Goal: Transaction & Acquisition: Purchase product/service

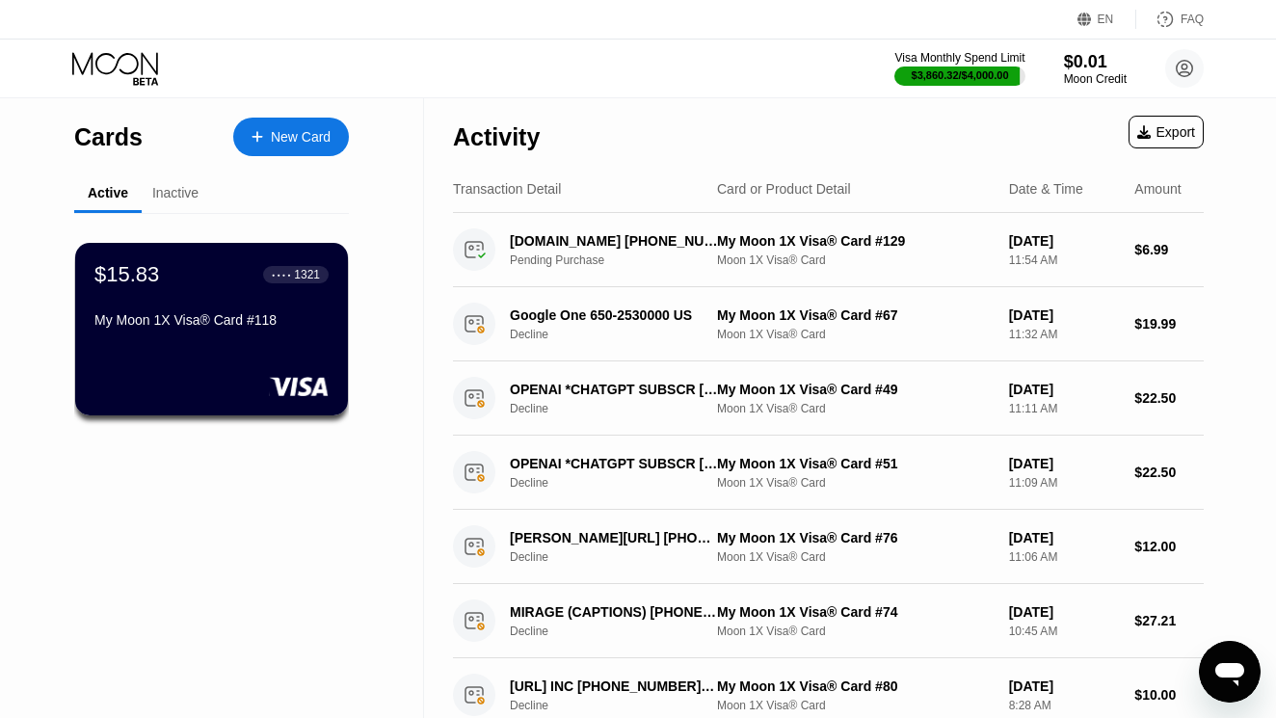
click at [125, 76] on icon at bounding box center [117, 69] width 90 height 34
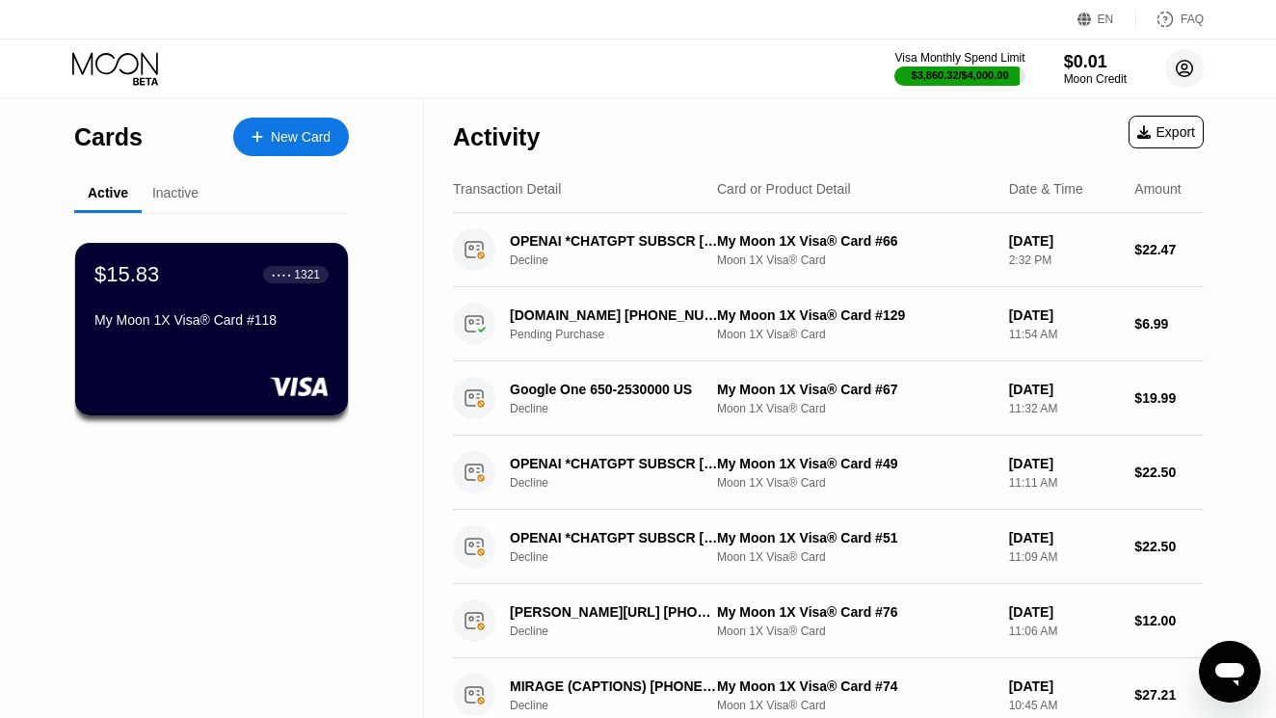
click at [1185, 61] on icon at bounding box center [1184, 69] width 16 height 16
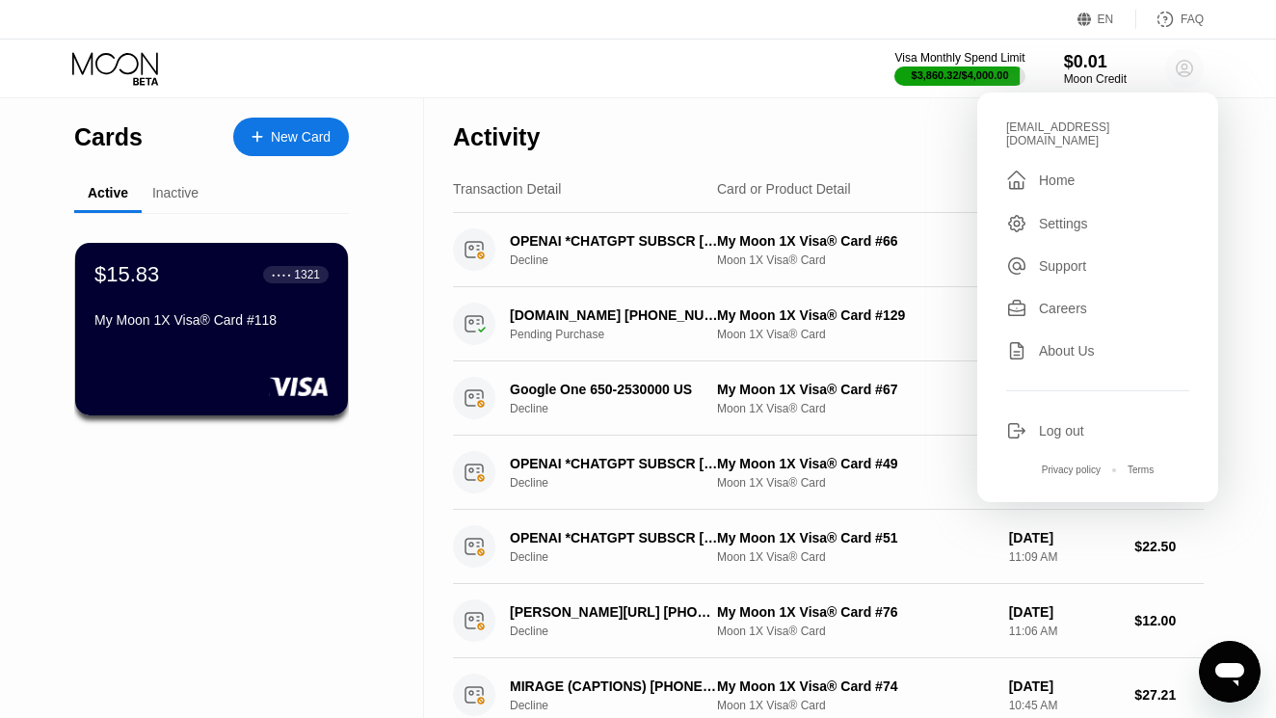
click at [1185, 61] on icon at bounding box center [1184, 69] width 16 height 16
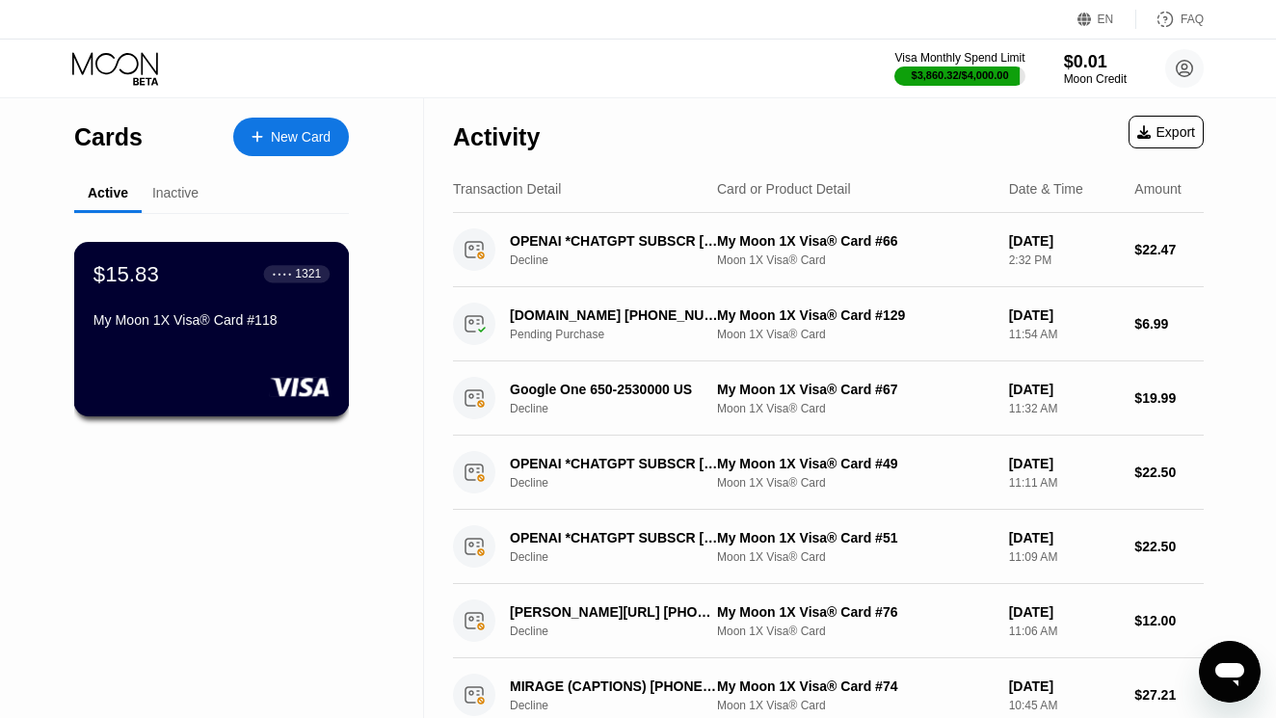
click at [217, 328] on div "My Moon 1X Visa® Card #118" at bounding box center [211, 319] width 236 height 15
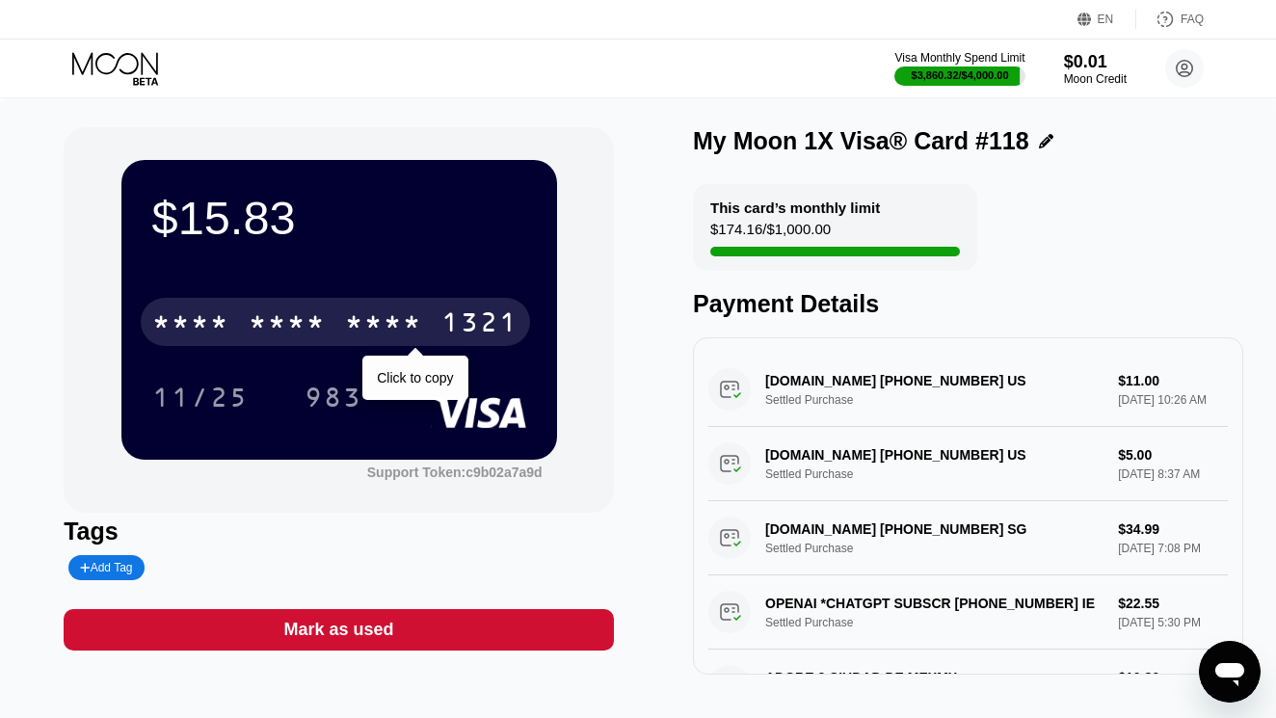
click at [217, 317] on div "* * * *" at bounding box center [190, 324] width 77 height 31
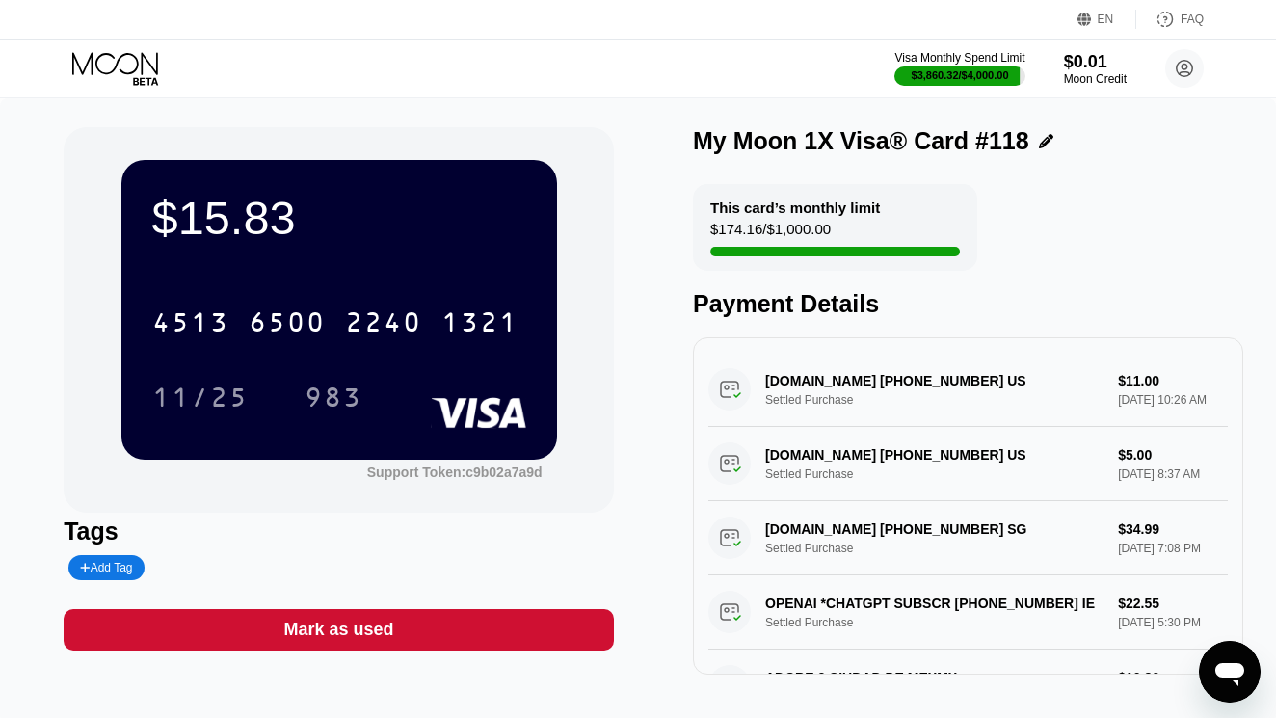
click at [143, 83] on icon at bounding box center [117, 69] width 90 height 34
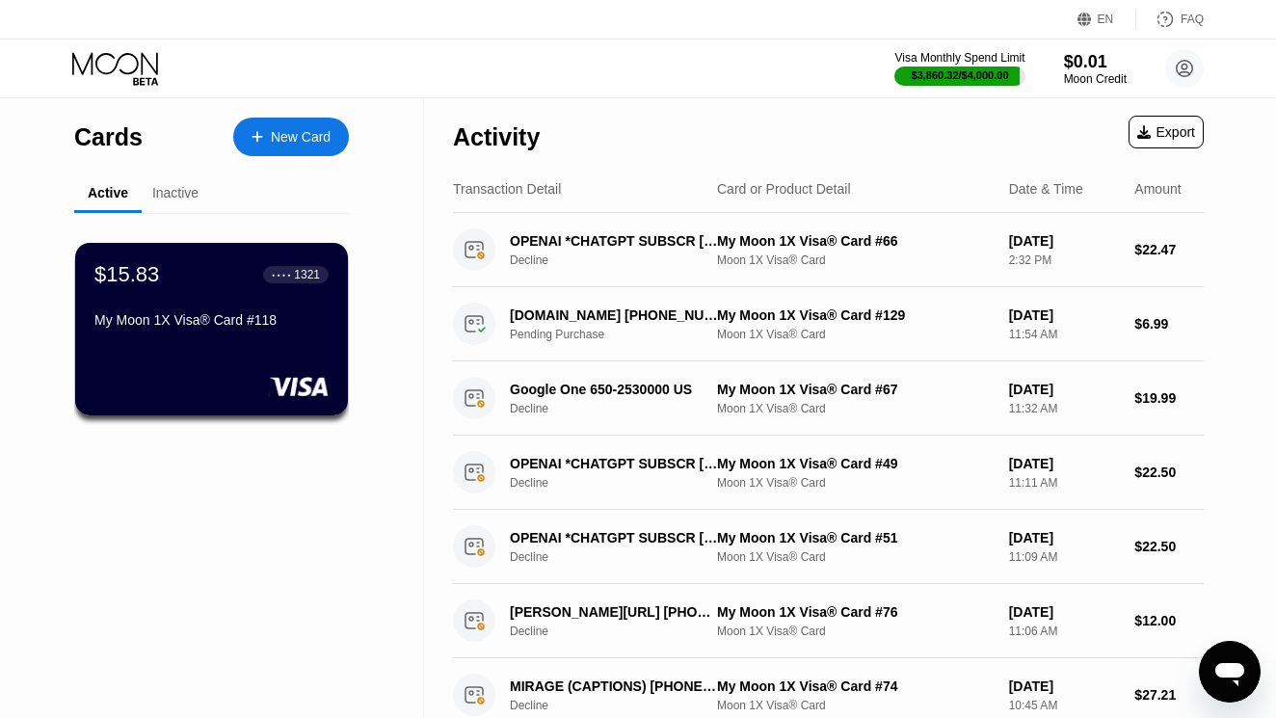
click at [175, 198] on div "Inactive" at bounding box center [175, 192] width 46 height 15
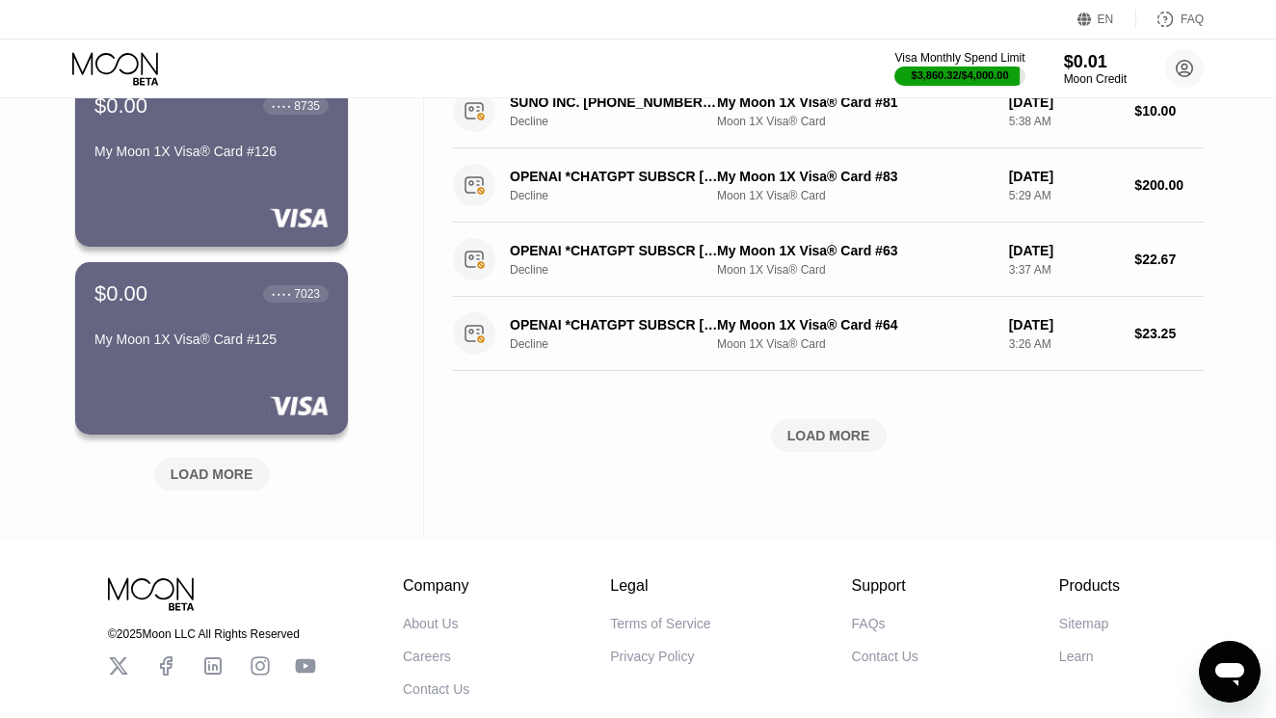
scroll to position [740, 0]
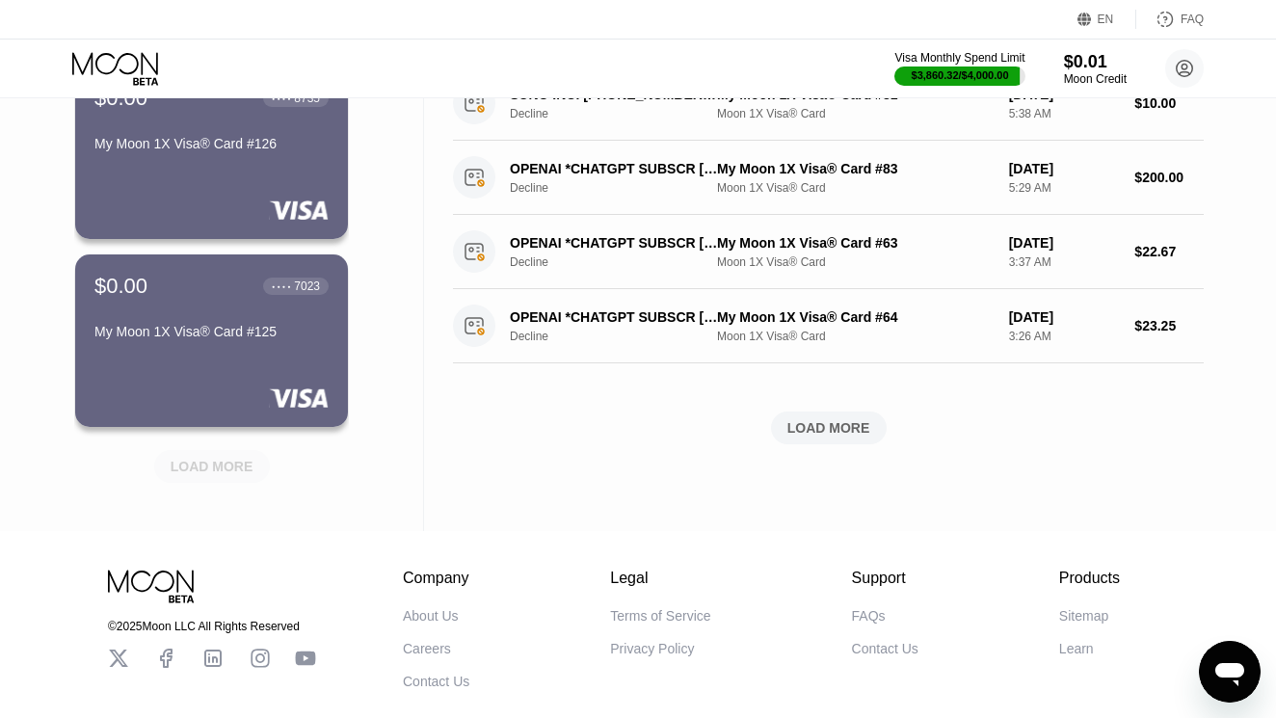
click at [213, 471] on div "LOAD MORE" at bounding box center [212, 466] width 83 height 17
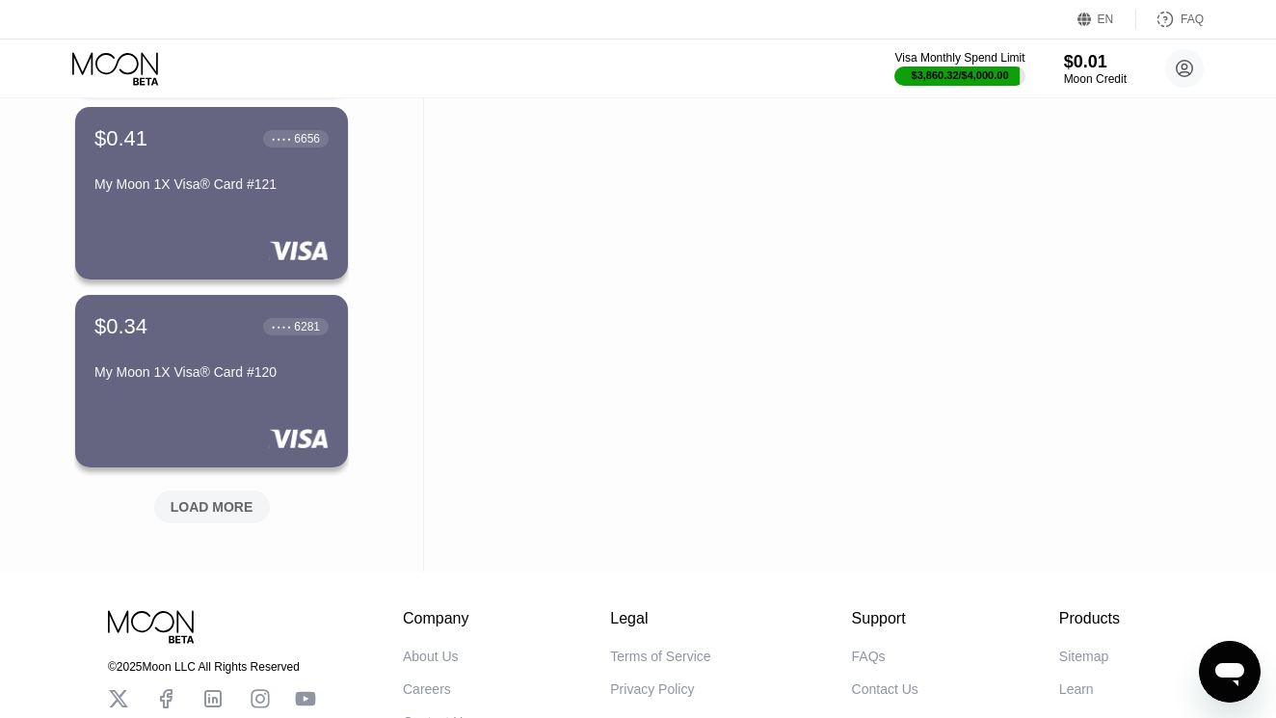
scroll to position [1647, 0]
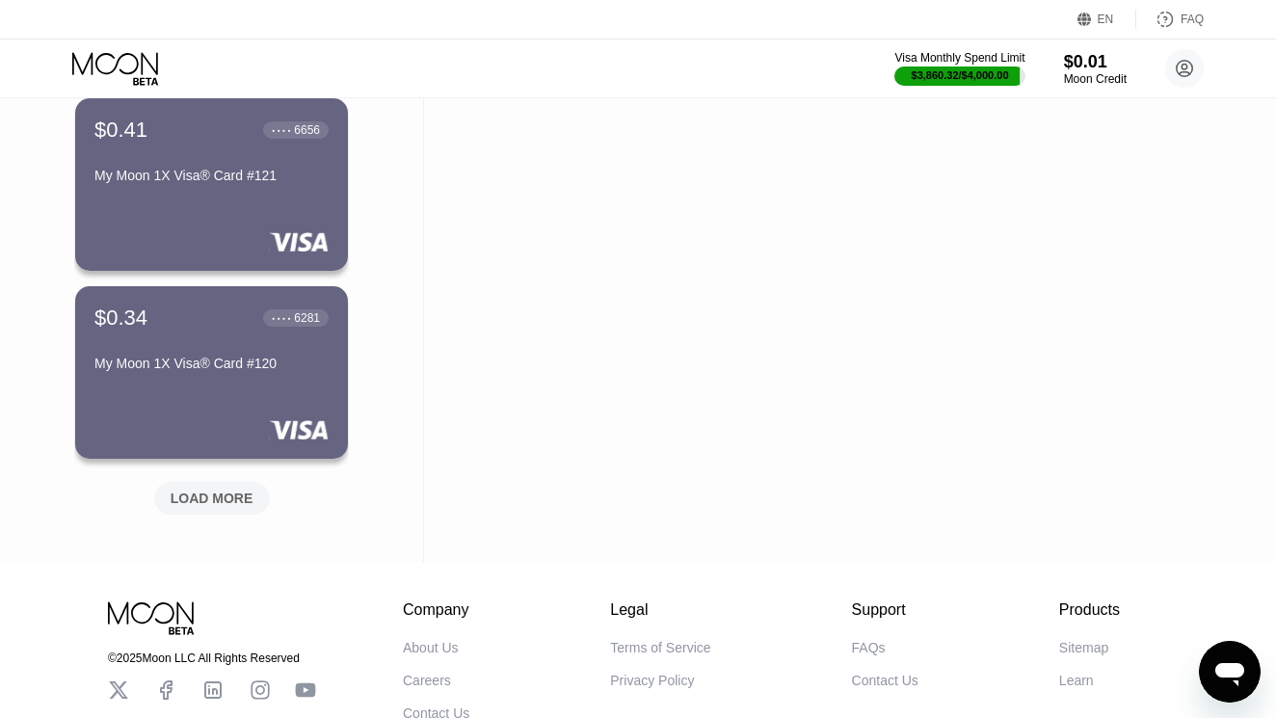
click at [221, 497] on div "LOAD MORE" at bounding box center [212, 497] width 83 height 17
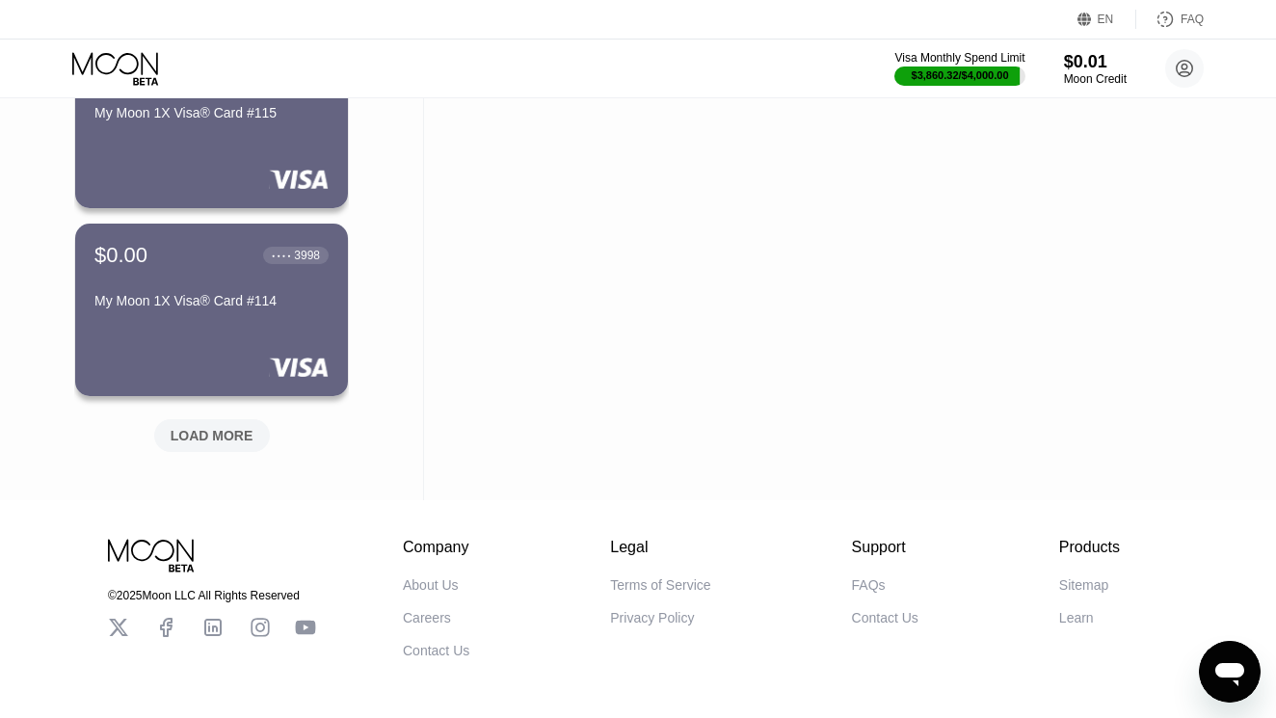
scroll to position [2667, 0]
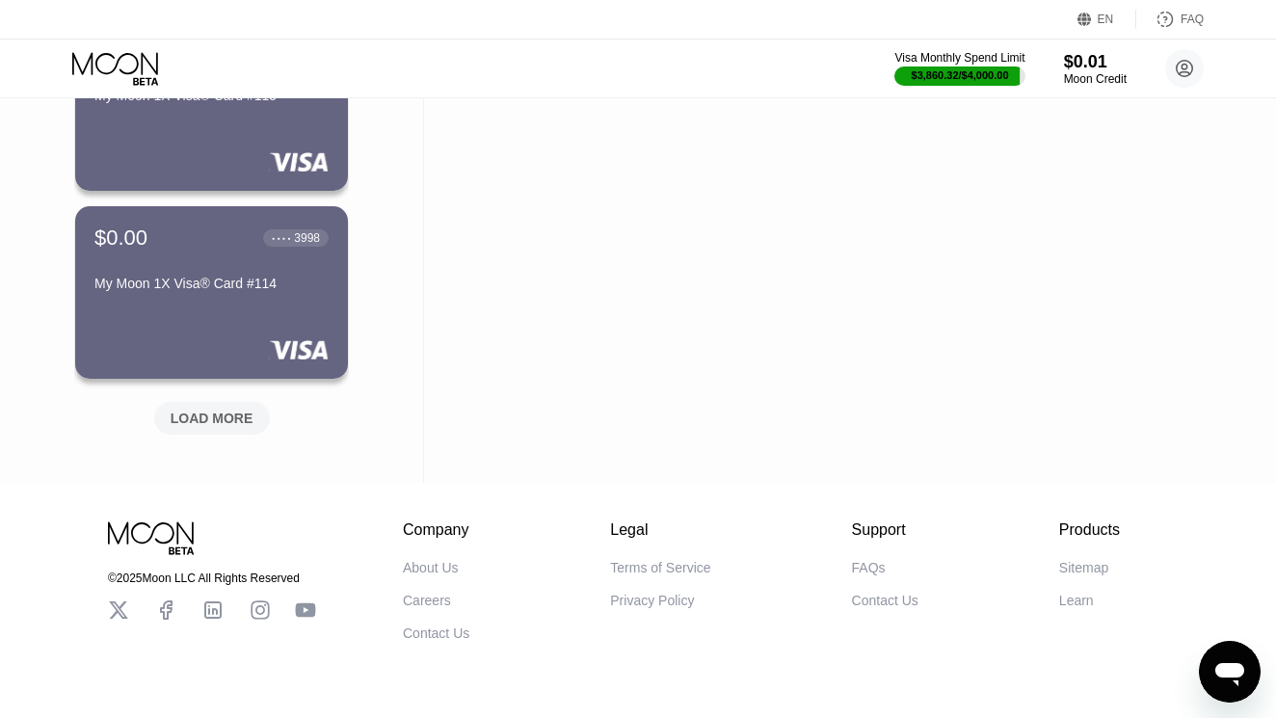
click at [215, 411] on div "LOAD MORE" at bounding box center [212, 417] width 83 height 17
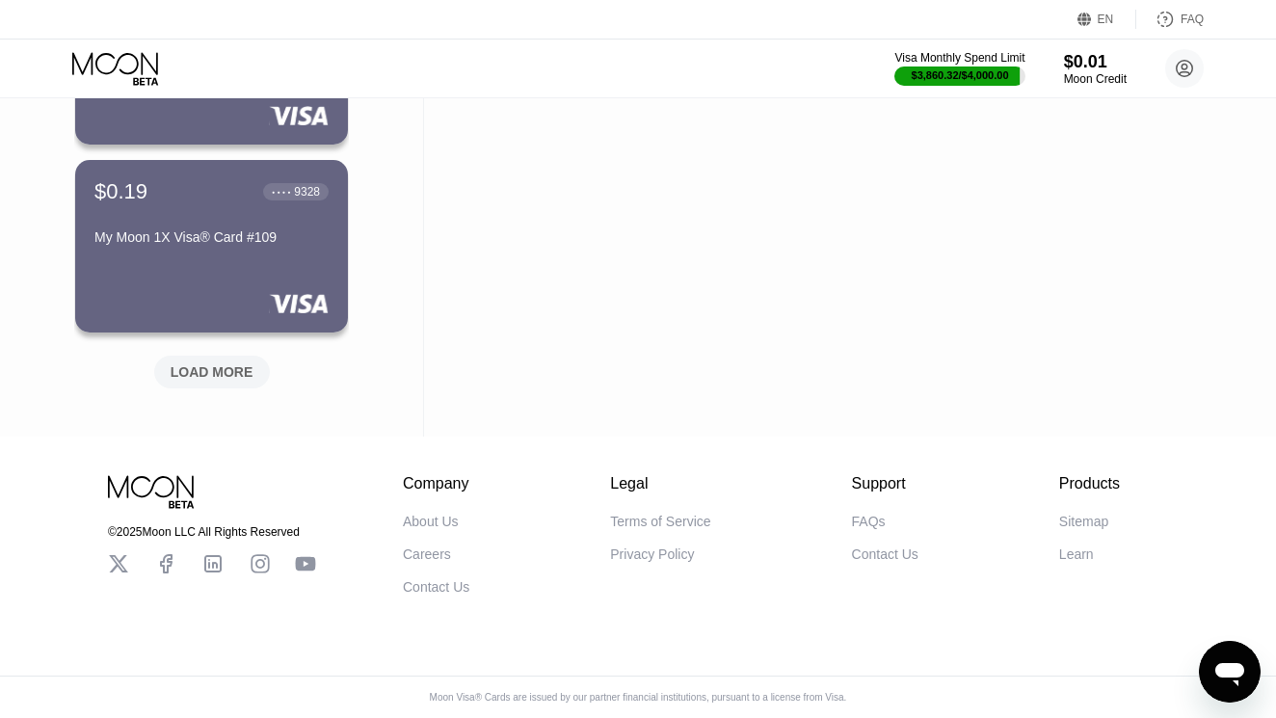
scroll to position [3657, 0]
click at [199, 367] on div "LOAD MORE" at bounding box center [212, 371] width 83 height 17
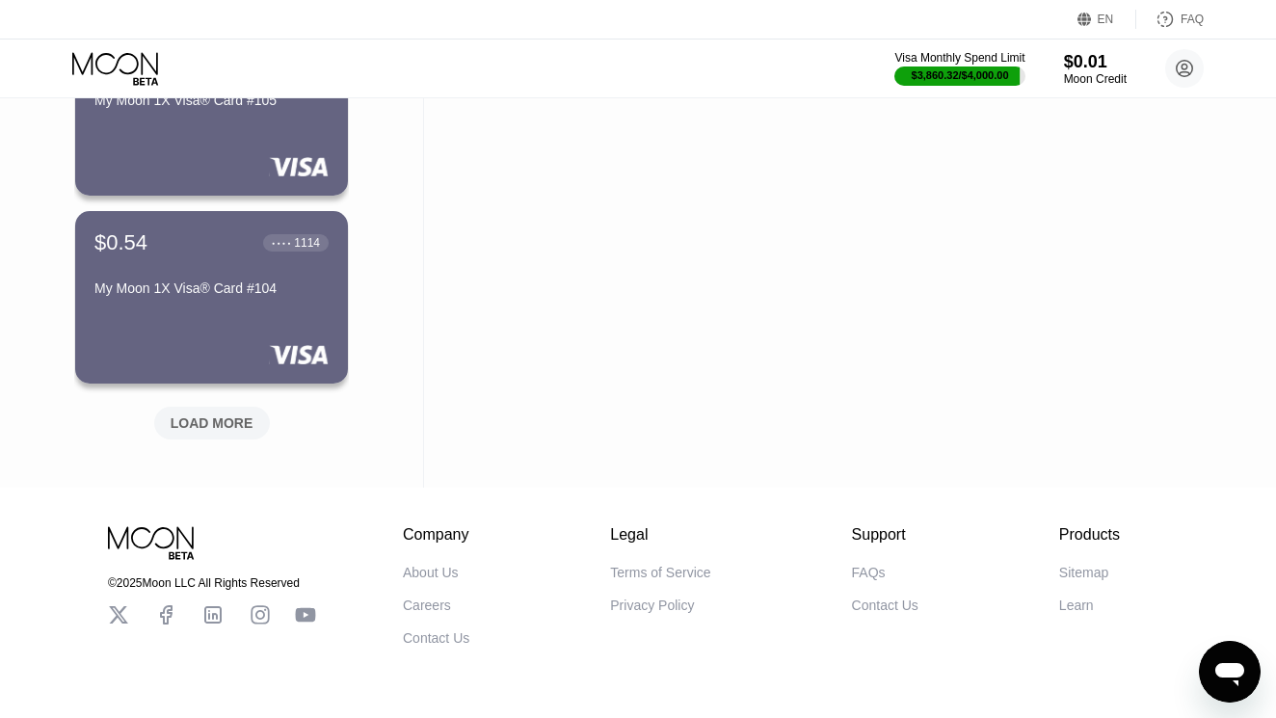
scroll to position [4575, 0]
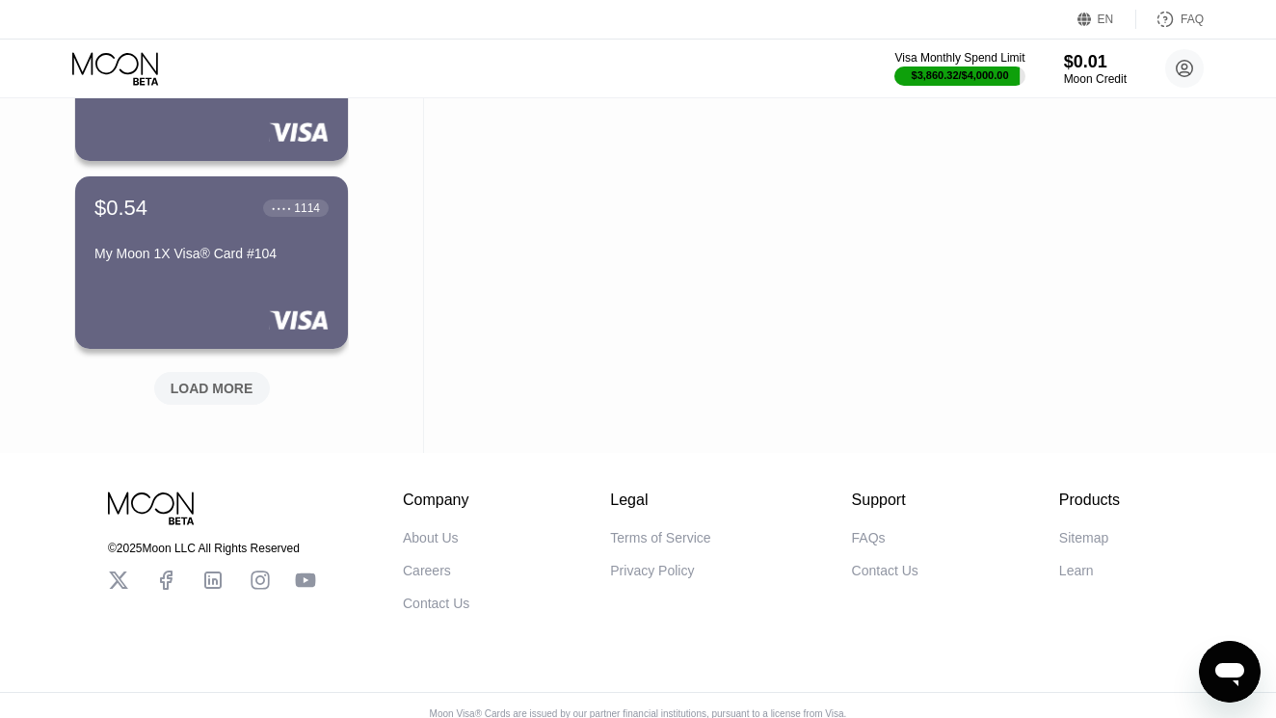
click at [214, 387] on div "LOAD MORE" at bounding box center [212, 388] width 83 height 17
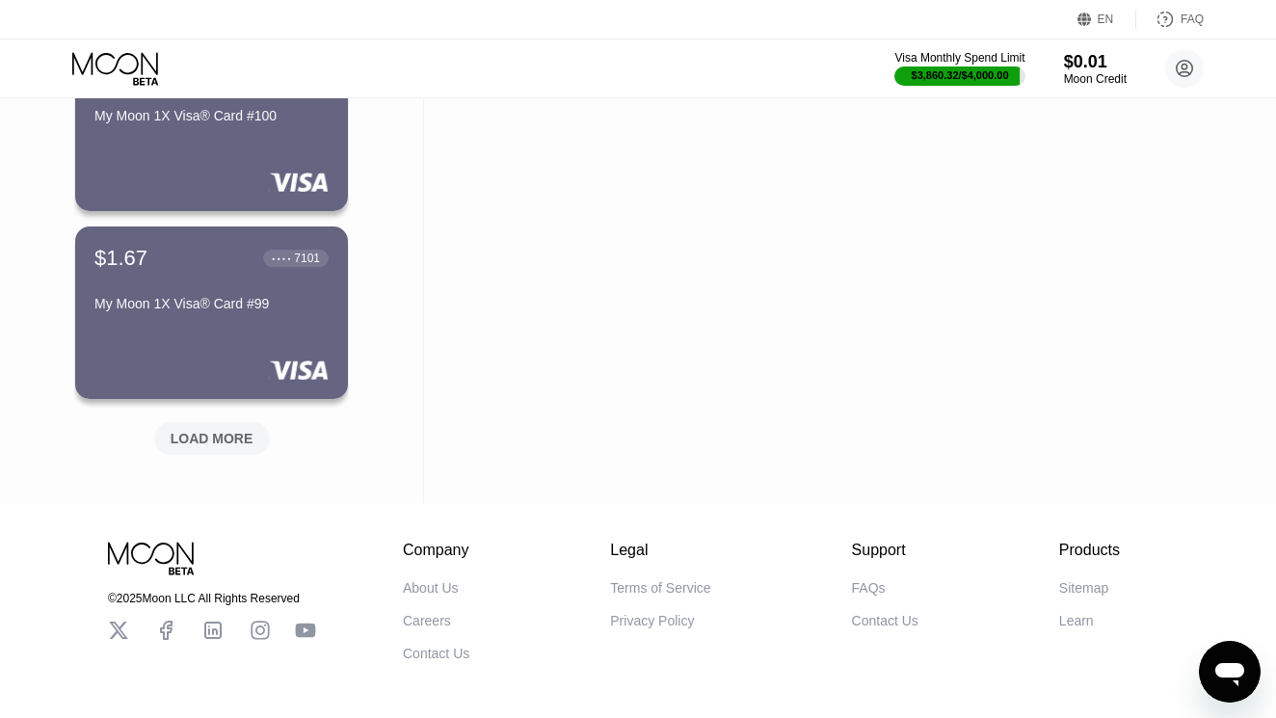
scroll to position [5515, 0]
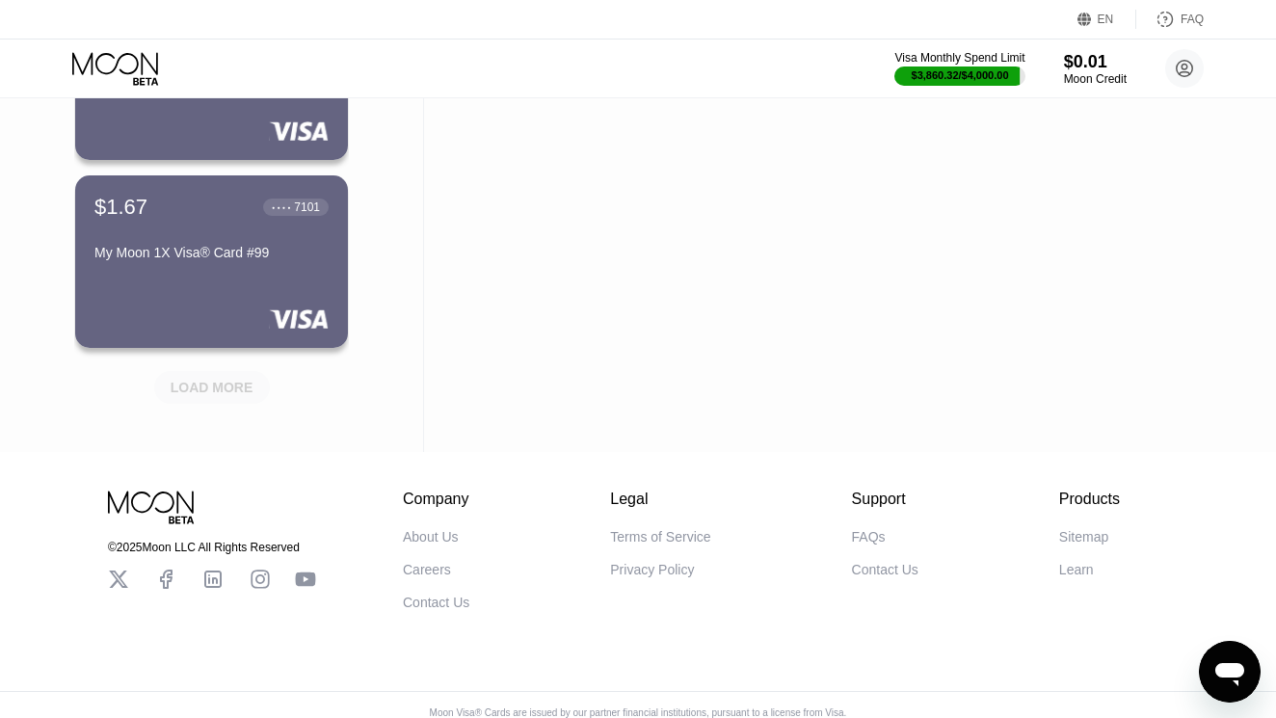
click at [210, 384] on div "LOAD MORE" at bounding box center [212, 387] width 83 height 17
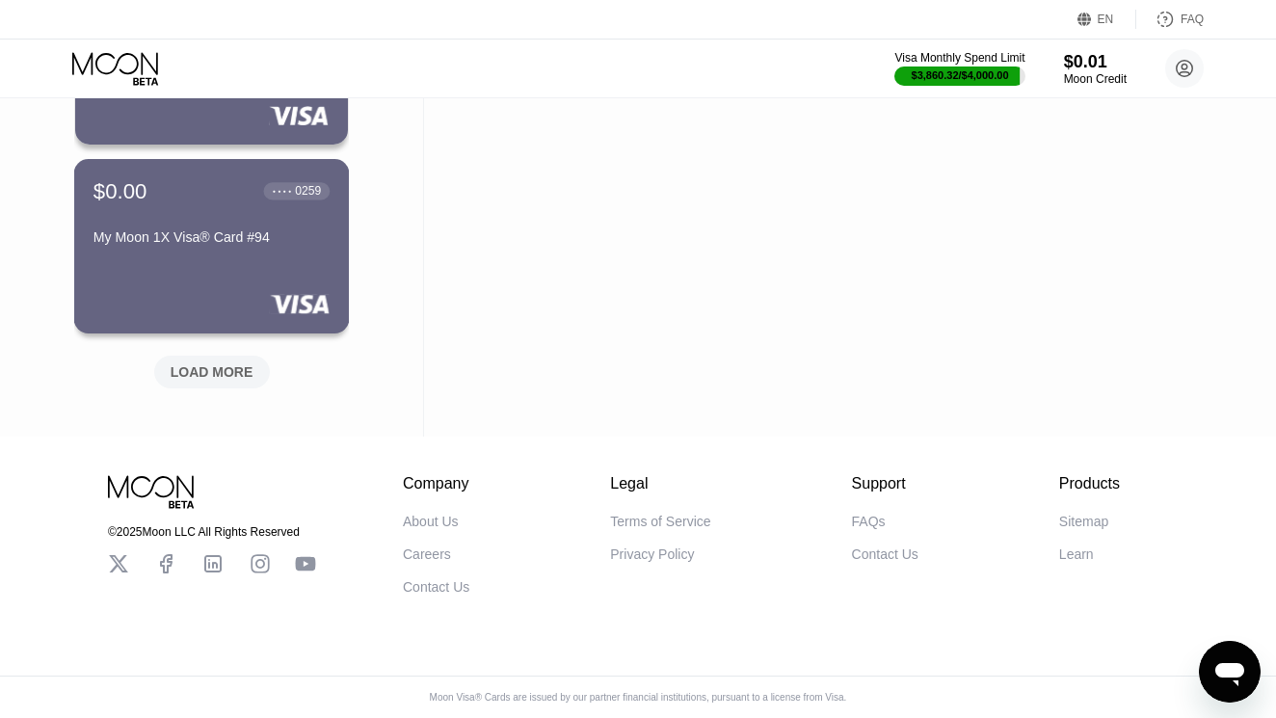
scroll to position [6475, 0]
click at [207, 356] on div "LOAD MORE" at bounding box center [212, 371] width 116 height 33
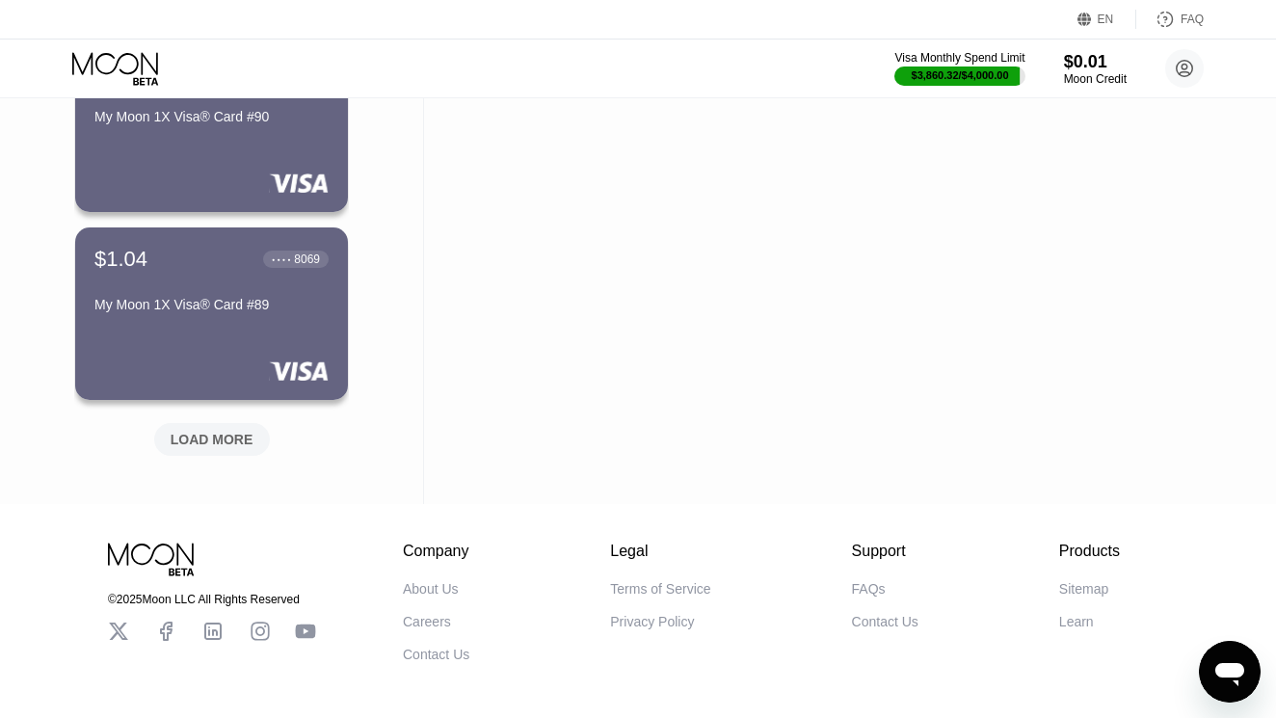
scroll to position [7348, 0]
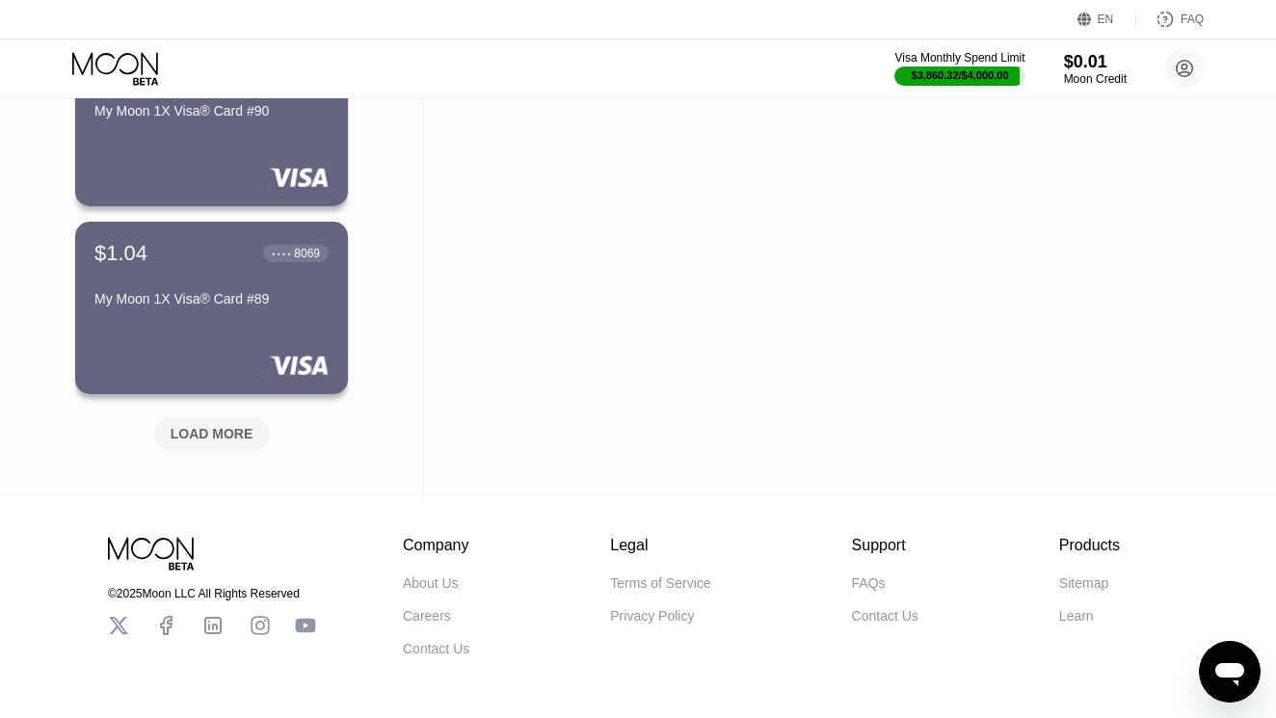
click at [210, 432] on div "LOAD MORE" at bounding box center [212, 433] width 83 height 17
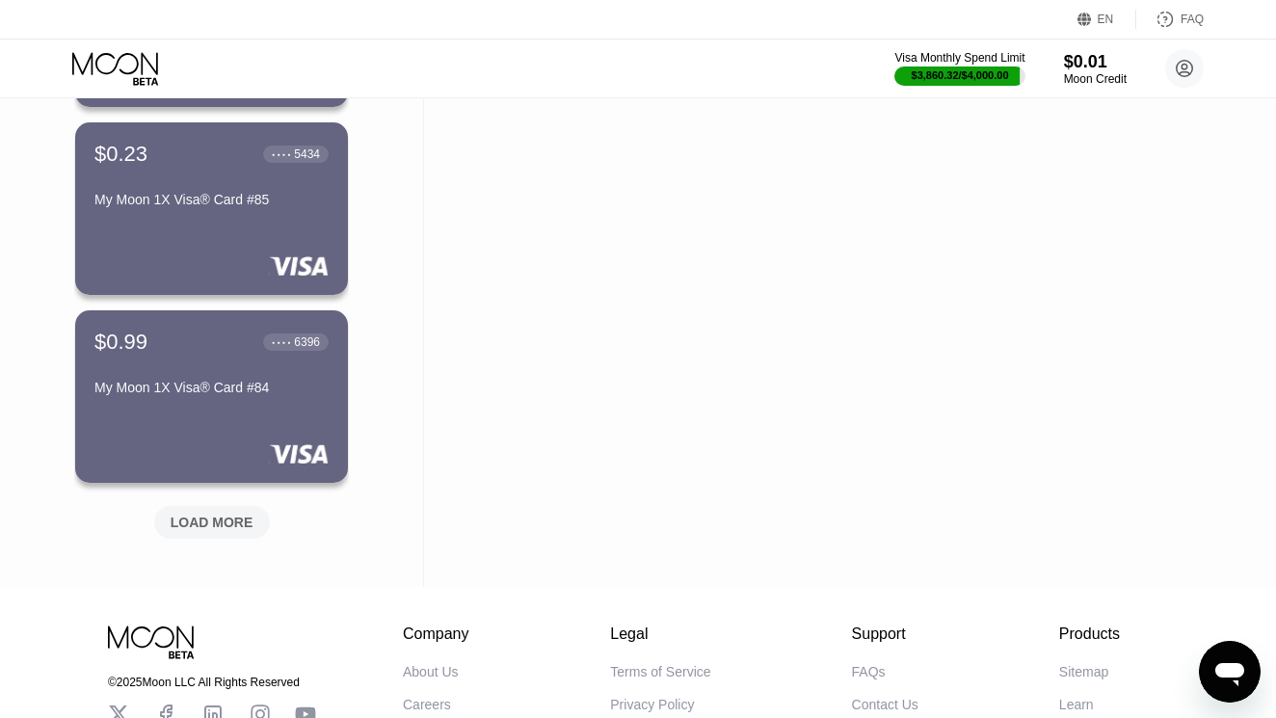
scroll to position [8217, 0]
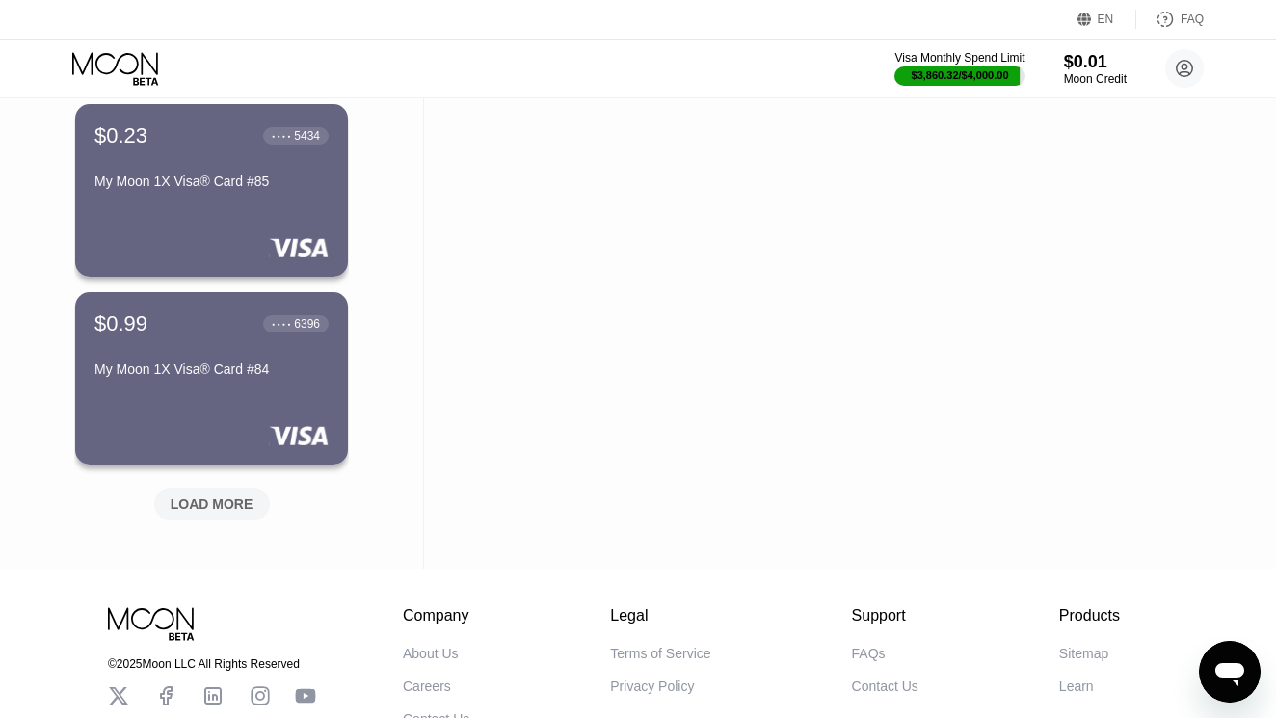
click at [199, 514] on div "LOAD MORE" at bounding box center [212, 503] width 116 height 33
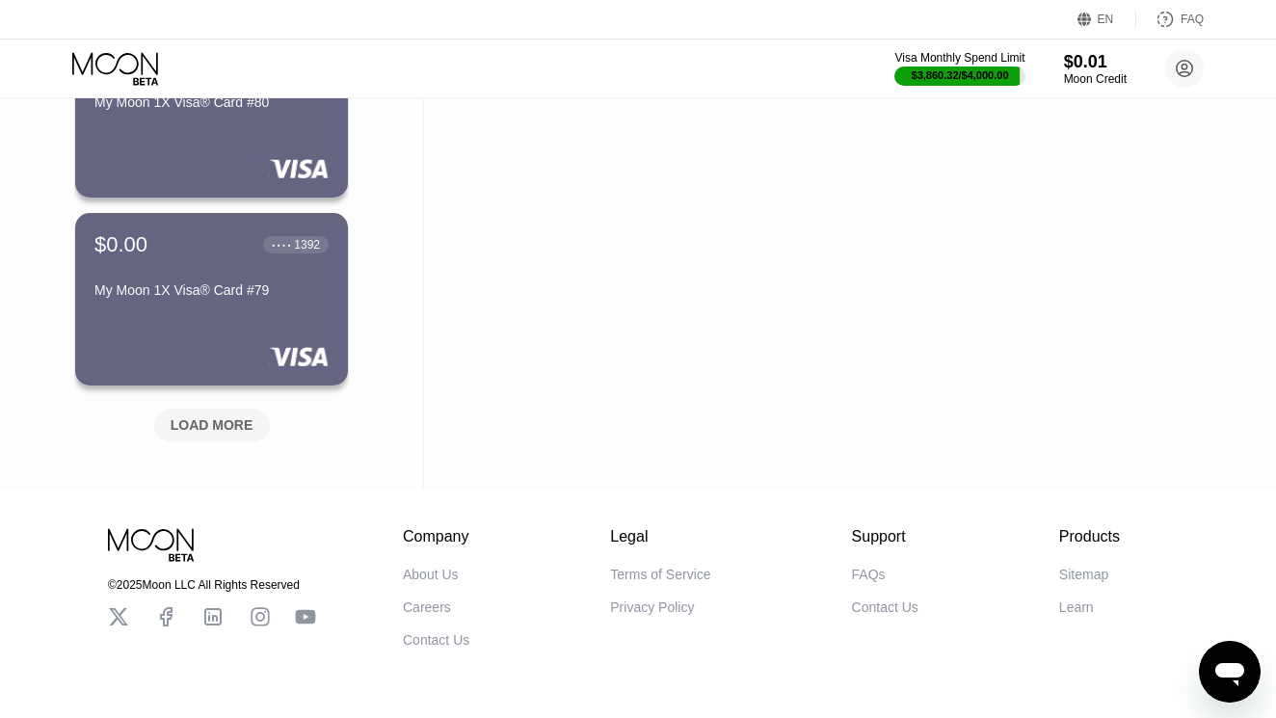
scroll to position [9237, 0]
click at [213, 424] on div "LOAD MORE" at bounding box center [212, 422] width 83 height 17
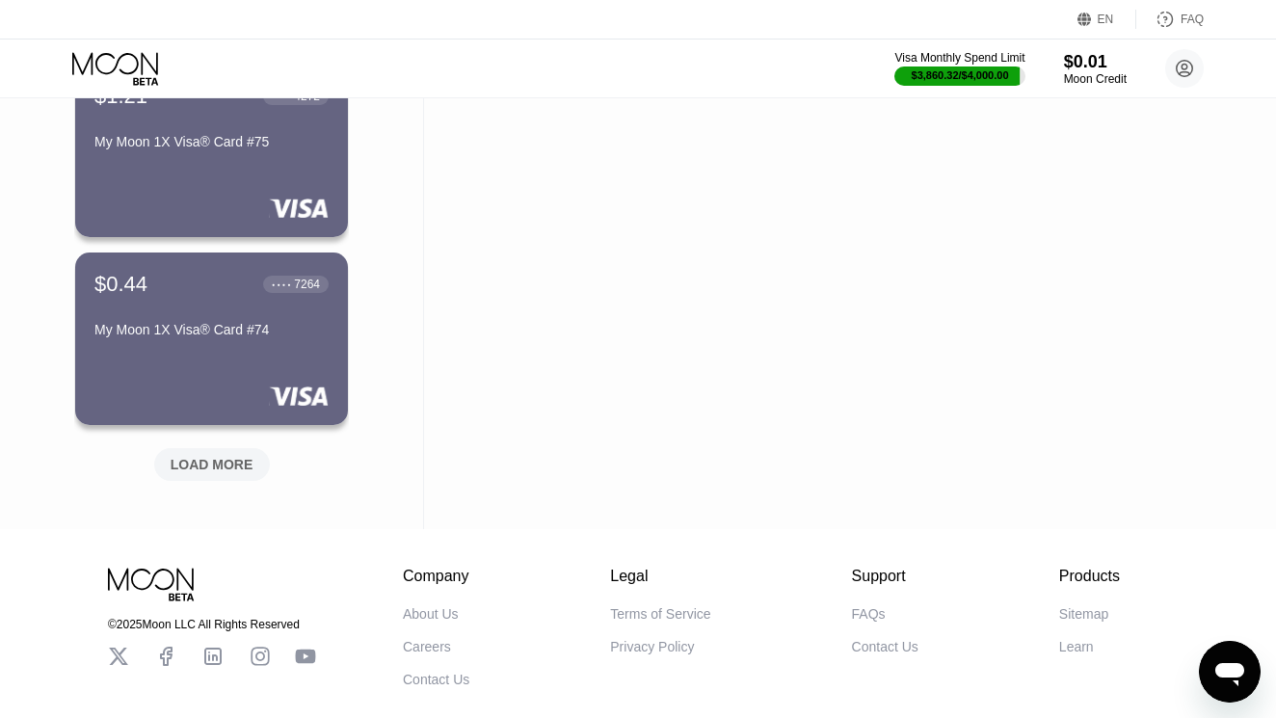
scroll to position [10178, 0]
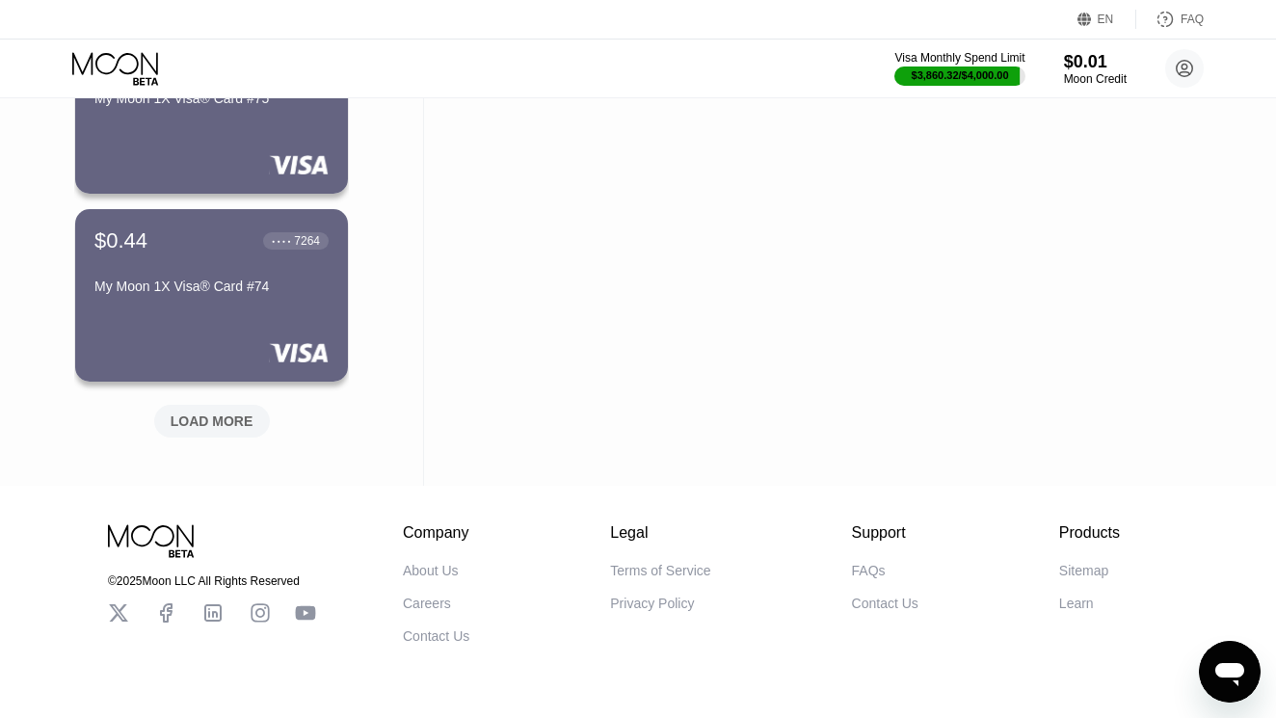
click at [213, 415] on div "LOAD MORE" at bounding box center [212, 420] width 83 height 17
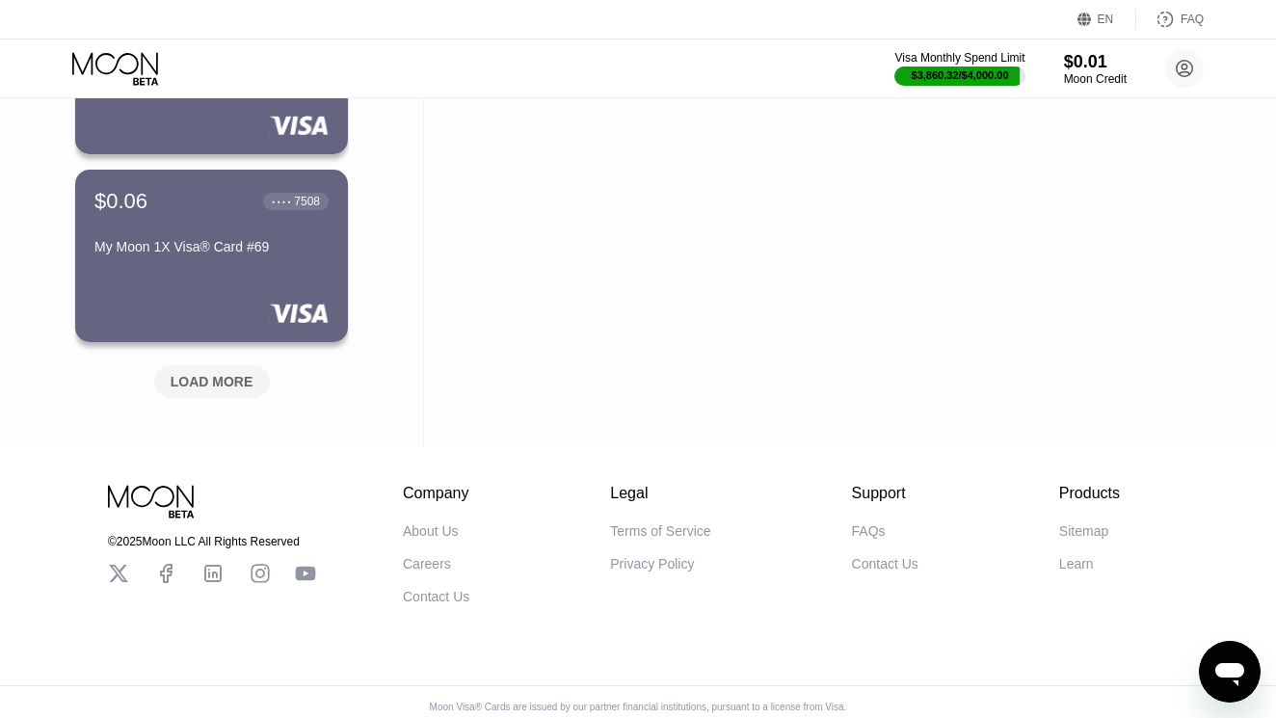
scroll to position [11163, 0]
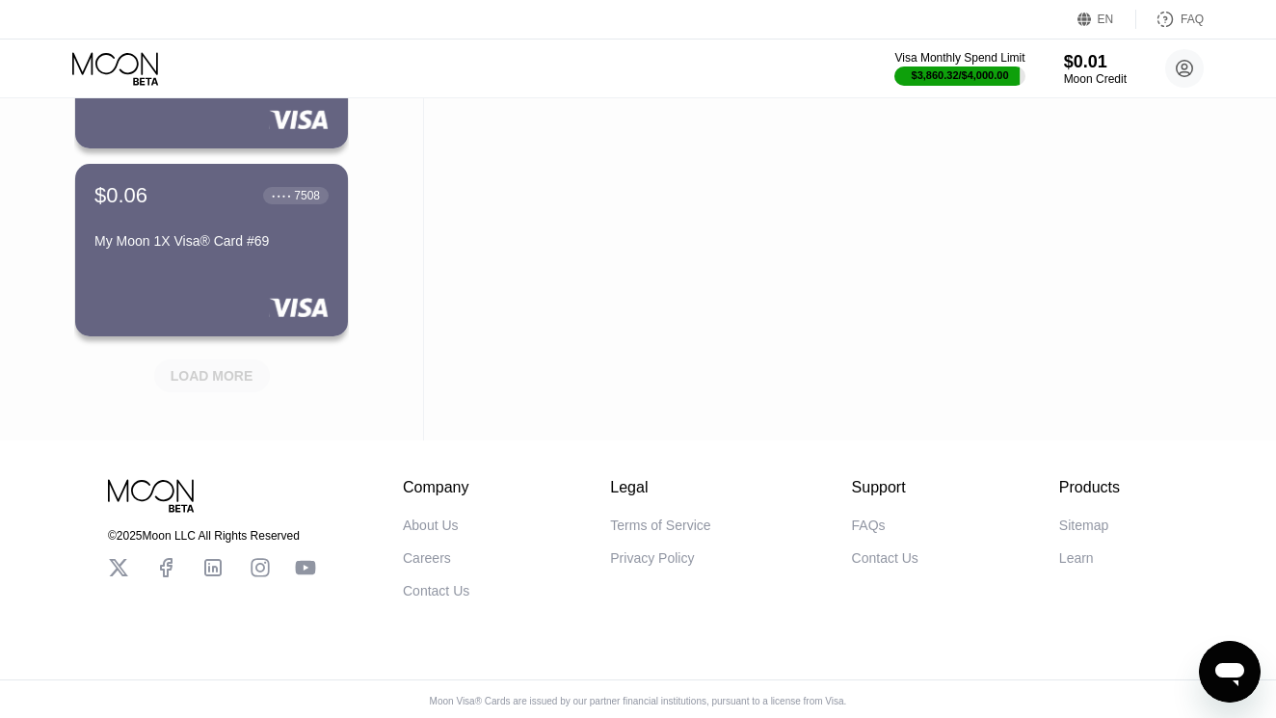
click at [194, 376] on div "LOAD MORE" at bounding box center [212, 375] width 83 height 17
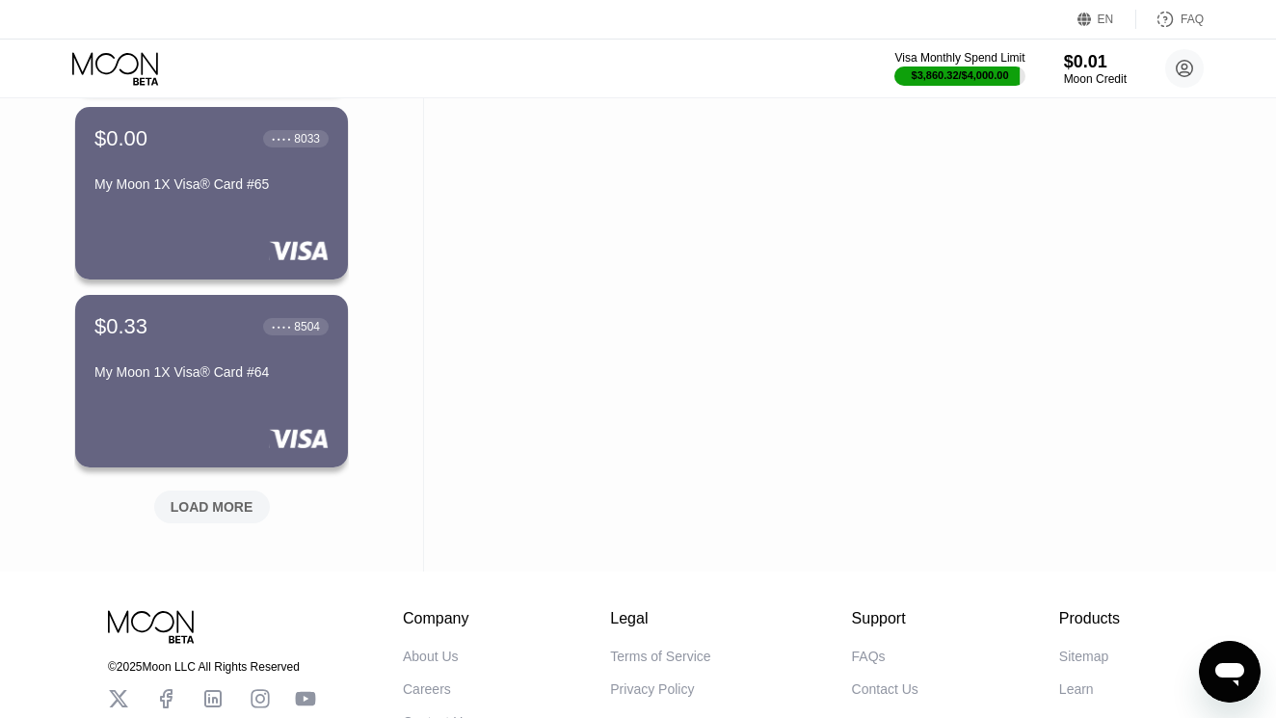
scroll to position [11979, 0]
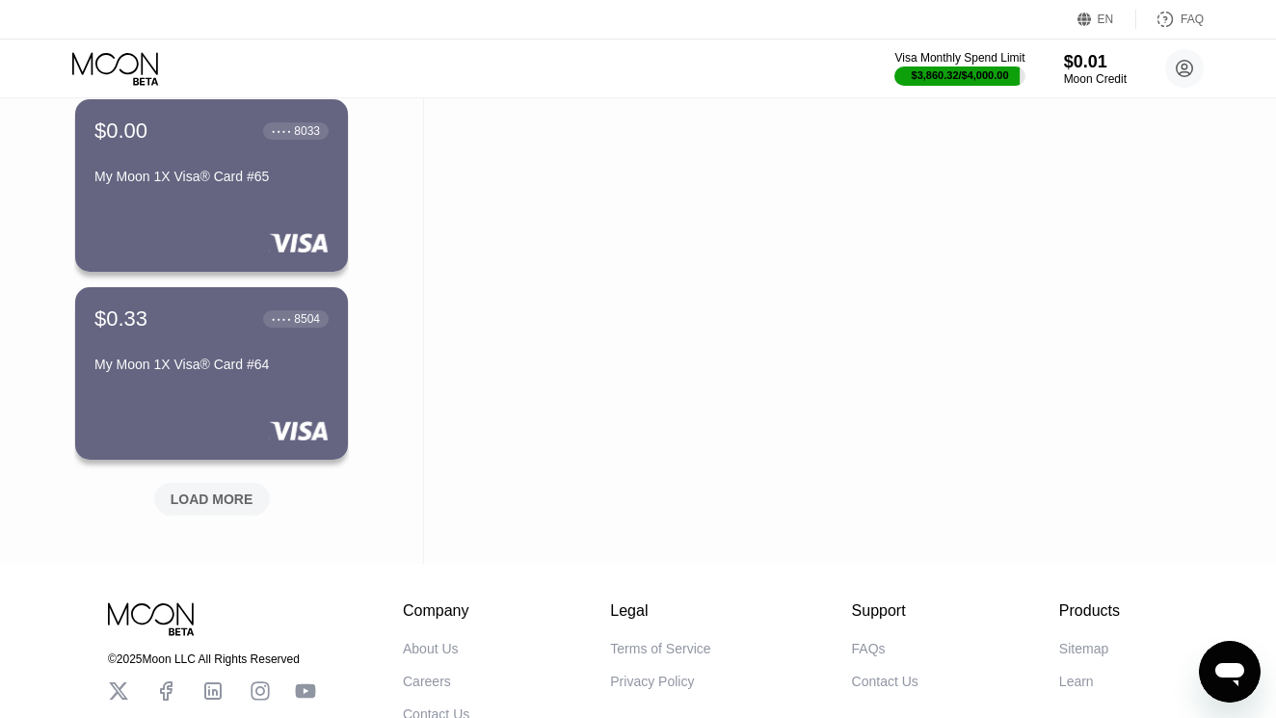
click at [203, 497] on div "LOAD MORE" at bounding box center [212, 498] width 83 height 17
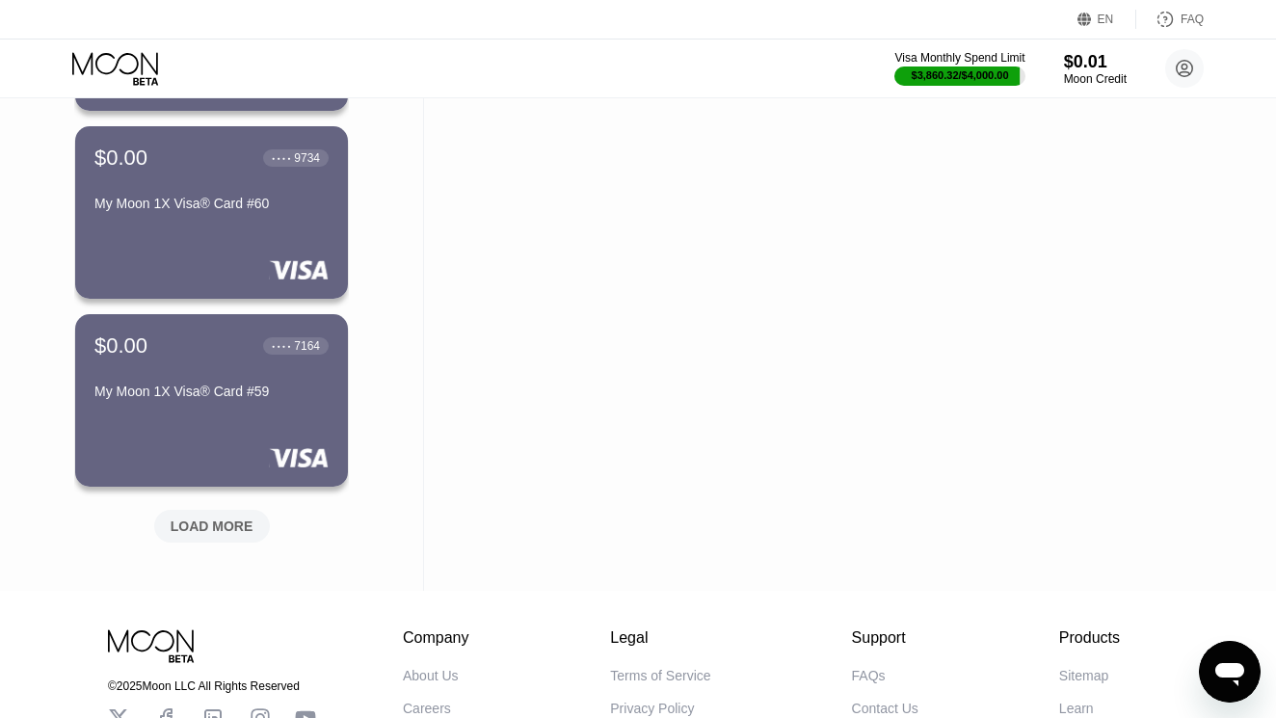
scroll to position [12910, 0]
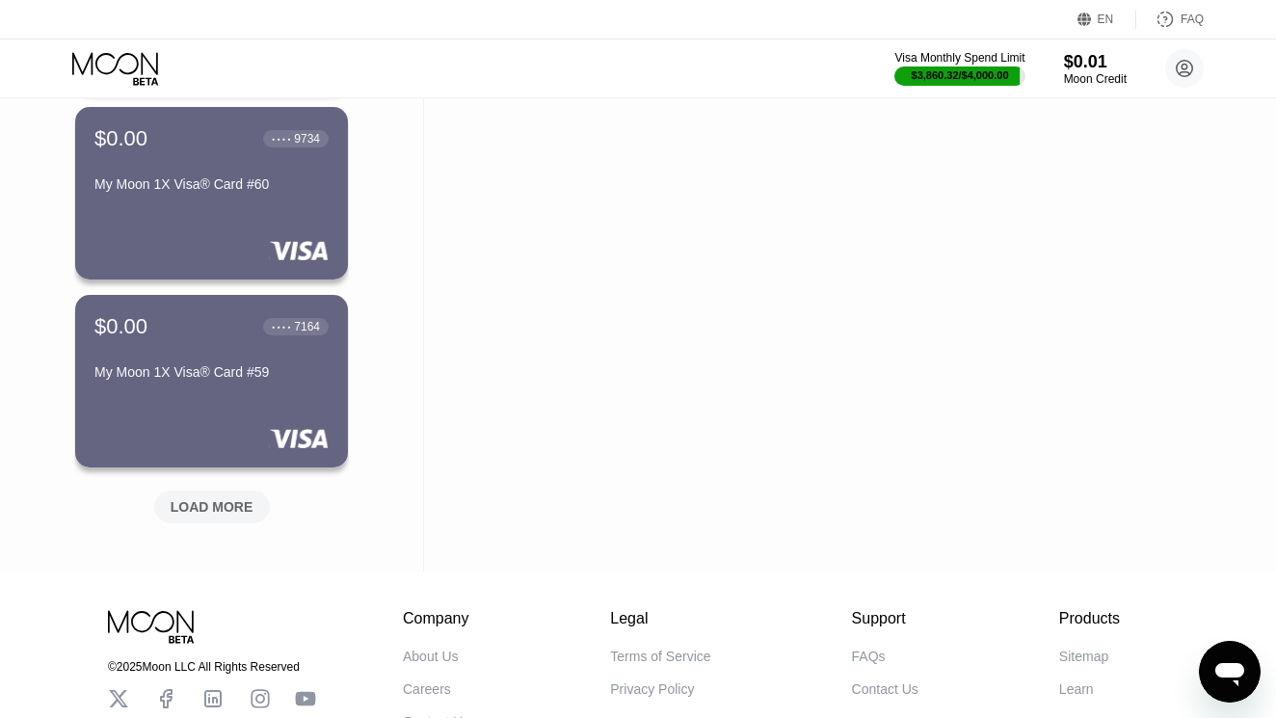
click at [198, 521] on div "LOAD MORE" at bounding box center [212, 506] width 116 height 33
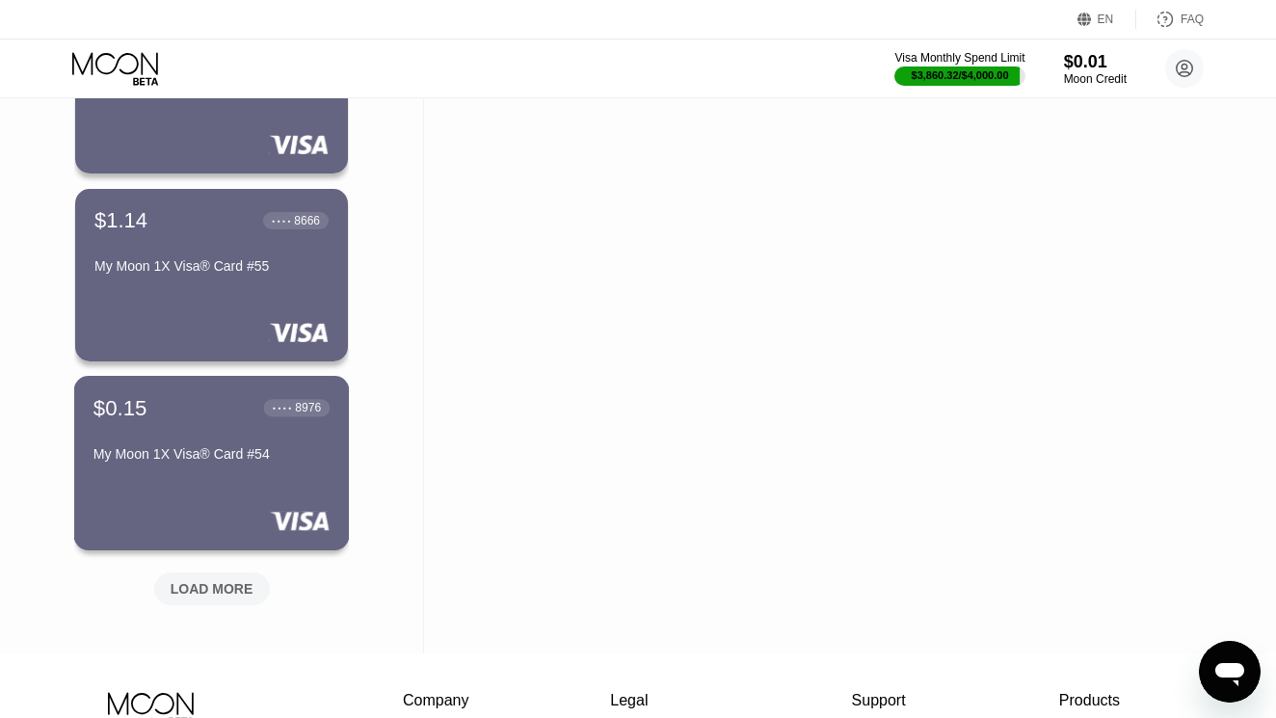
scroll to position [13827, 0]
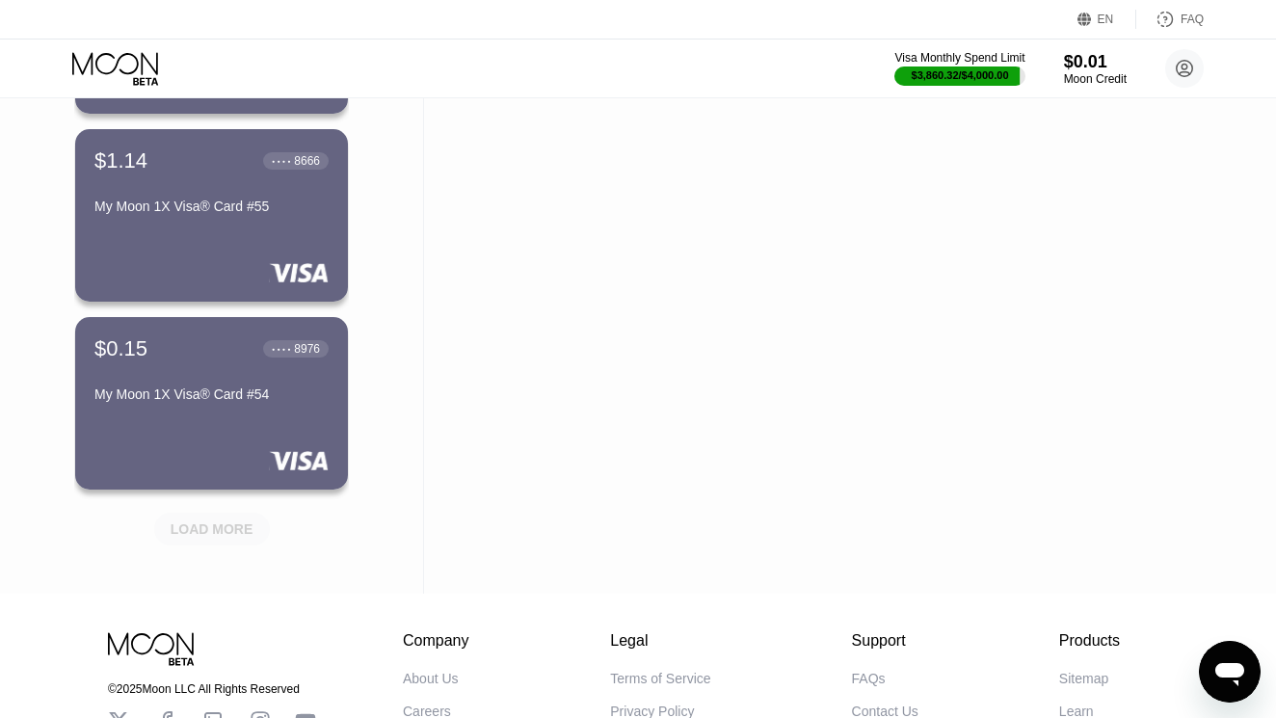
click at [205, 523] on div "LOAD MORE" at bounding box center [212, 528] width 83 height 17
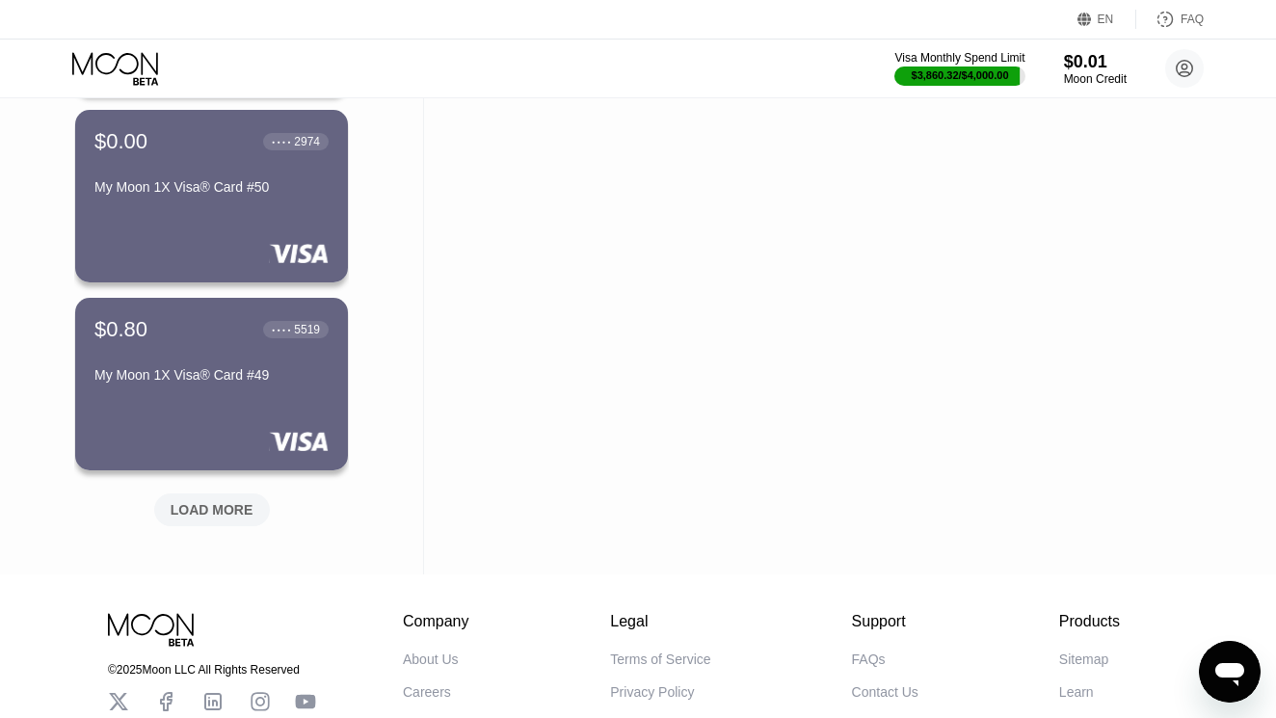
scroll to position [14853, 0]
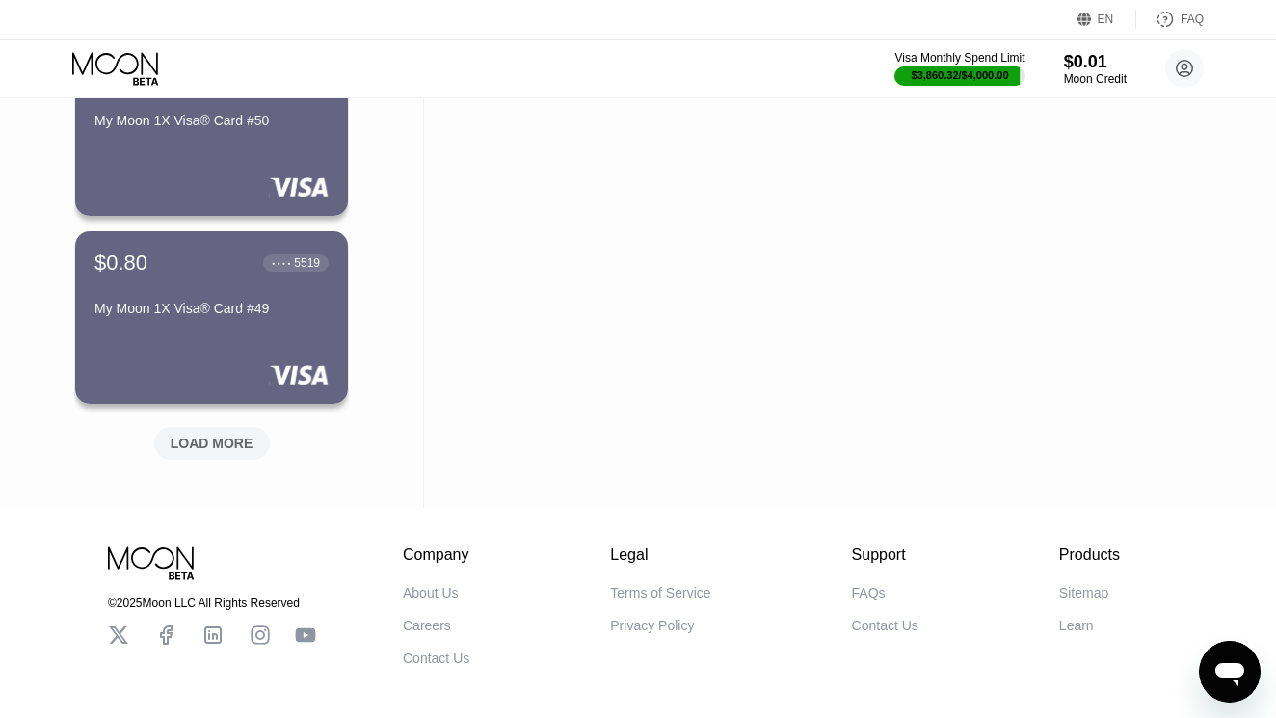
click at [208, 458] on div "LOAD MORE" at bounding box center [212, 443] width 116 height 33
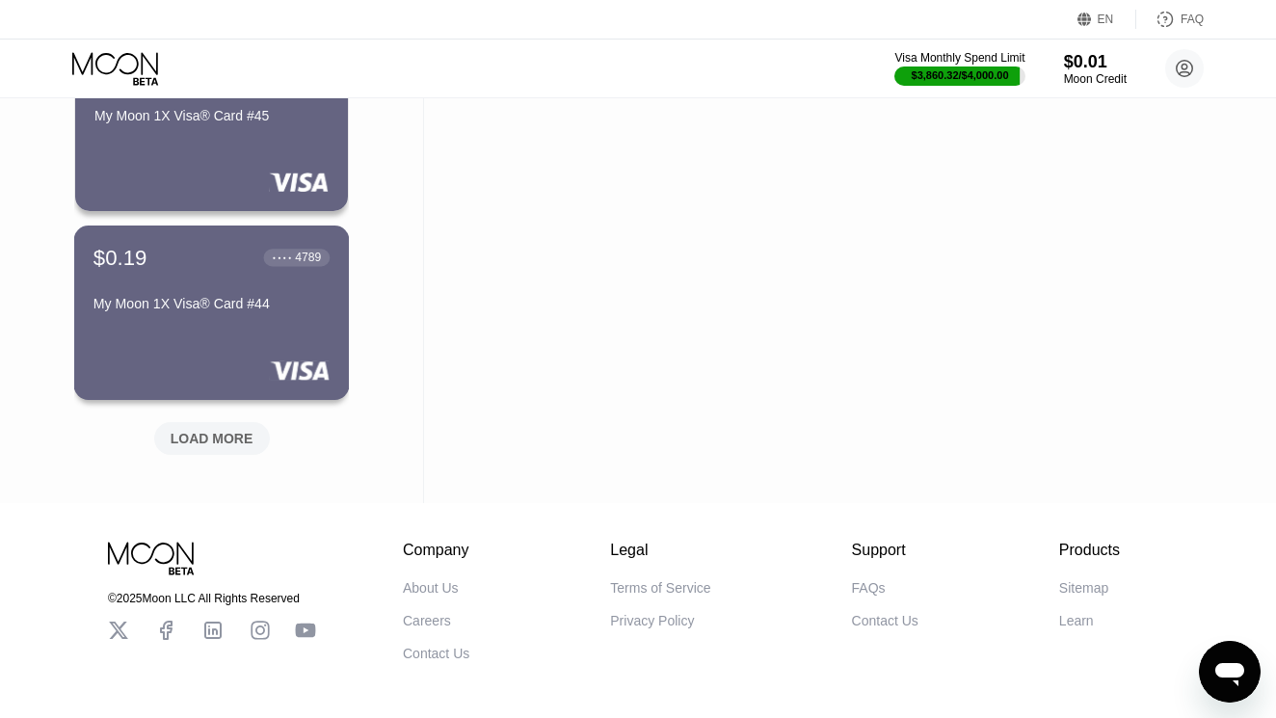
scroll to position [15801, 0]
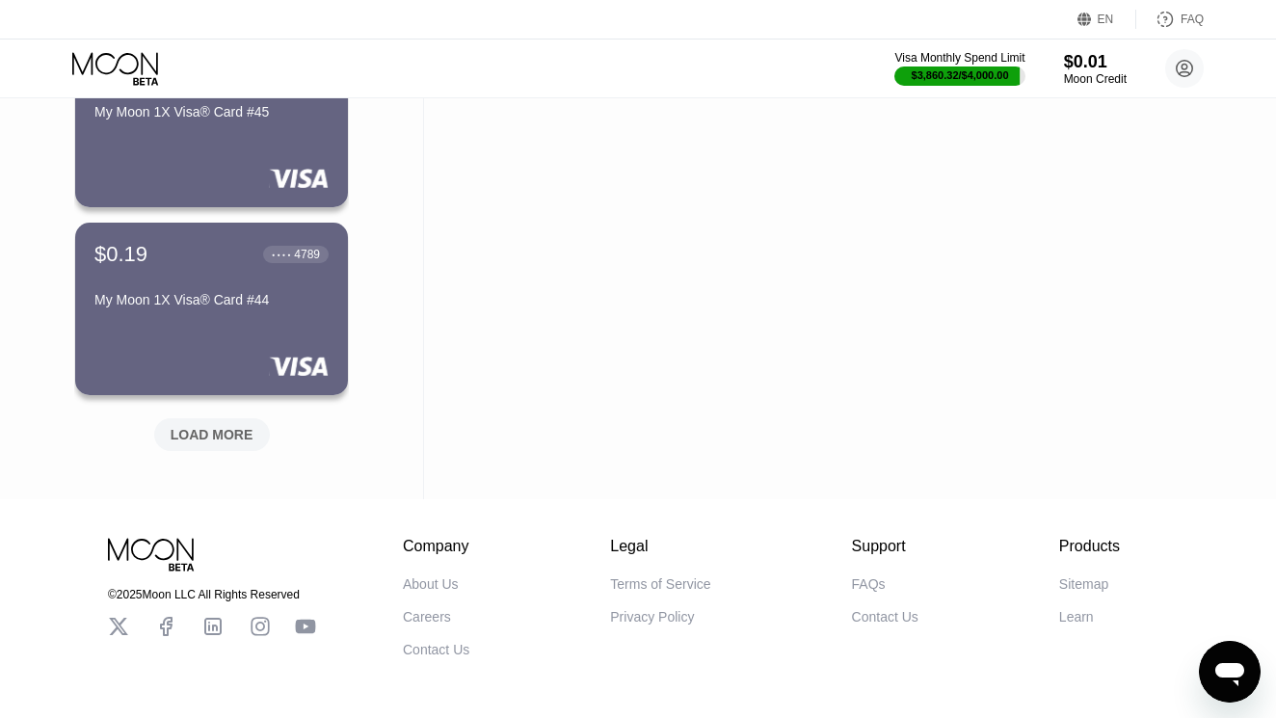
click at [208, 434] on div "LOAD MORE" at bounding box center [212, 434] width 83 height 17
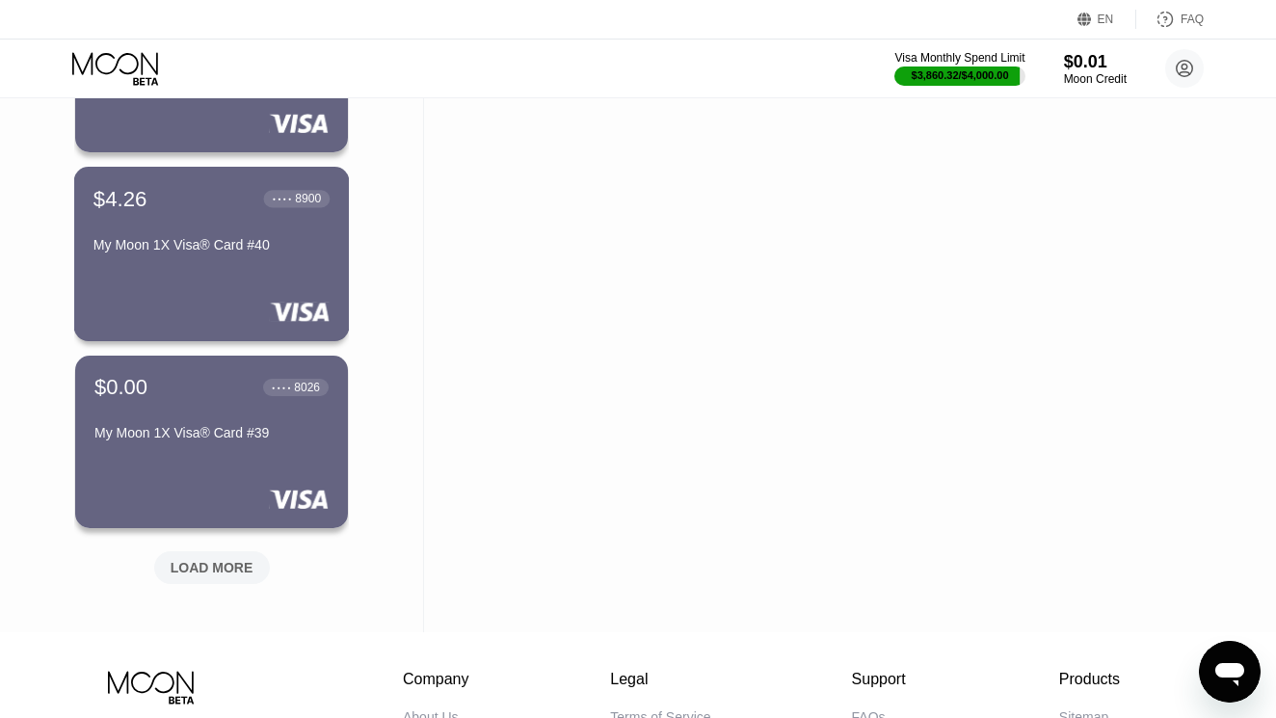
scroll to position [16807, 0]
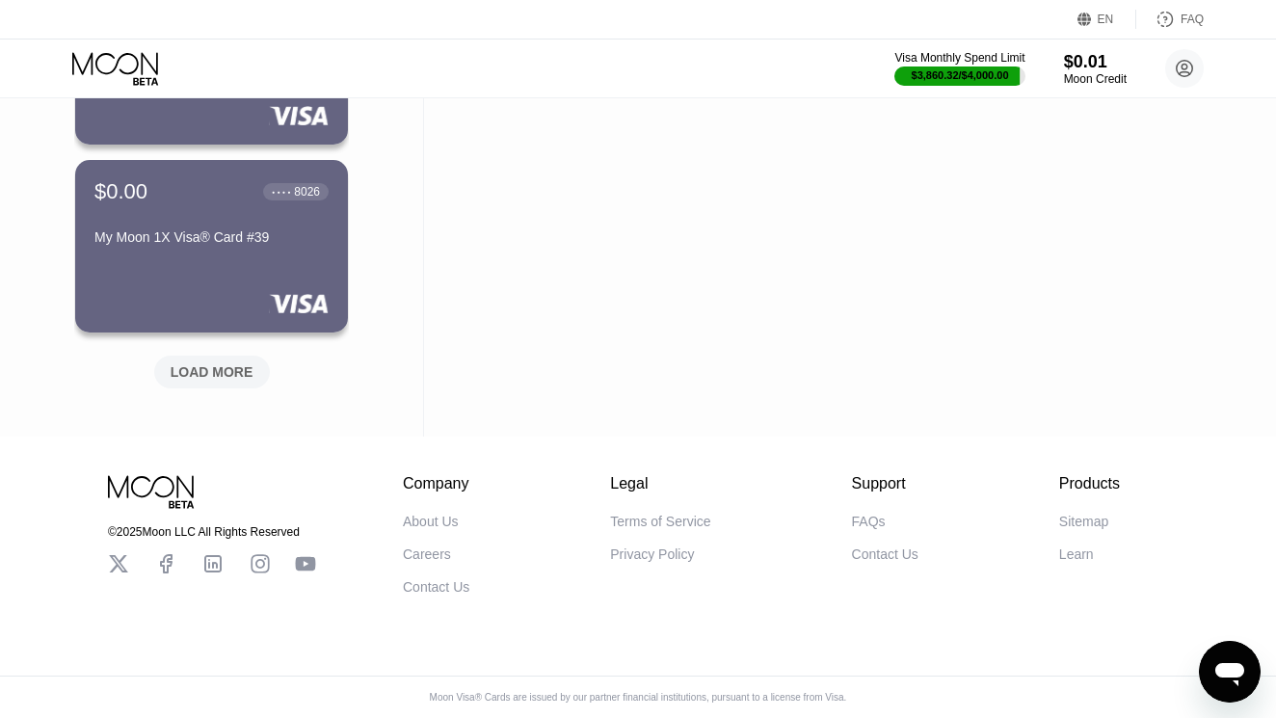
click at [210, 363] on div "LOAD MORE" at bounding box center [212, 371] width 83 height 17
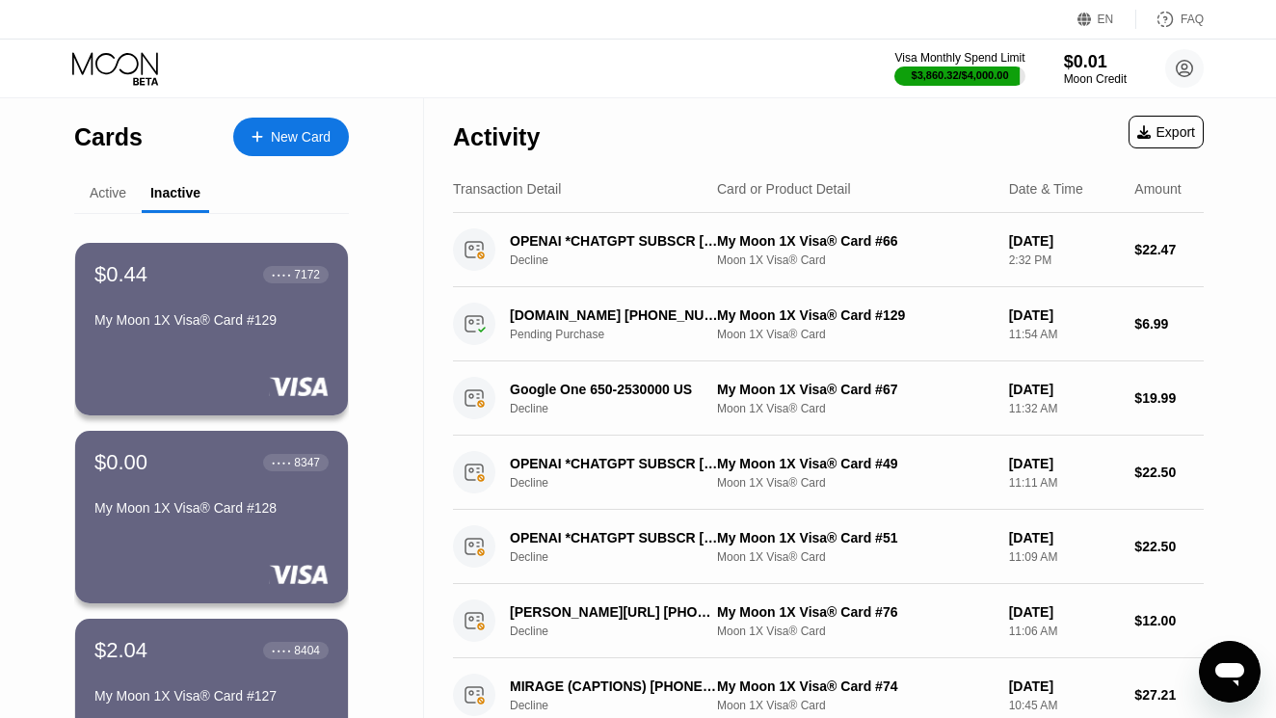
scroll to position [0, 0]
click at [103, 73] on icon at bounding box center [115, 63] width 86 height 22
click at [140, 69] on icon at bounding box center [117, 69] width 90 height 34
click at [135, 54] on icon at bounding box center [117, 69] width 90 height 34
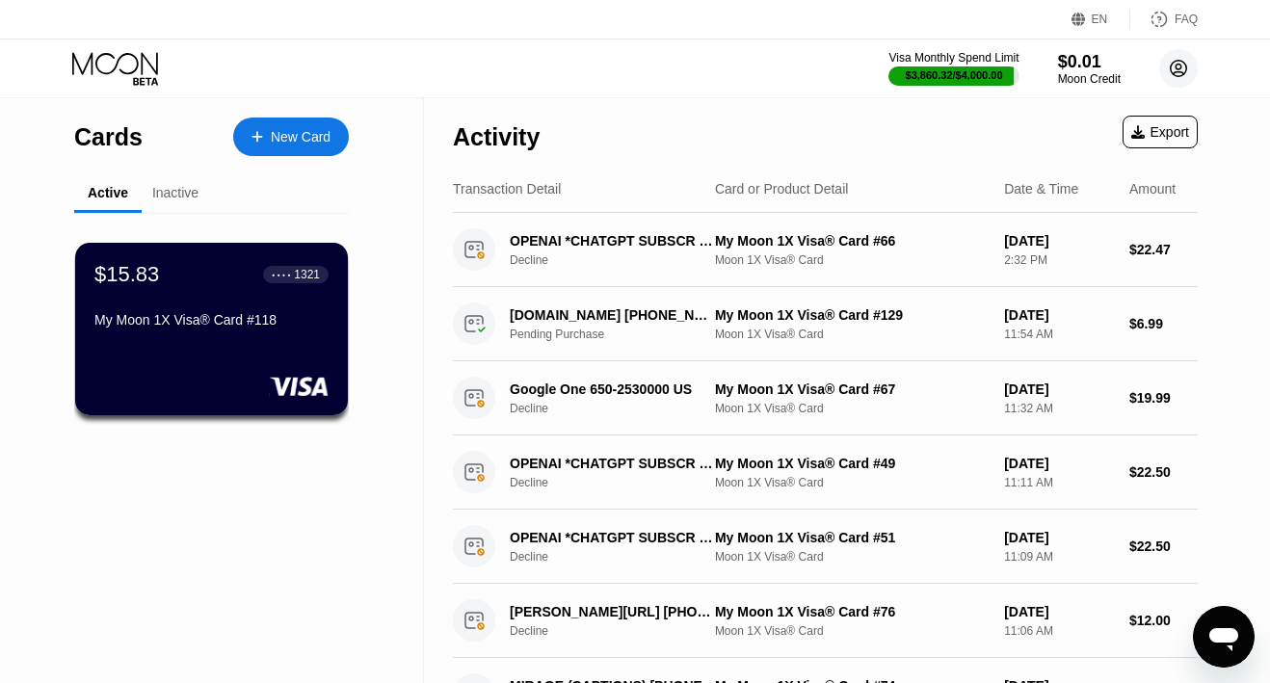
click at [1162, 66] on circle at bounding box center [1178, 68] width 39 height 39
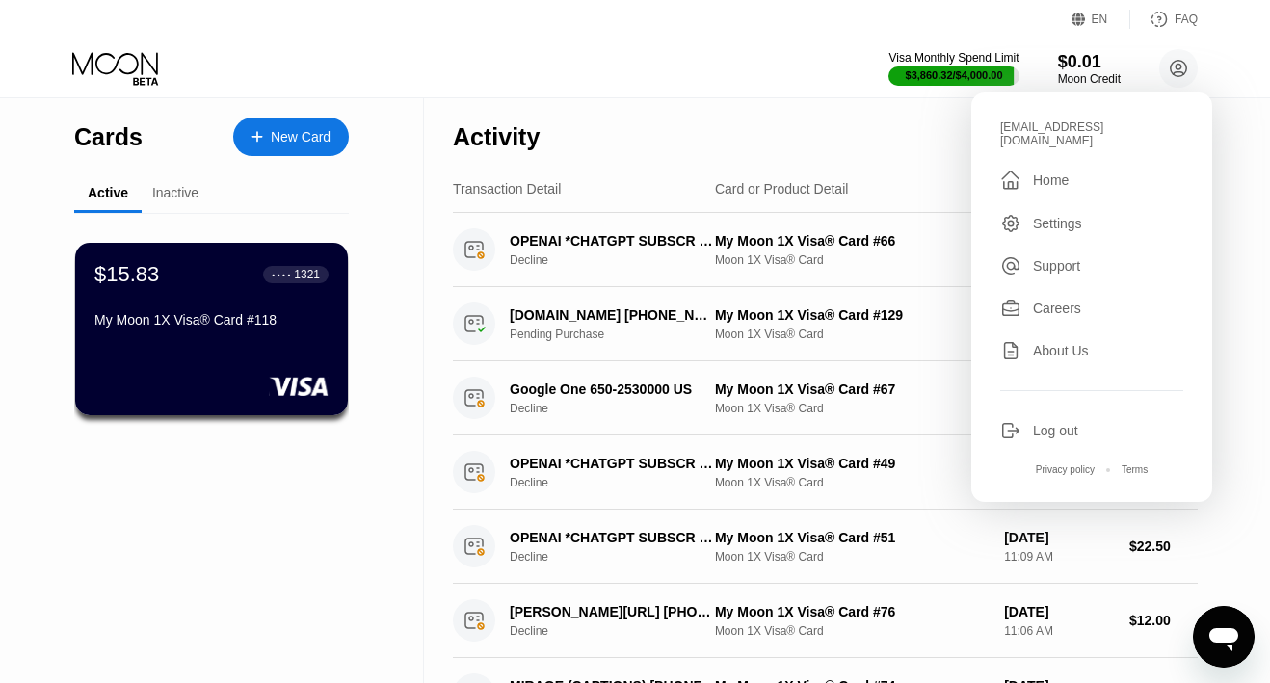
click at [1037, 423] on div "Log out" at bounding box center [1055, 430] width 45 height 15
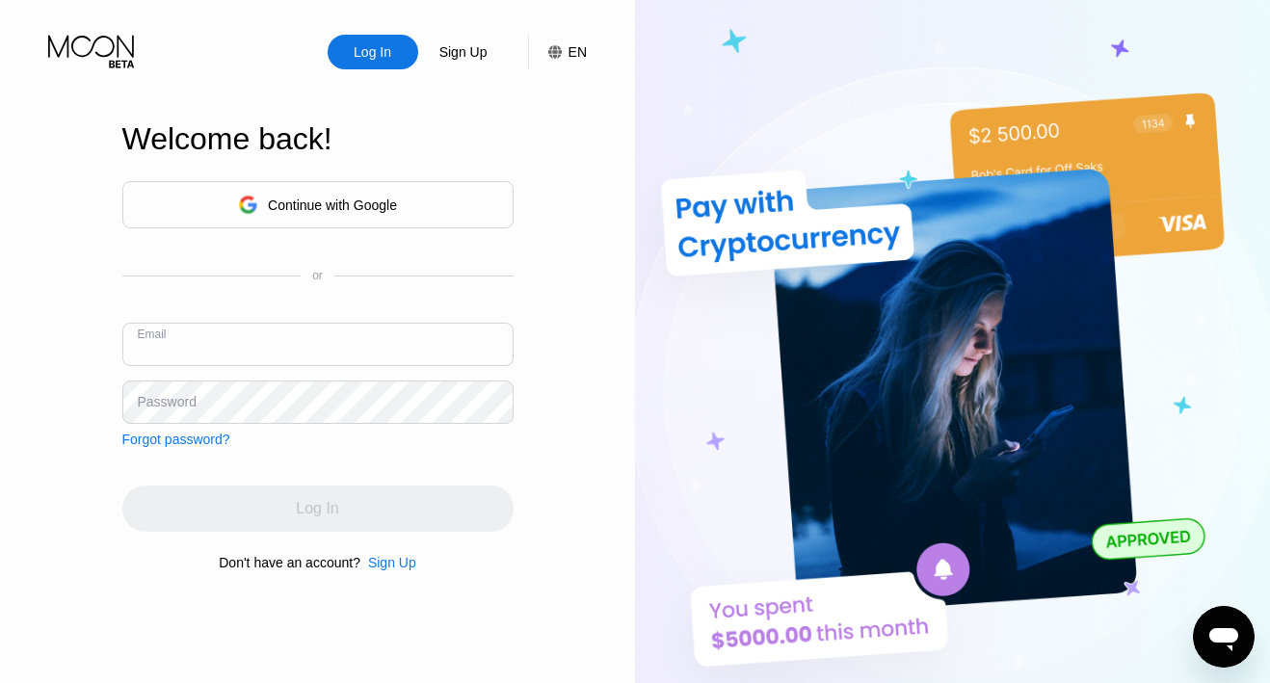
paste input "[EMAIL_ADDRESS][DOMAIN_NAME]"
type input "[EMAIL_ADDRESS][DOMAIN_NAME]"
click at [187, 406] on div "Password" at bounding box center [167, 401] width 59 height 15
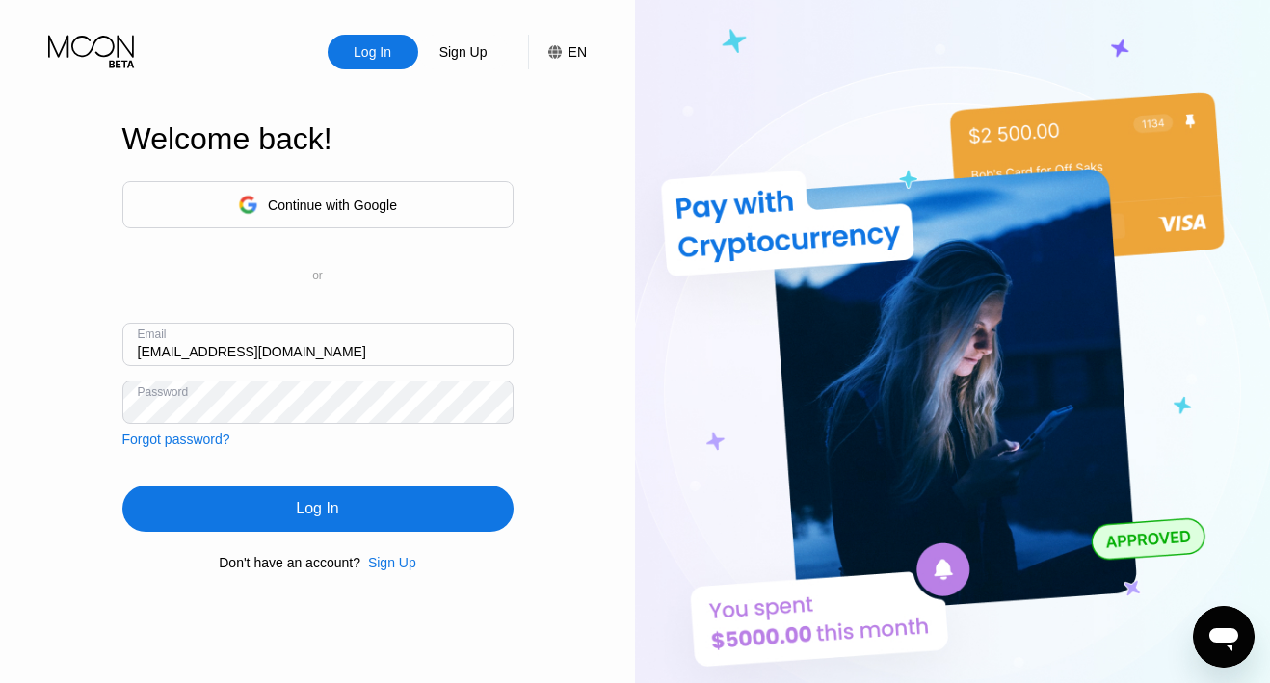
click at [267, 488] on div "Log In" at bounding box center [317, 509] width 391 height 46
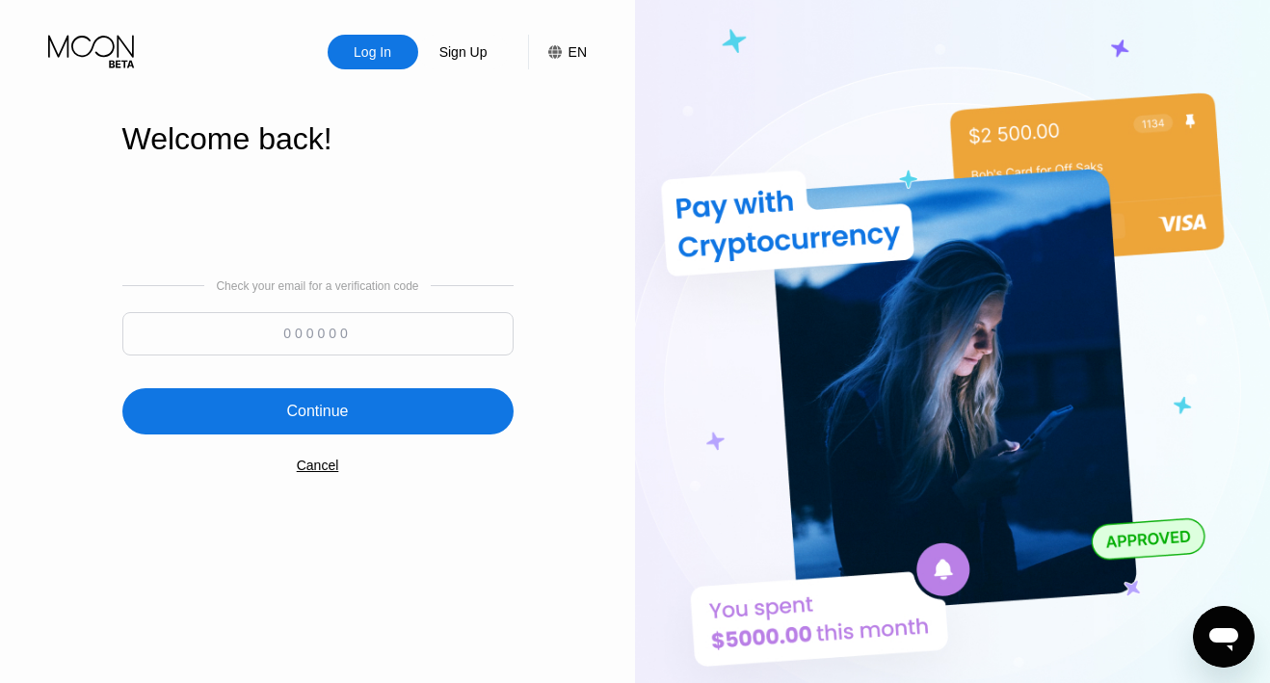
click at [382, 332] on input at bounding box center [317, 333] width 391 height 43
type input "558977"
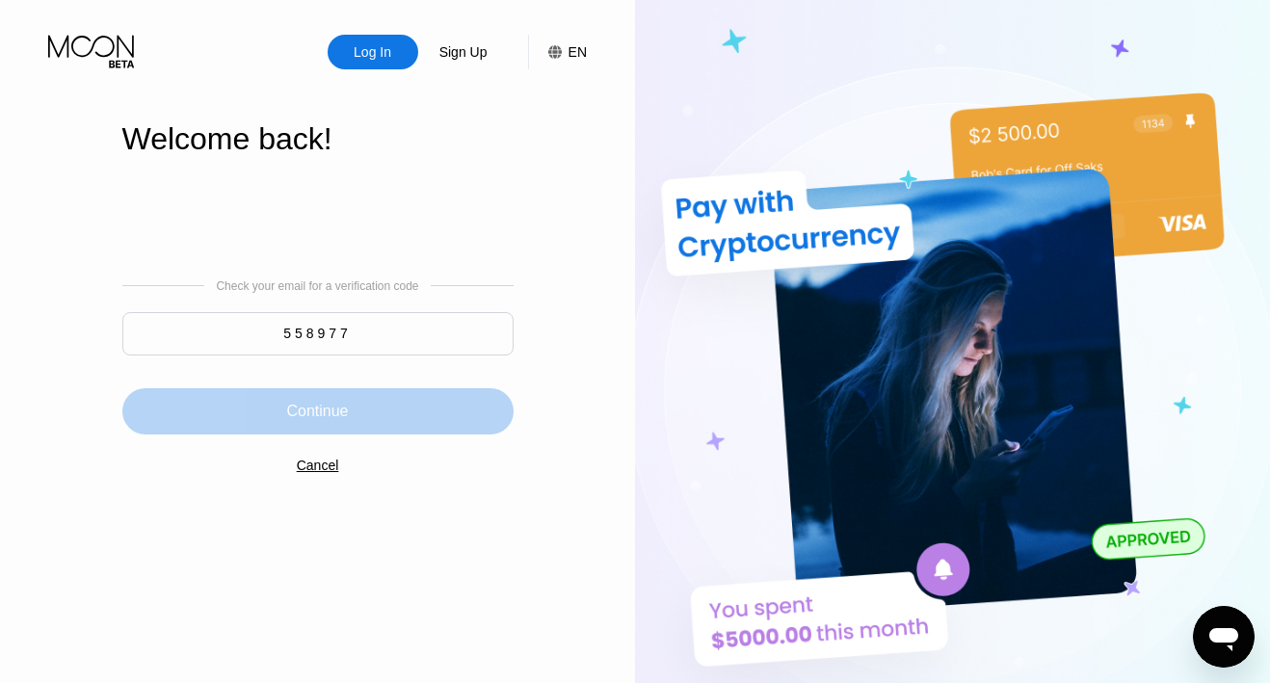
click at [379, 420] on div "Continue" at bounding box center [317, 411] width 391 height 46
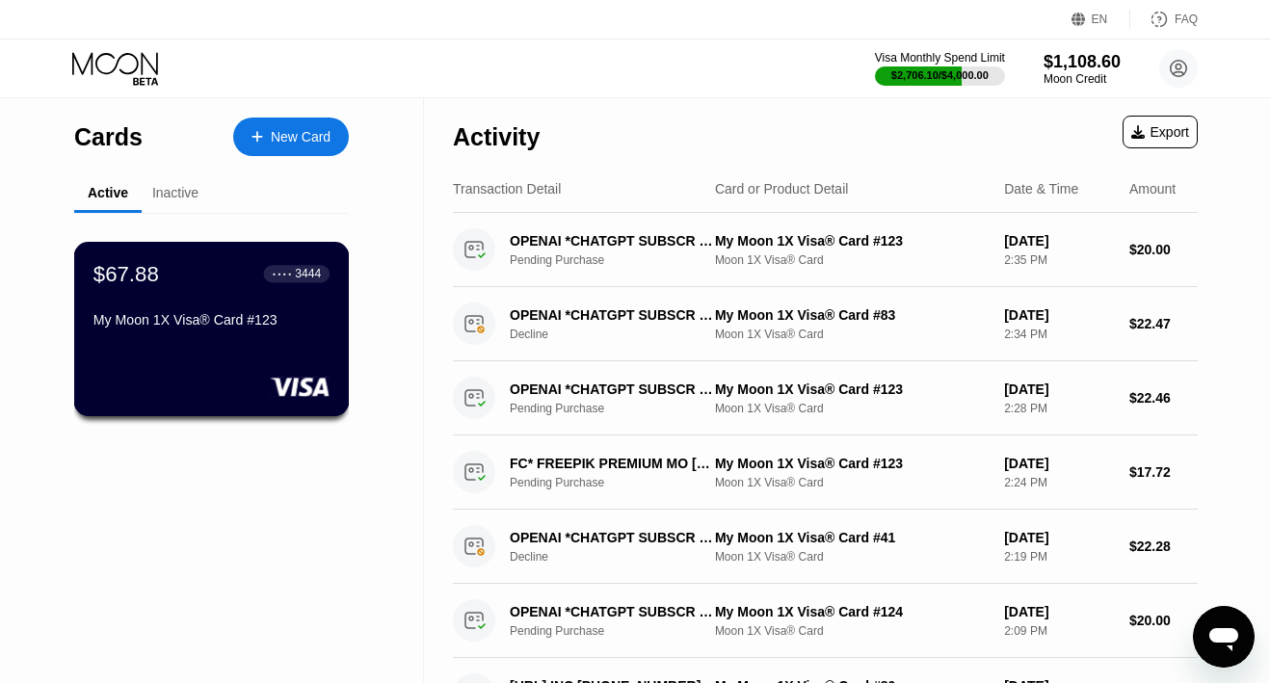
click at [173, 335] on div "My Moon 1X Visa® Card #123" at bounding box center [211, 323] width 236 height 23
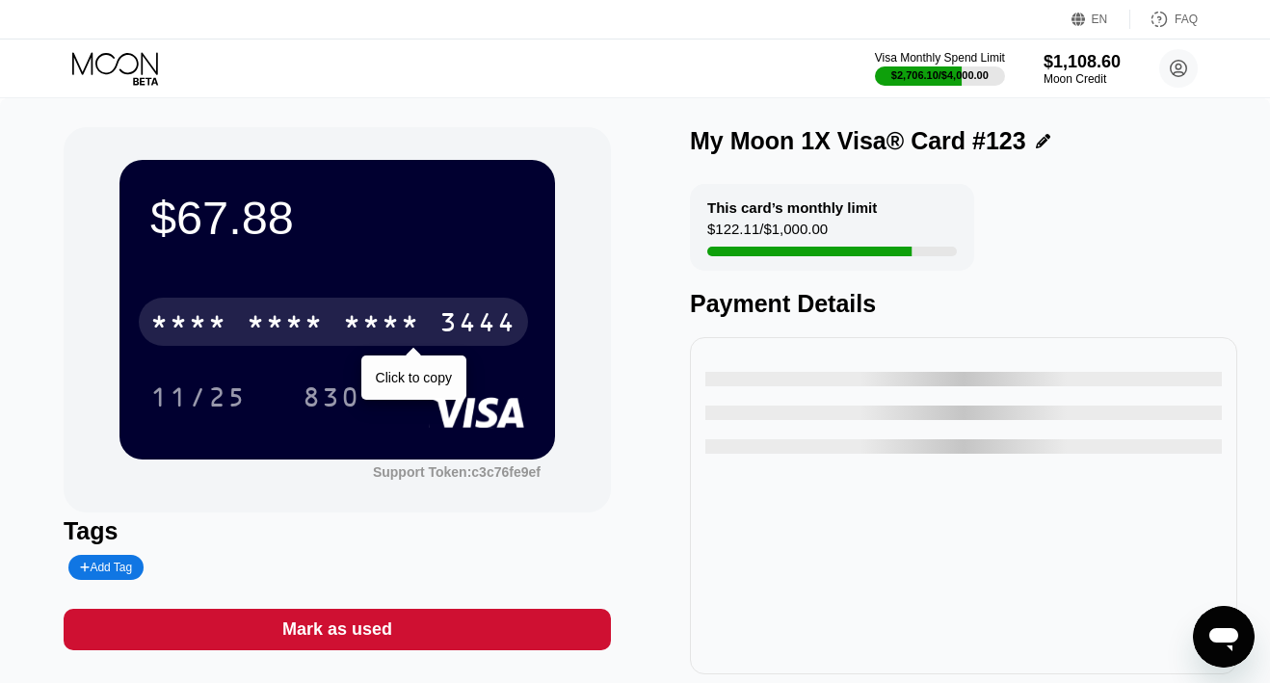
click at [276, 325] on div "* * * *" at bounding box center [285, 324] width 77 height 31
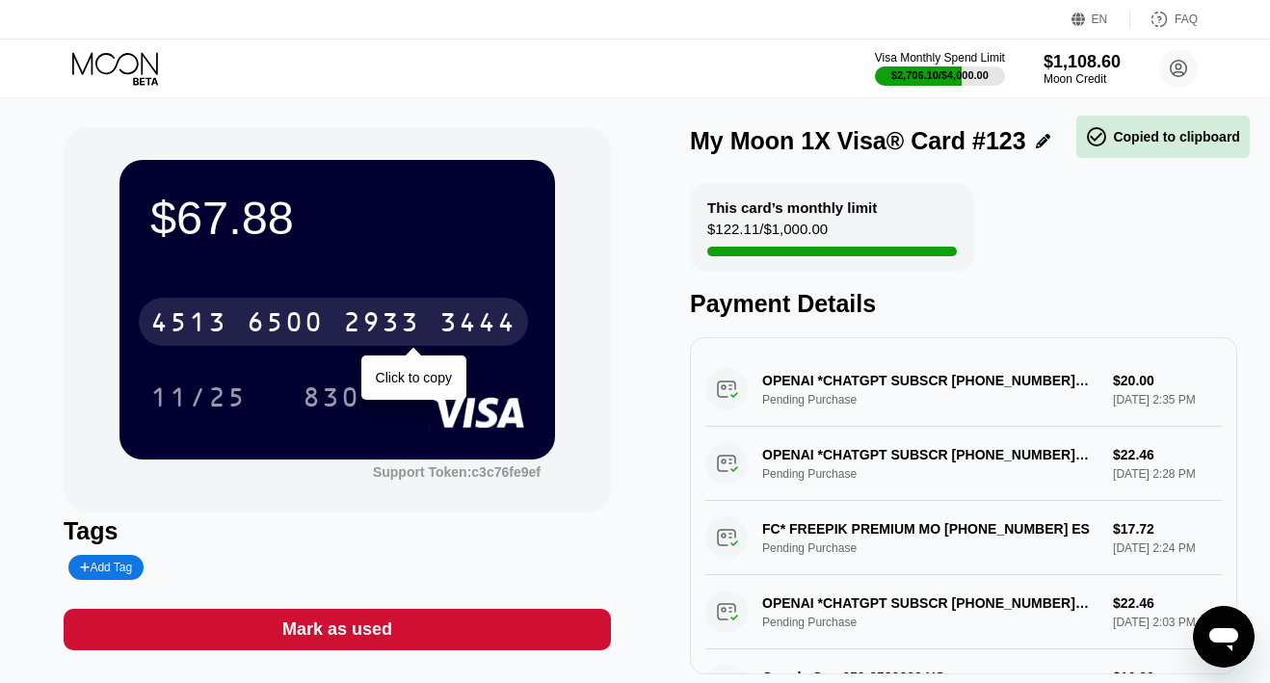
click at [276, 325] on div "6500" at bounding box center [285, 324] width 77 height 31
click at [380, 322] on div "* * * *" at bounding box center [381, 324] width 77 height 31
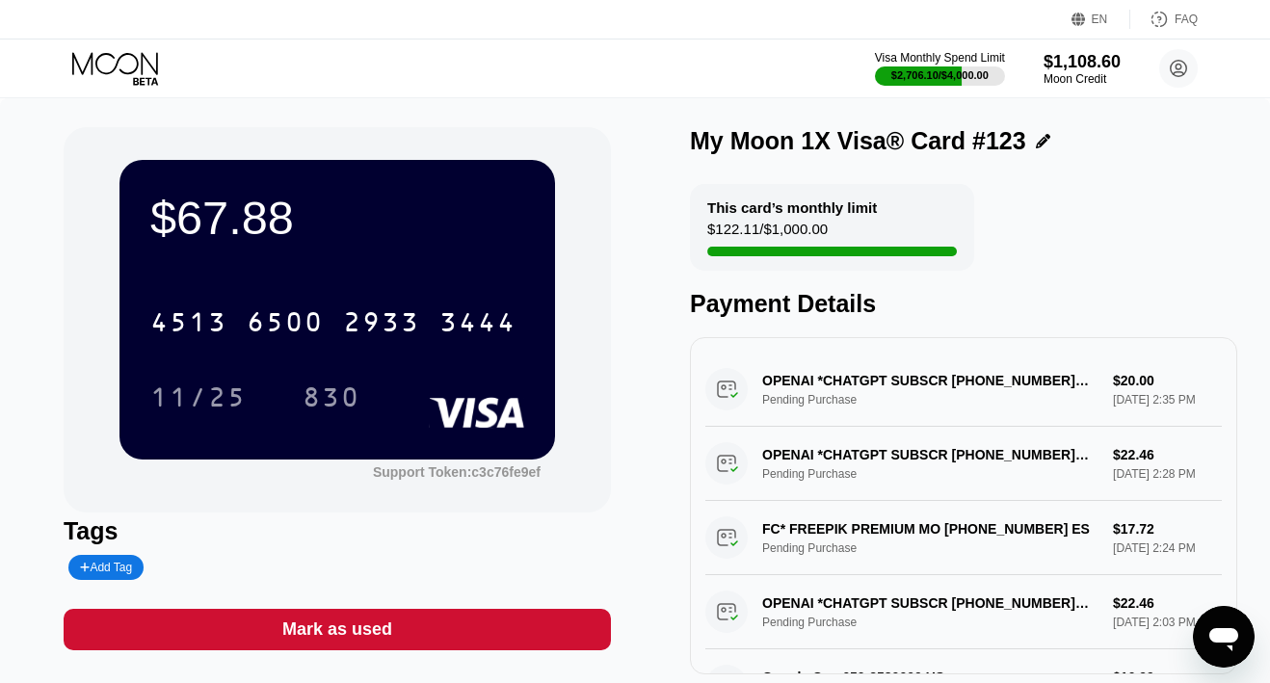
click at [144, 67] on icon at bounding box center [117, 69] width 90 height 34
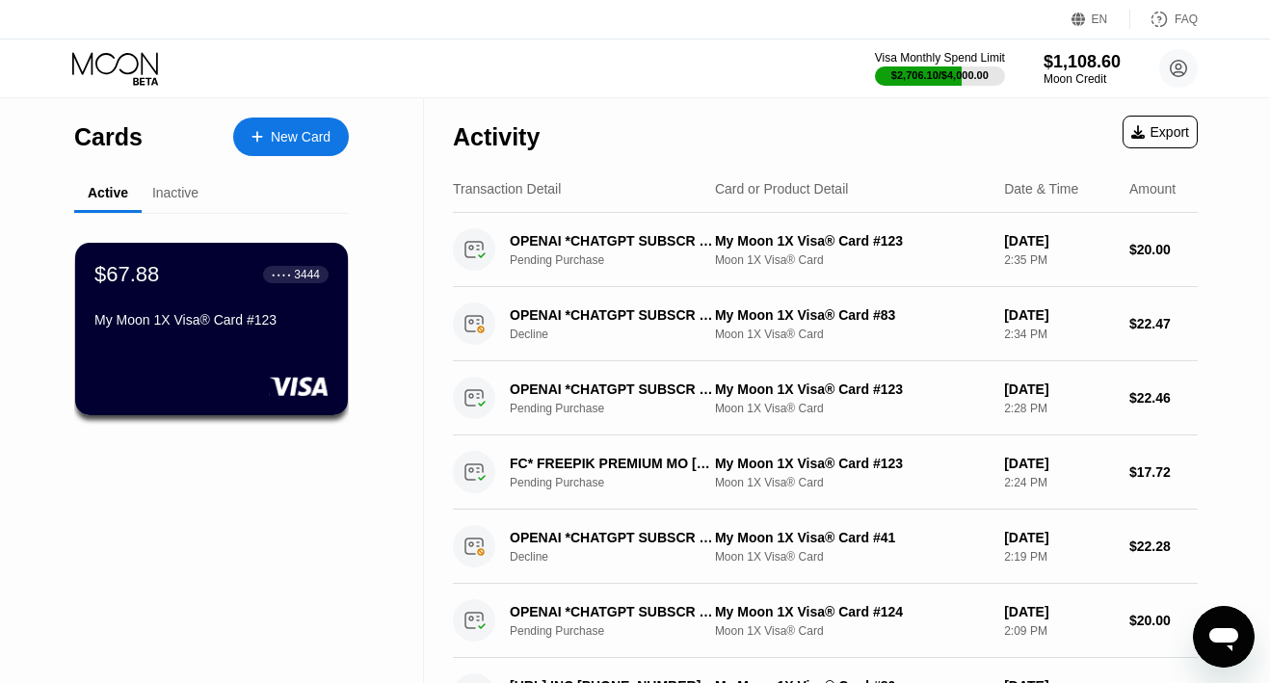
click at [293, 129] on div "New Card" at bounding box center [301, 137] width 60 height 16
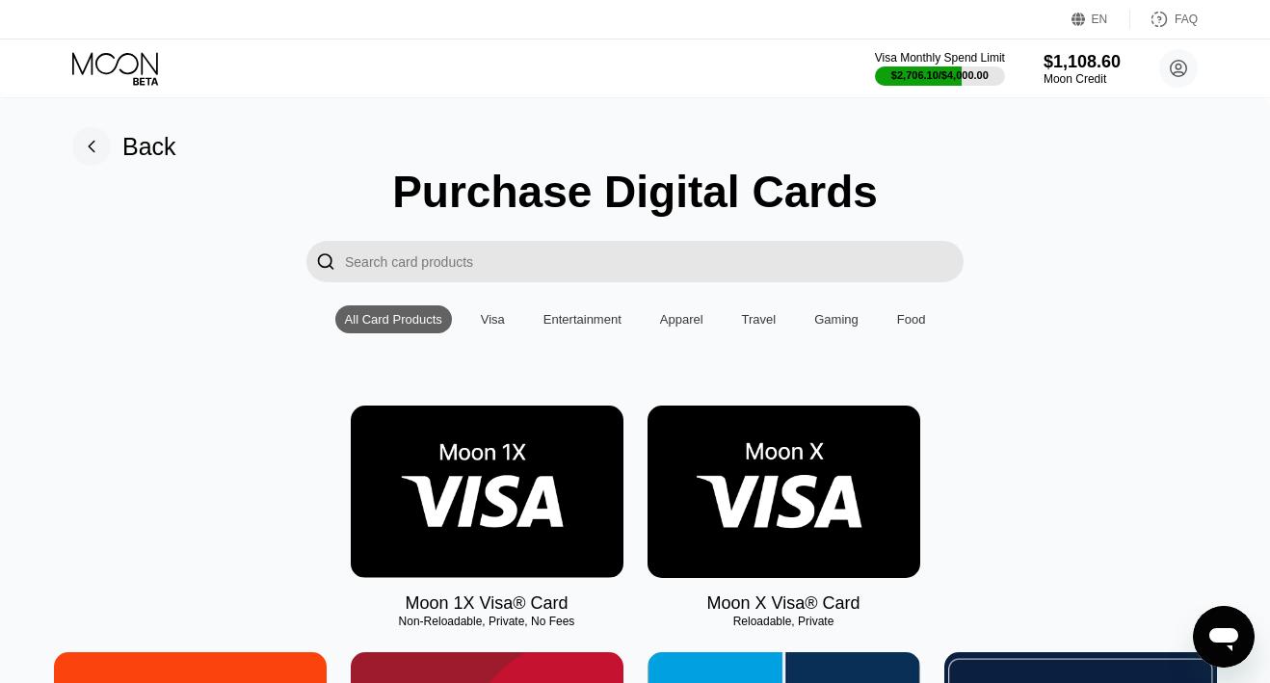
click at [412, 431] on img at bounding box center [487, 492] width 273 height 172
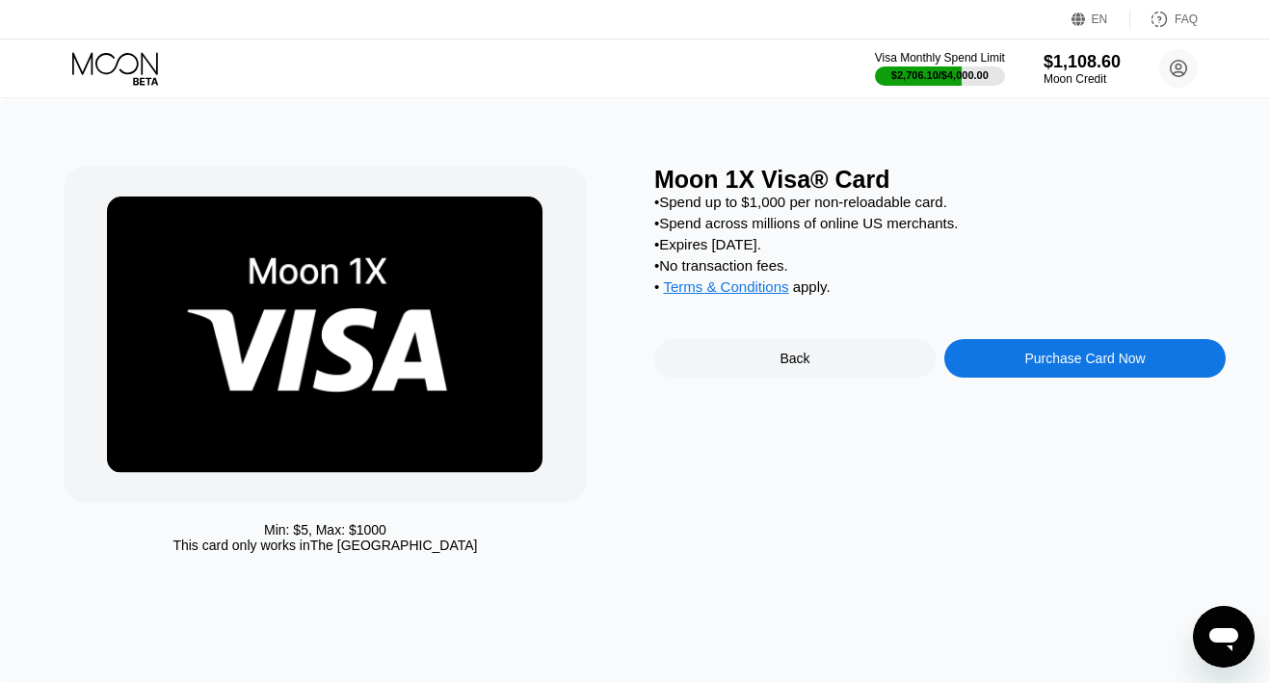
click at [979, 355] on div "Purchase Card Now" at bounding box center [1084, 358] width 281 height 39
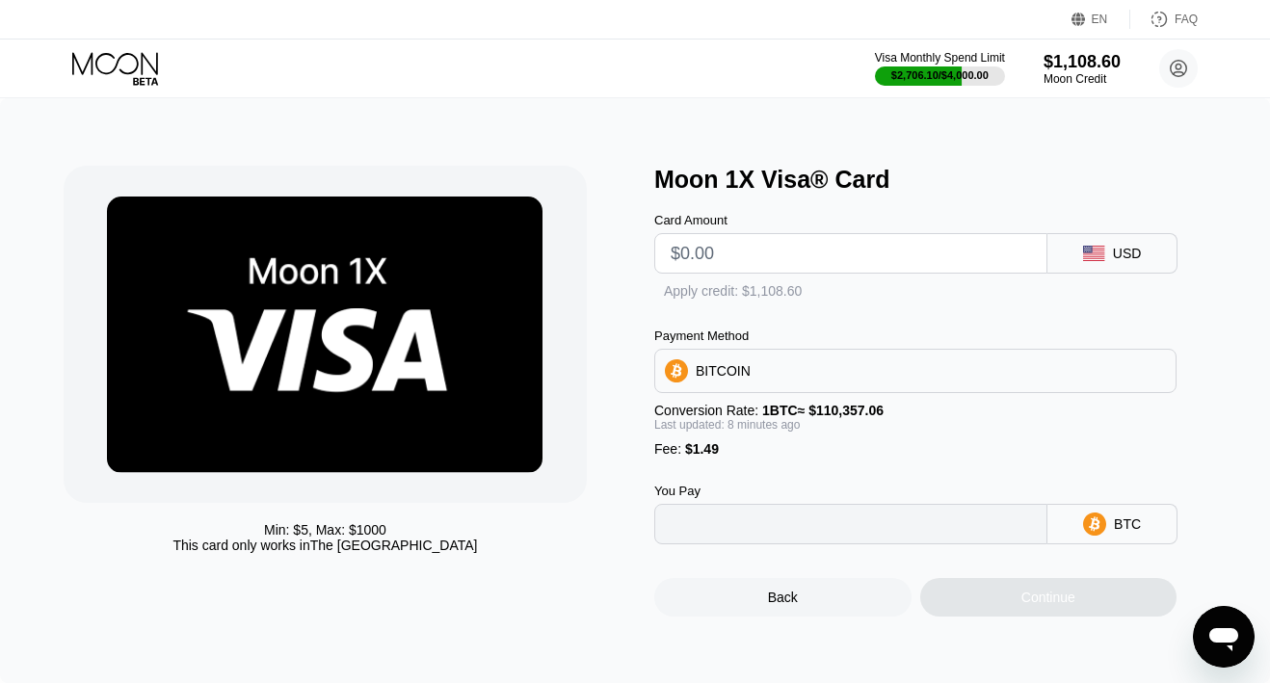
type input "0"
click at [721, 246] on input "text" at bounding box center [851, 253] width 360 height 39
type input "$1"
type input "0.00002257"
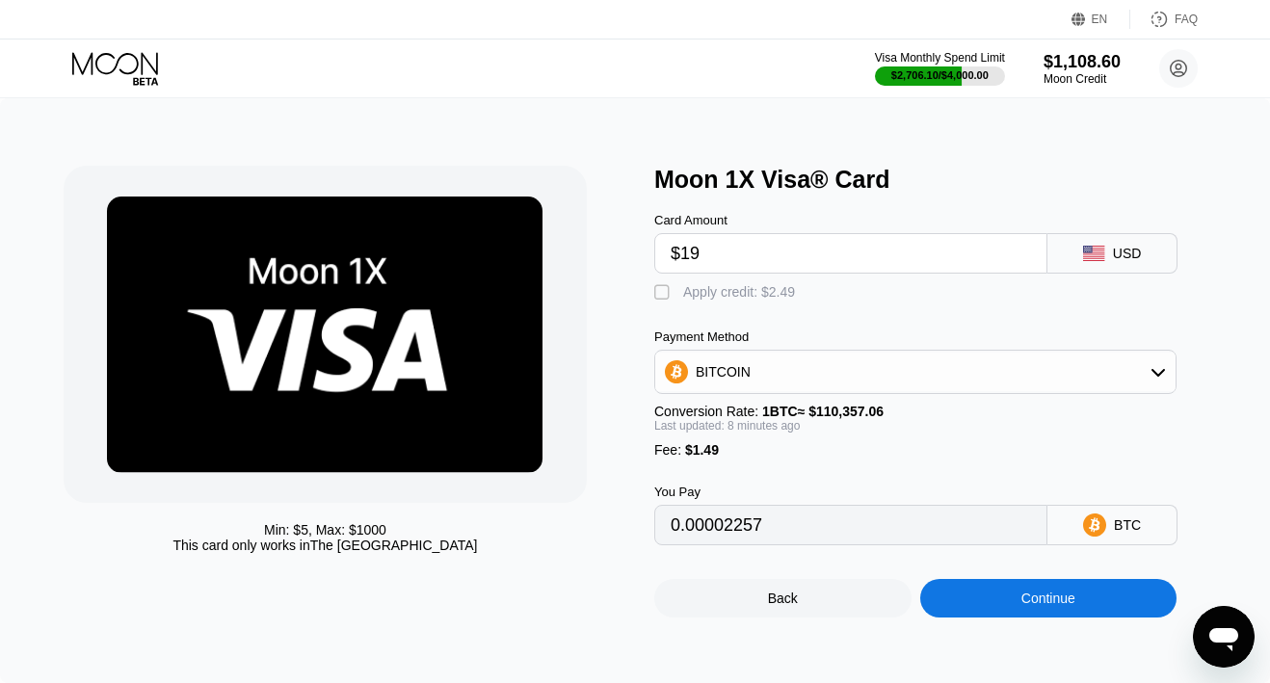
type input "$190"
type input "0.00173558"
type input "$190"
click at [725, 300] on div "Apply credit: $191.49" at bounding box center [746, 291] width 127 height 15
type input "0"
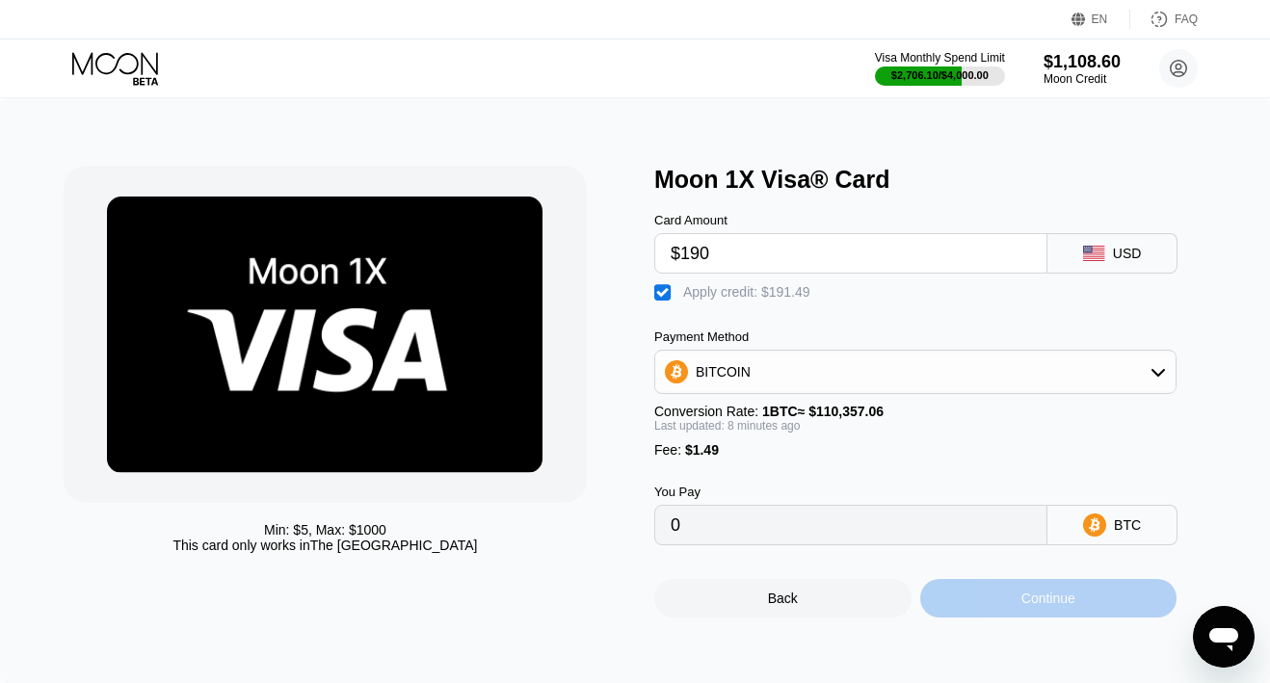
click at [961, 591] on div "Continue" at bounding box center [1048, 598] width 257 height 39
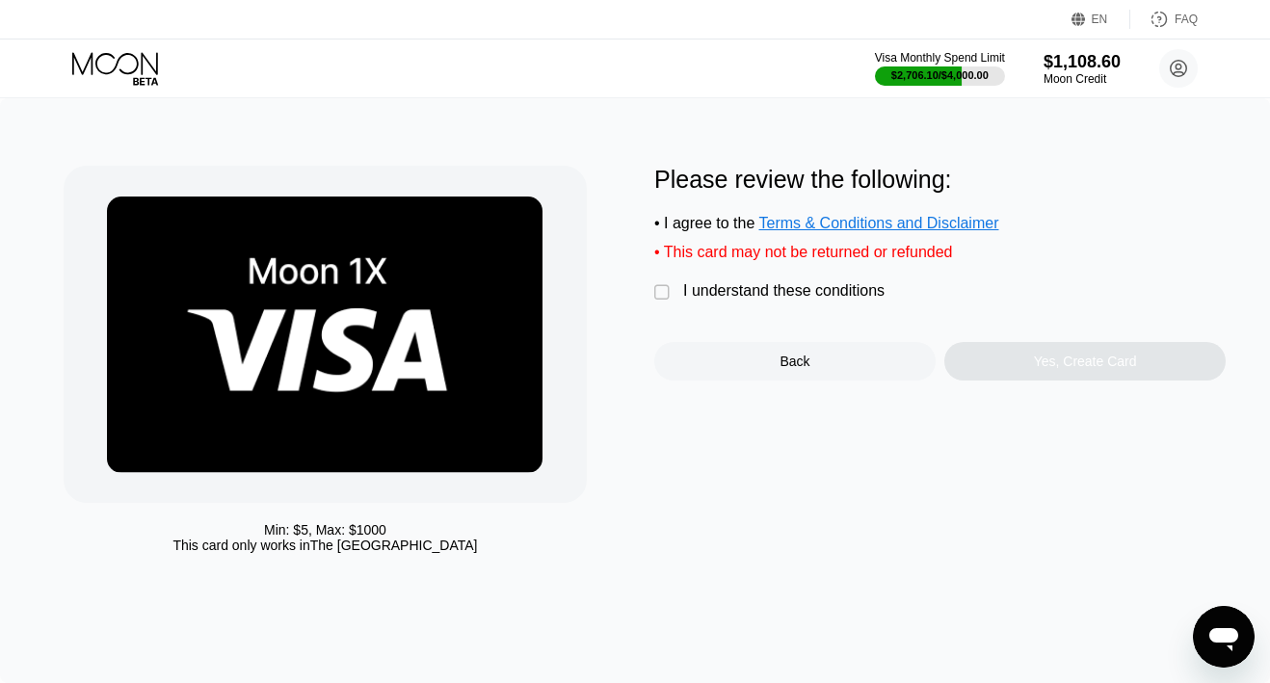
click at [804, 293] on div "I understand these conditions" at bounding box center [783, 290] width 201 height 17
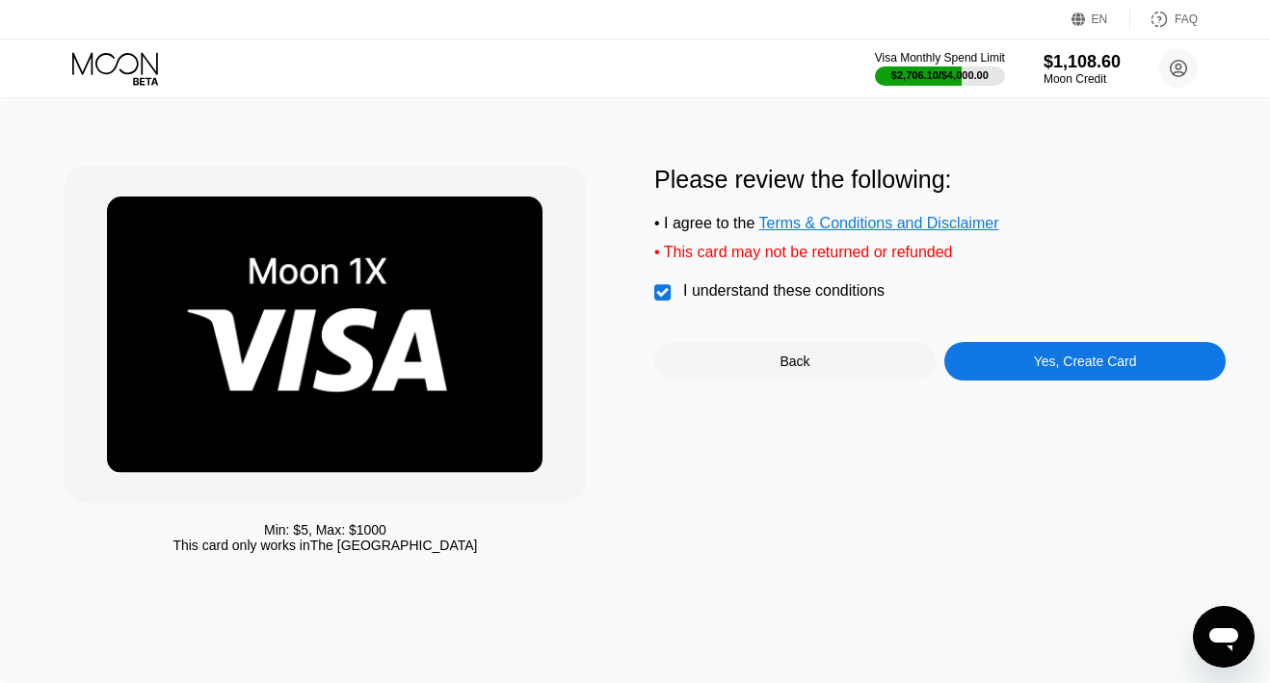
click at [979, 374] on div "Yes, Create Card" at bounding box center [1084, 361] width 281 height 39
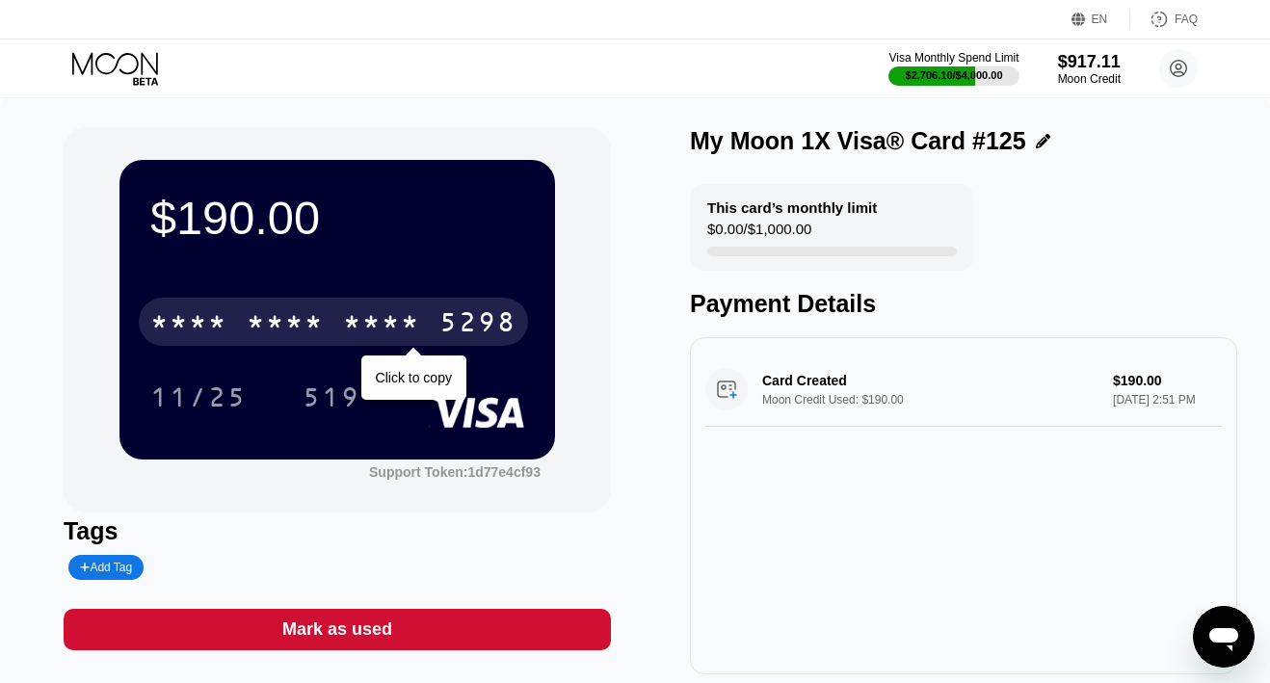
click at [498, 337] on div "5298" at bounding box center [477, 324] width 77 height 31
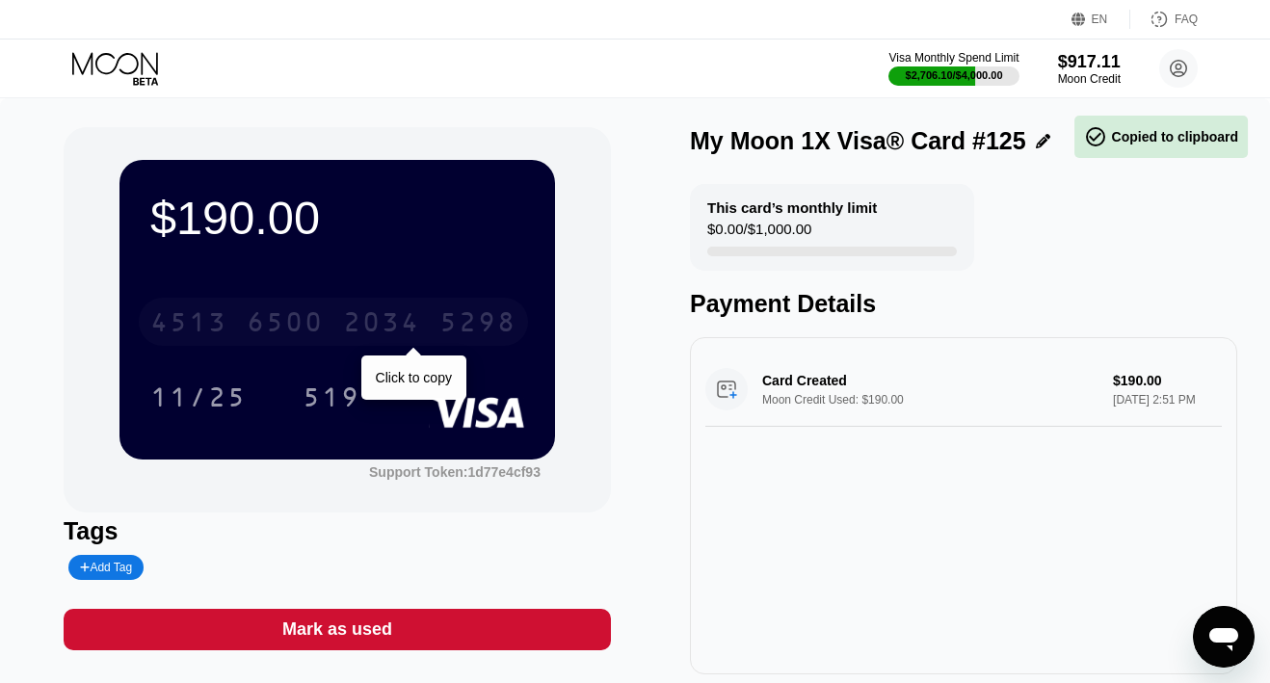
click at [498, 337] on div "5298" at bounding box center [477, 324] width 77 height 31
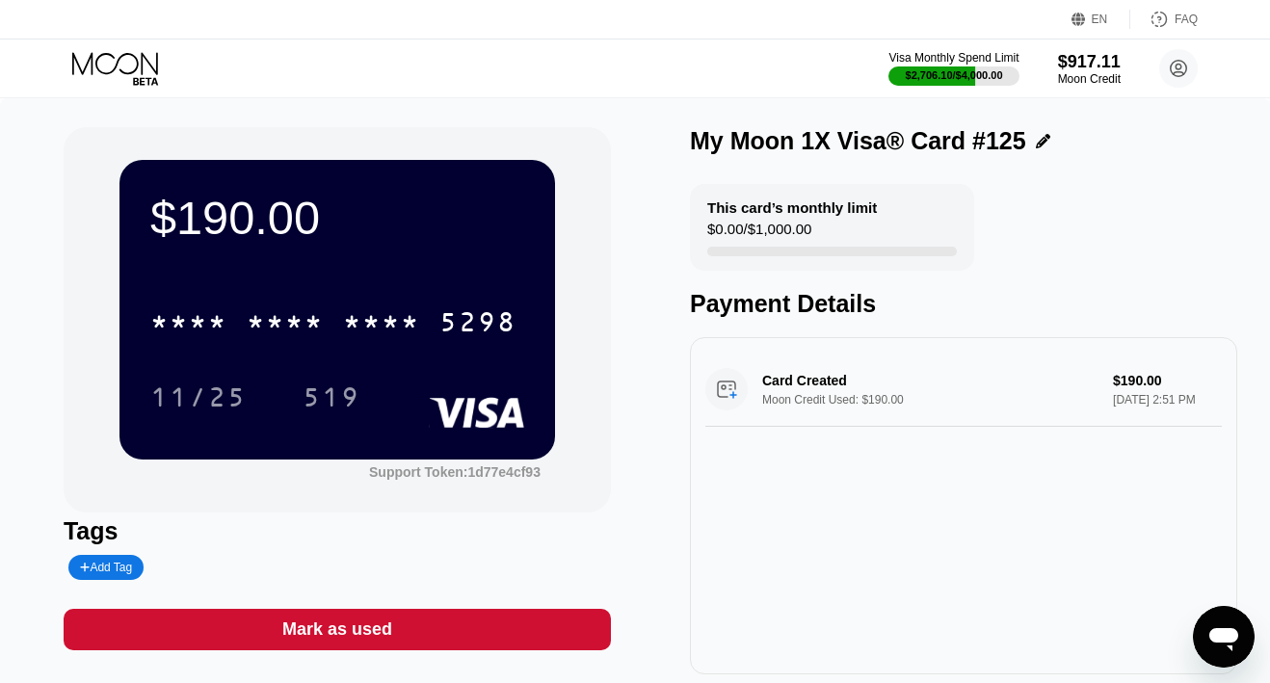
click at [109, 67] on icon at bounding box center [117, 69] width 90 height 34
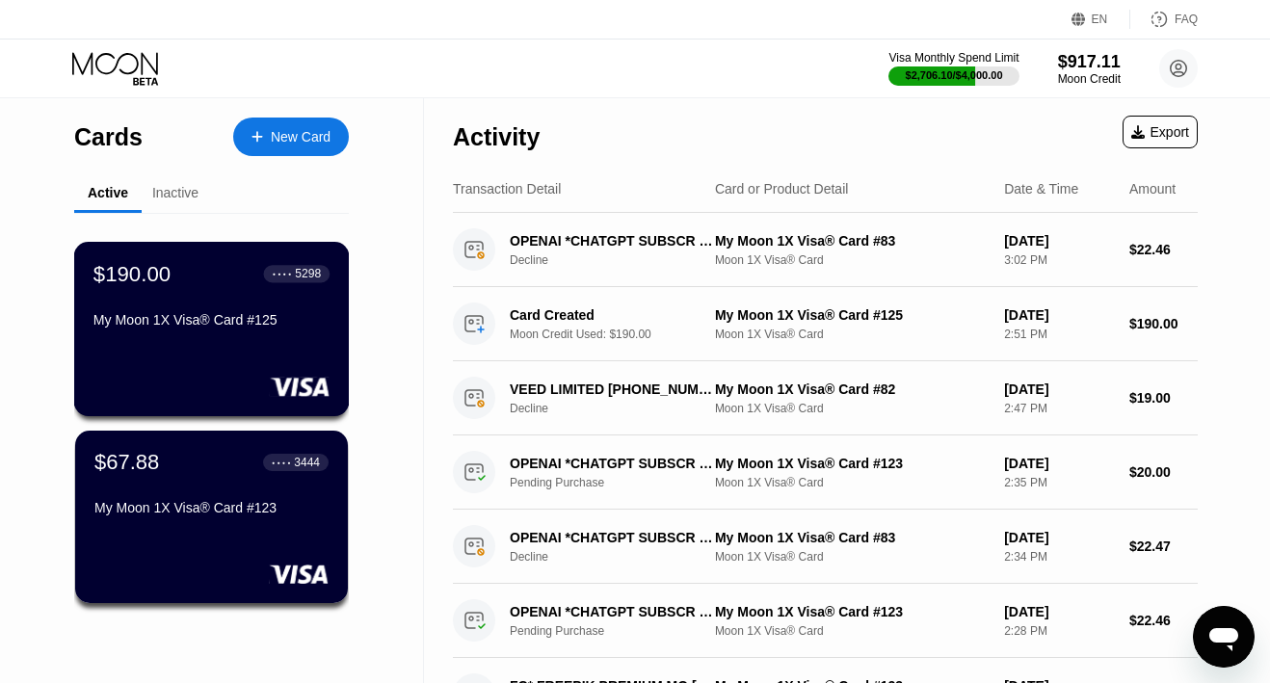
click at [184, 312] on div "My Moon 1X Visa® Card #125" at bounding box center [211, 319] width 236 height 15
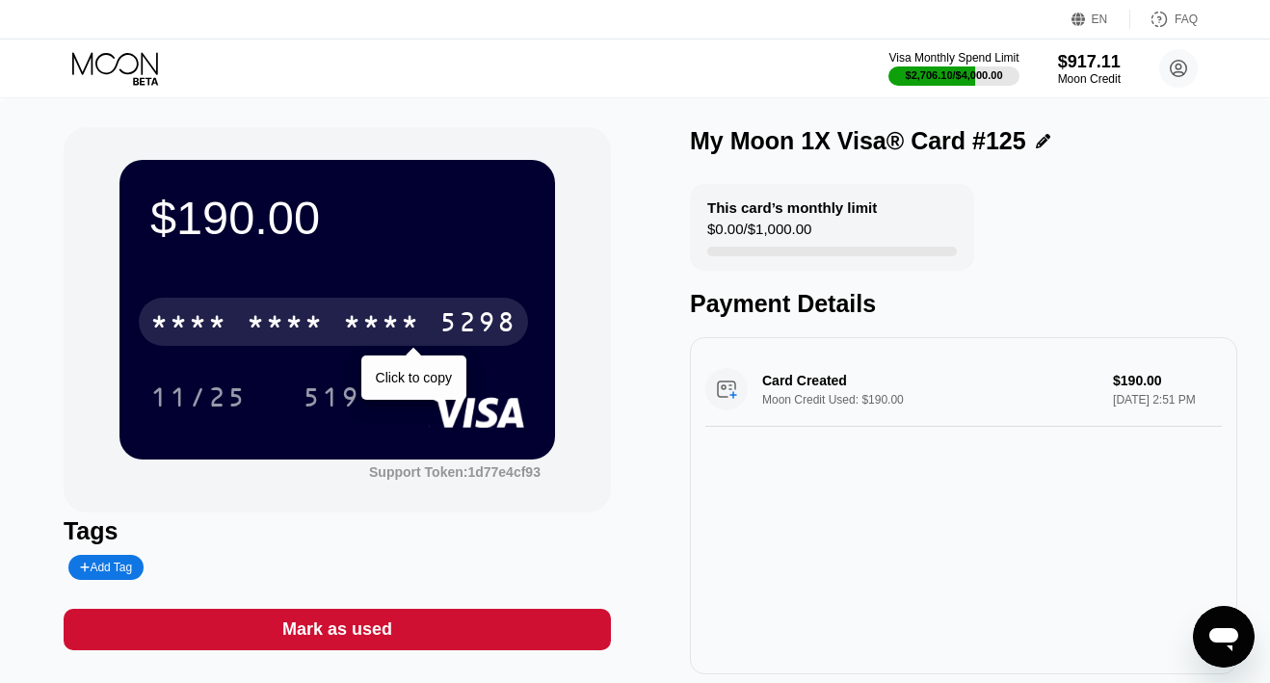
click at [355, 313] on div "* * * *" at bounding box center [381, 324] width 77 height 31
click at [355, 313] on div "2034" at bounding box center [381, 324] width 77 height 31
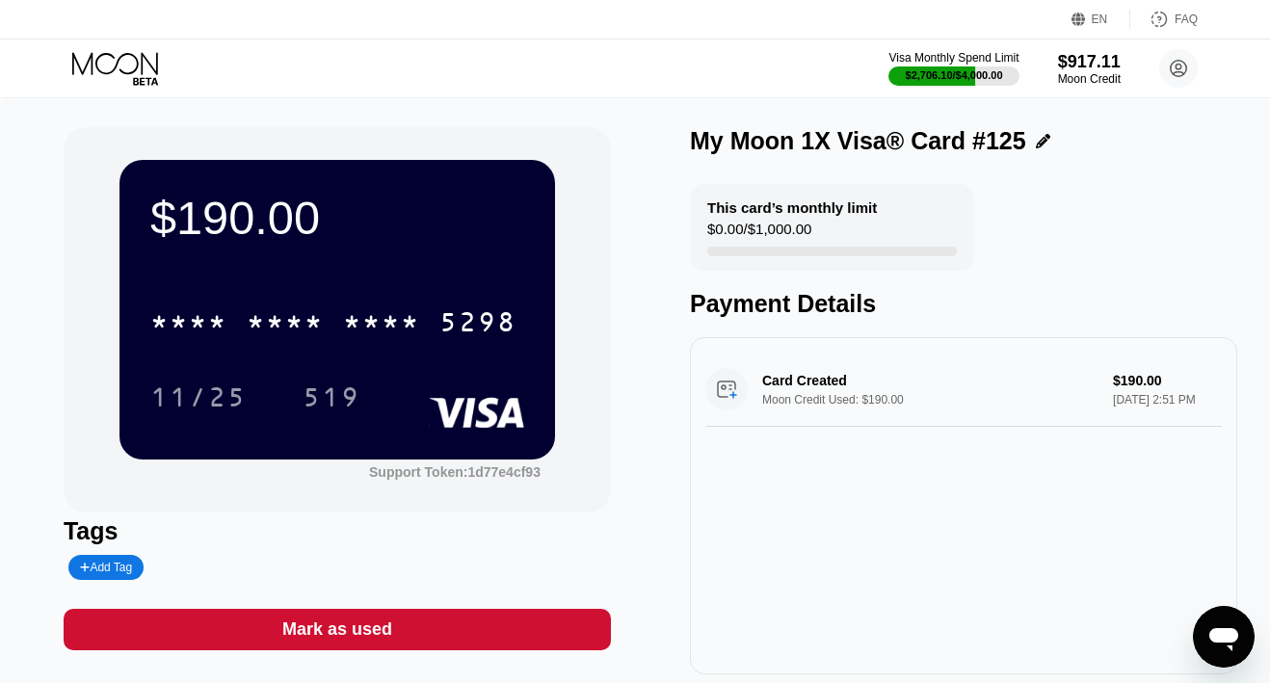
click at [94, 62] on icon at bounding box center [117, 69] width 90 height 34
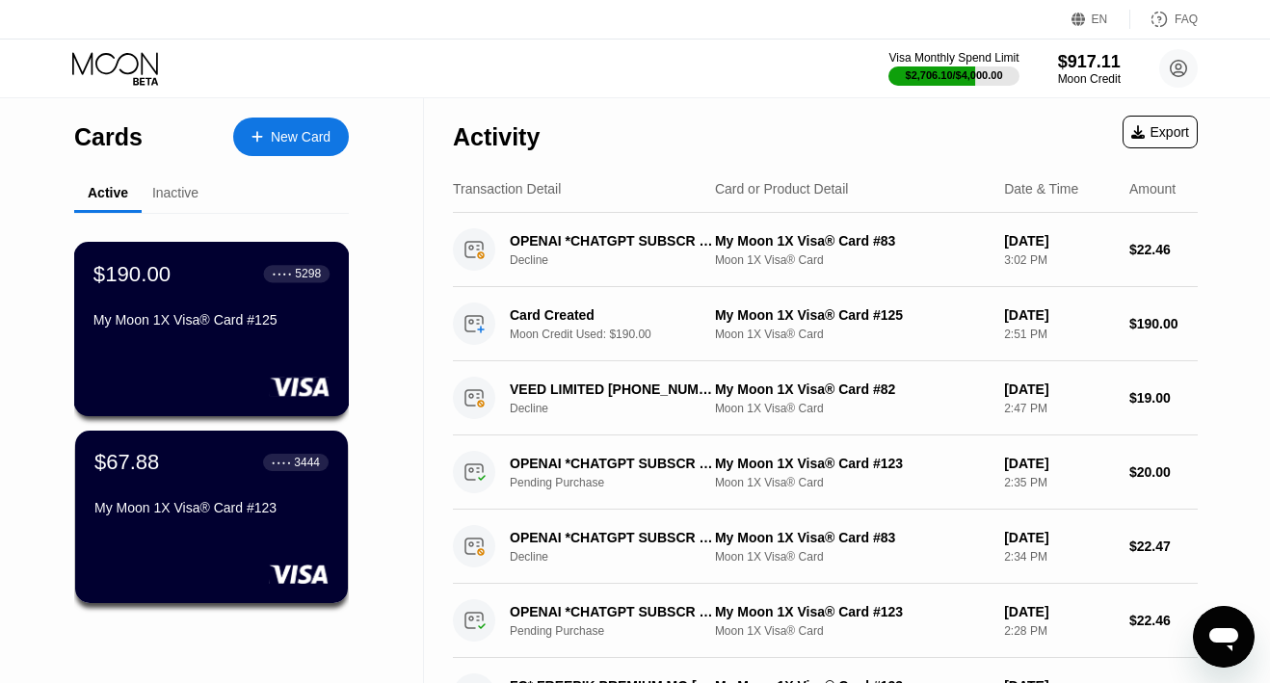
click at [216, 373] on div "$190.00 ● ● ● ● 5298 My Moon 1X Visa® Card #125" at bounding box center [212, 329] width 276 height 174
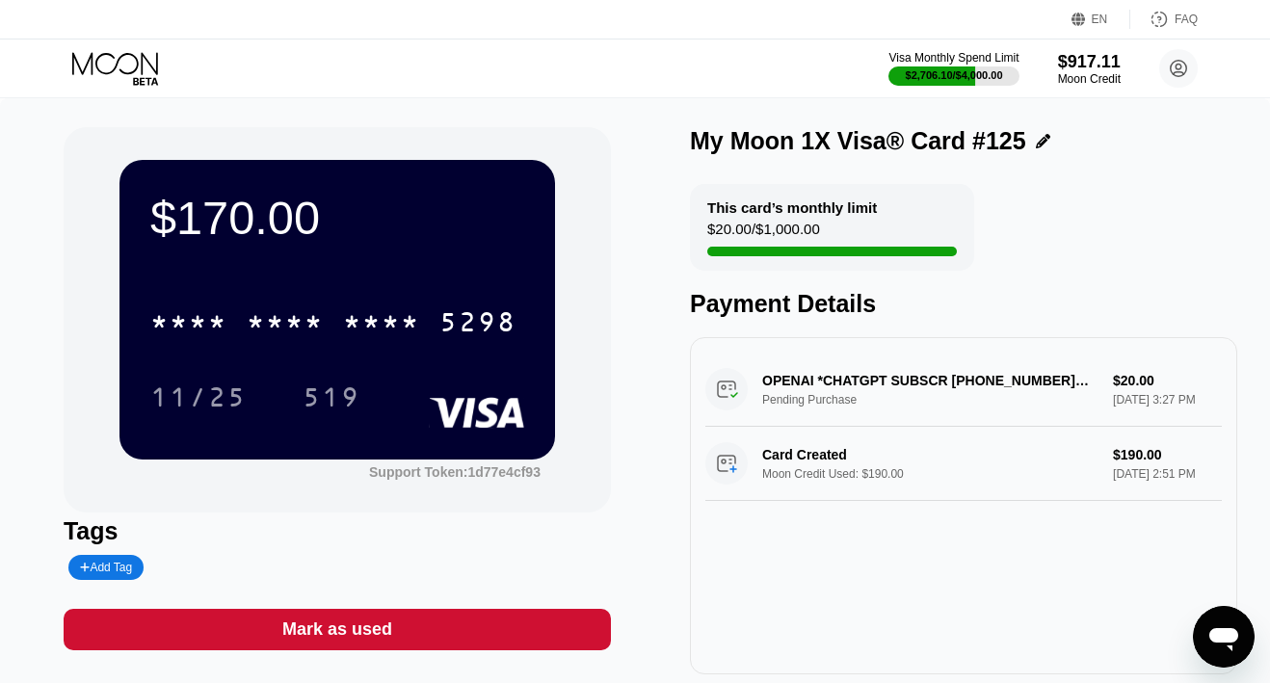
click at [115, 61] on icon at bounding box center [117, 69] width 90 height 34
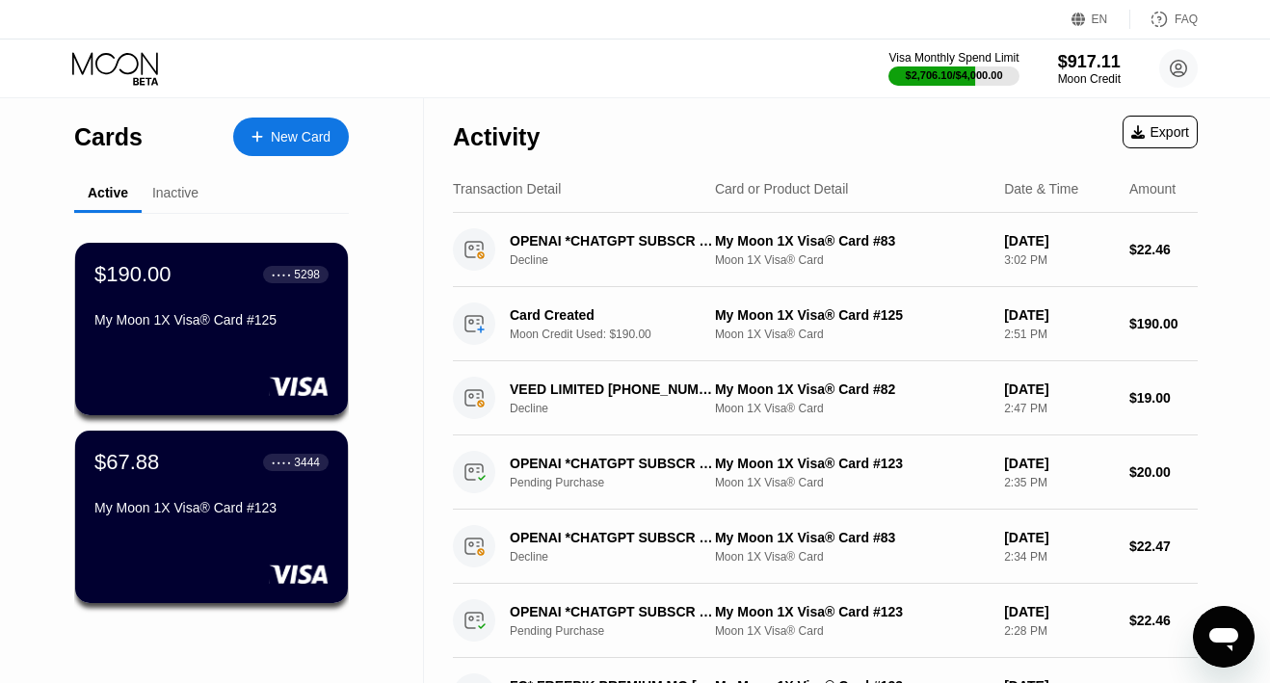
click at [275, 132] on div "New Card" at bounding box center [301, 137] width 60 height 16
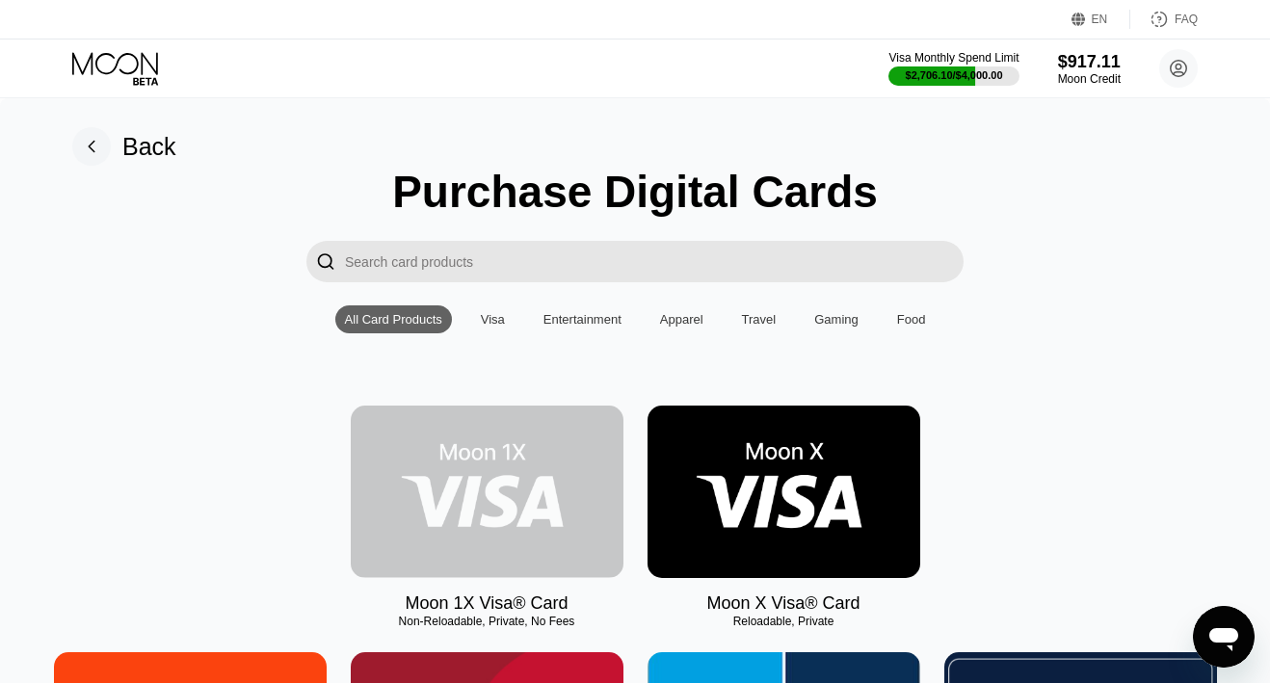
click at [613, 496] on img at bounding box center [487, 492] width 273 height 172
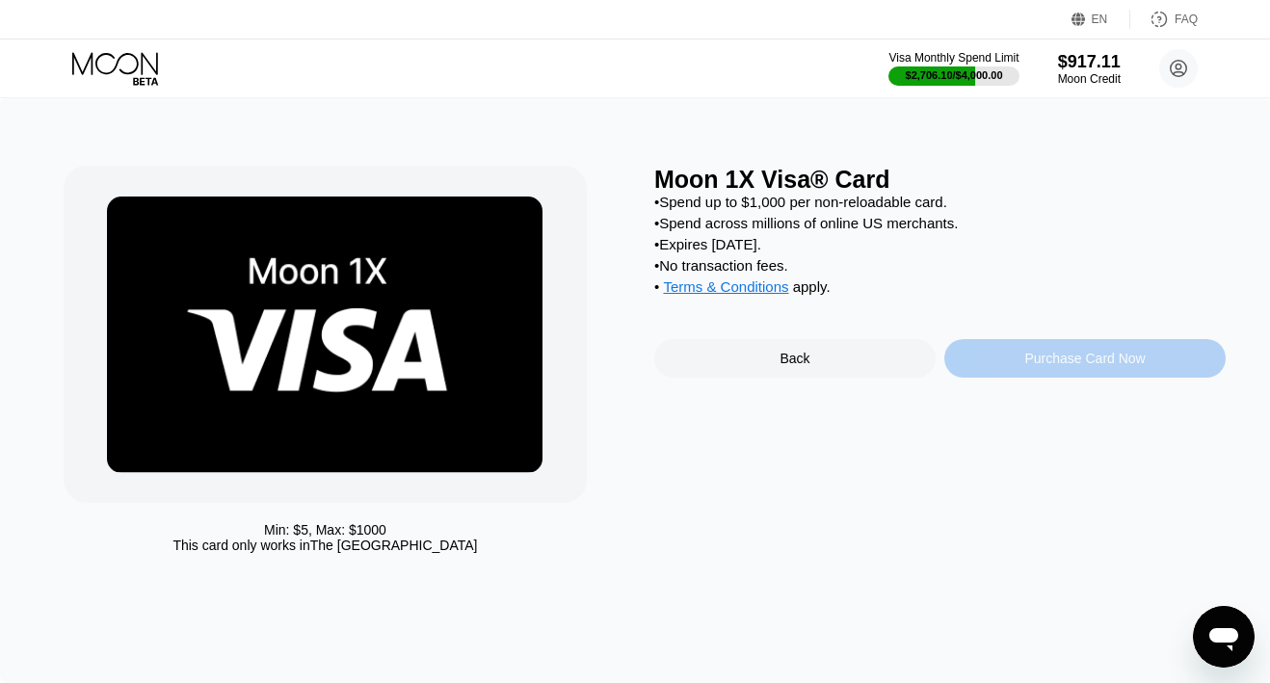
click at [988, 364] on div "Purchase Card Now" at bounding box center [1084, 358] width 281 height 39
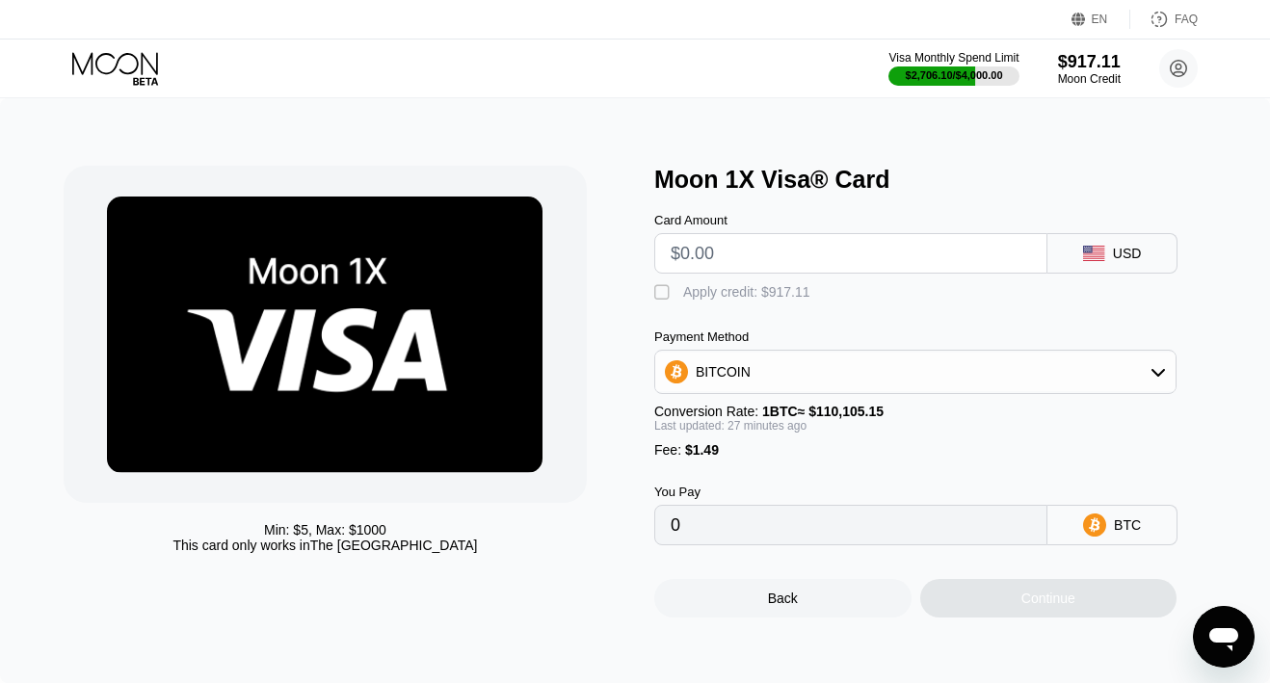
click at [836, 267] on input "text" at bounding box center [851, 253] width 360 height 39
type input "$7"
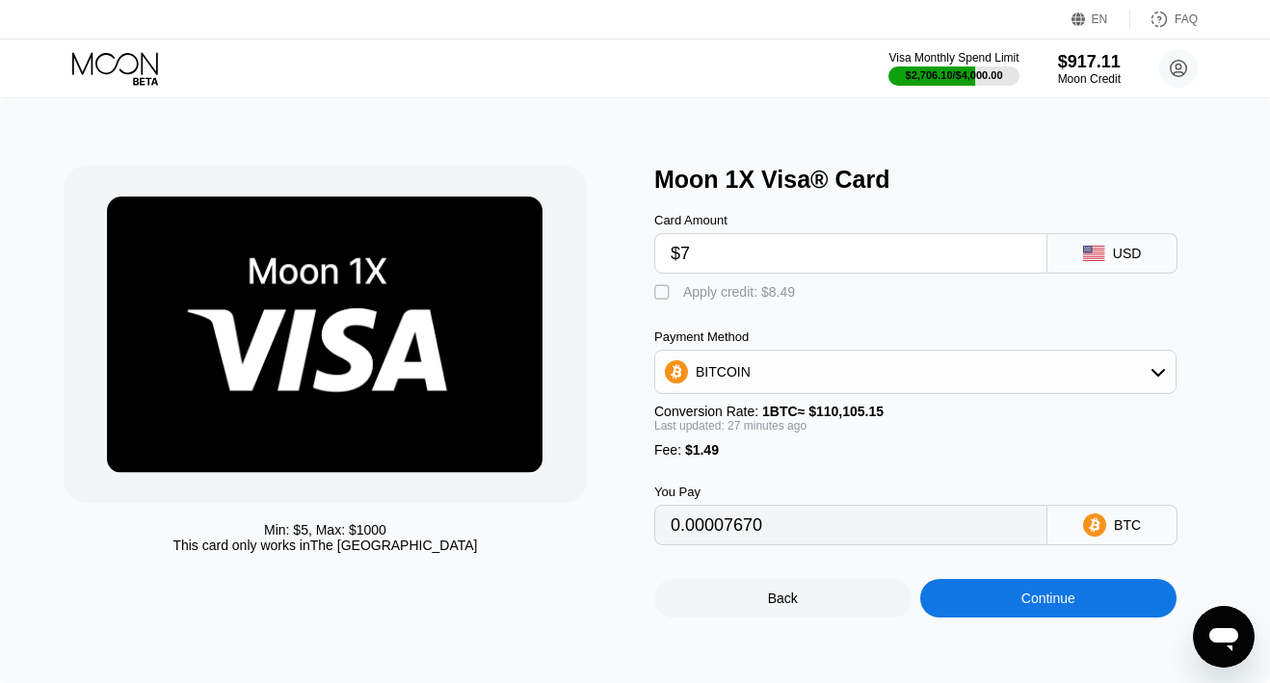
click at [788, 293] on div "Apply credit: $8.49" at bounding box center [739, 291] width 112 height 15
type input "0"
click at [962, 590] on div "Continue" at bounding box center [1048, 598] width 257 height 39
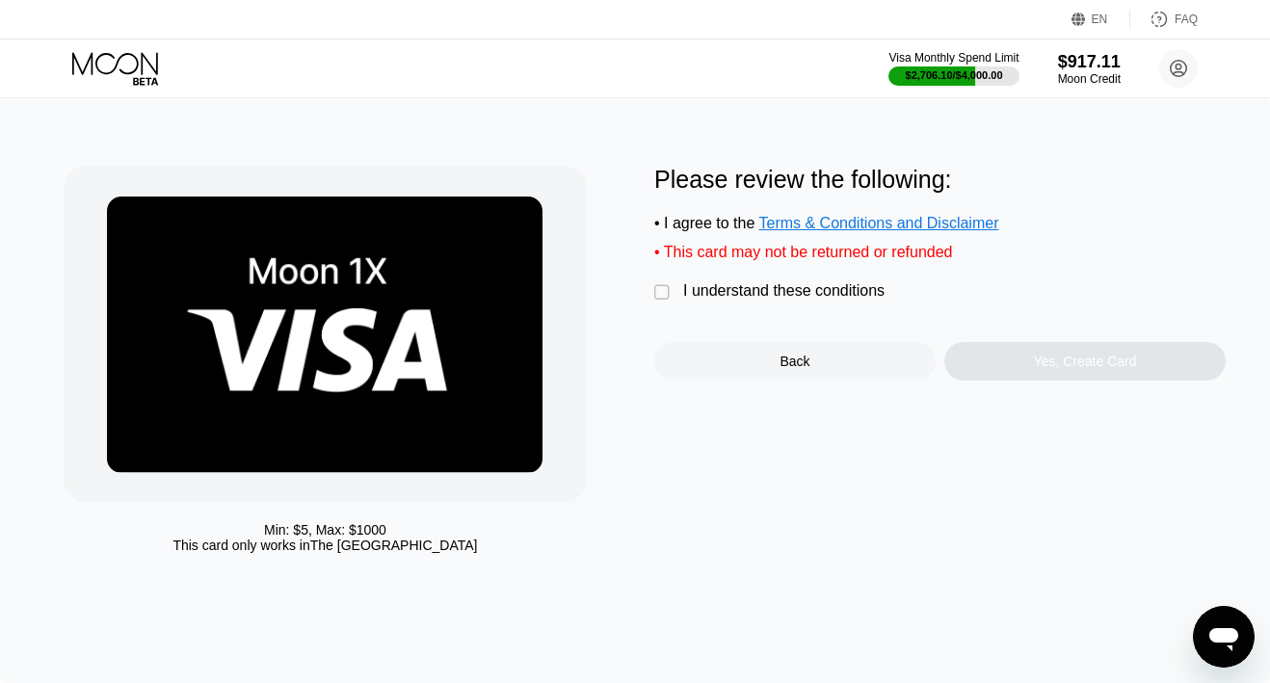
click at [864, 293] on div "I understand these conditions" at bounding box center [783, 290] width 201 height 17
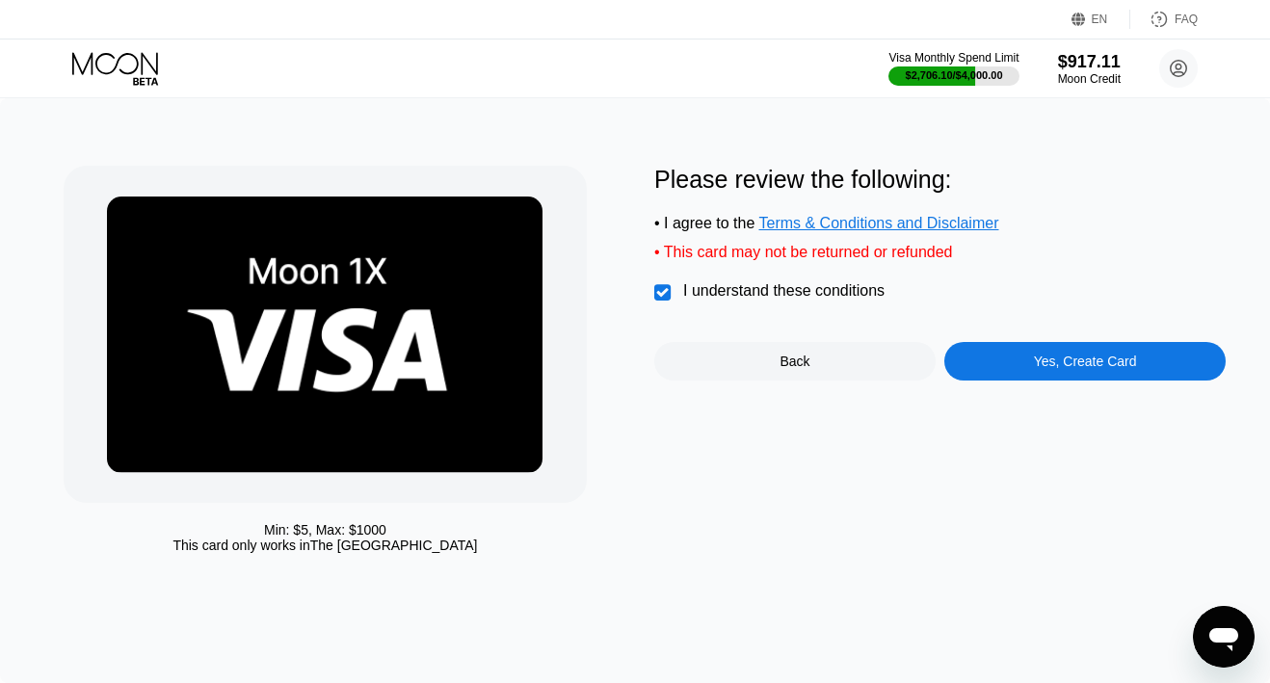
click at [978, 370] on div "Yes, Create Card" at bounding box center [1084, 361] width 281 height 39
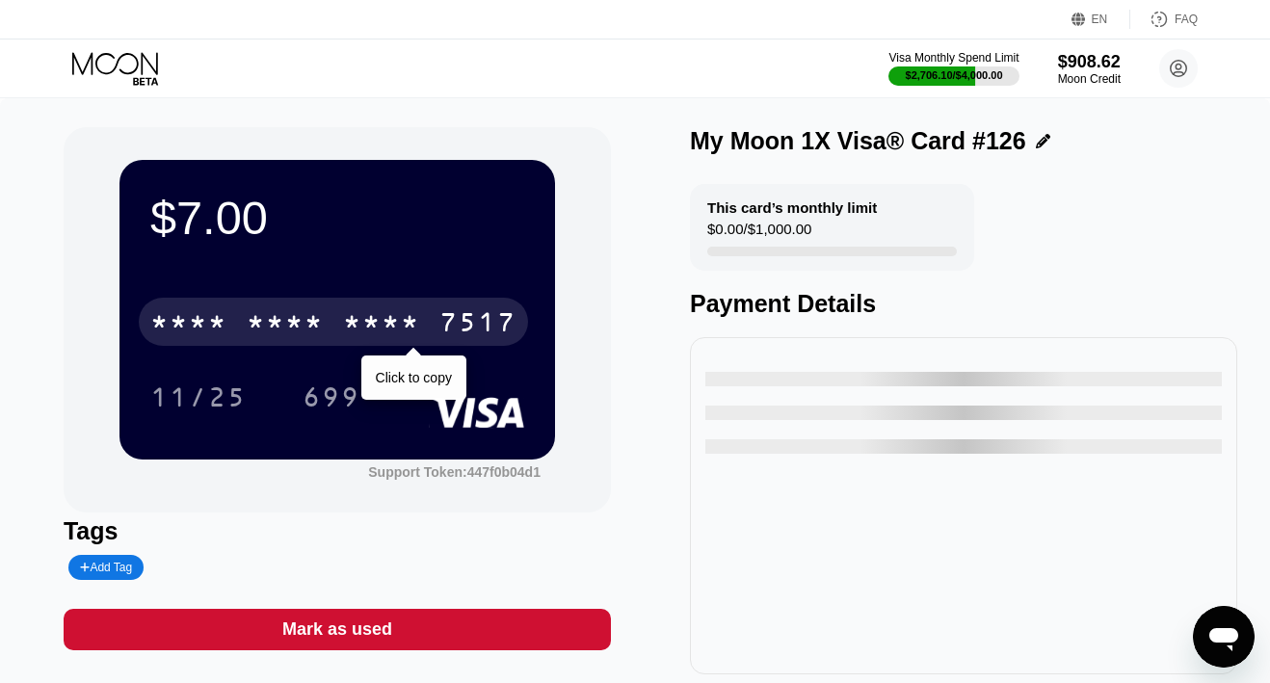
click at [508, 316] on div "7517" at bounding box center [477, 324] width 77 height 31
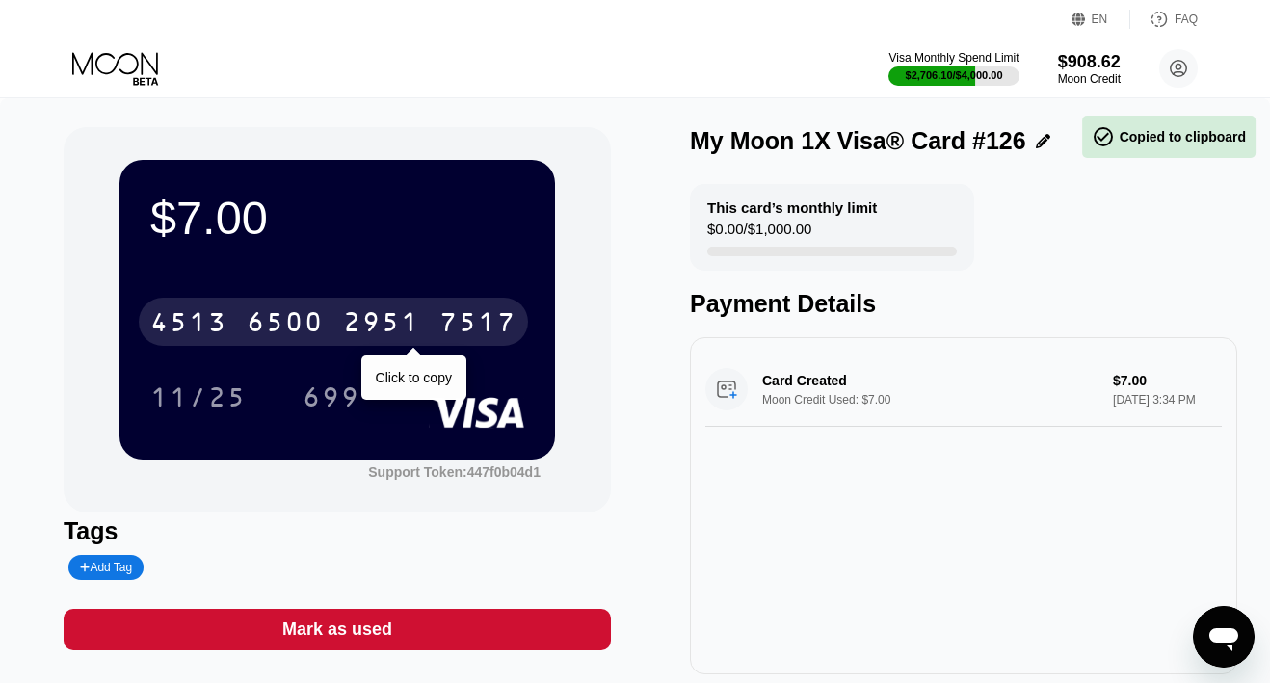
click at [508, 316] on div "7517" at bounding box center [477, 324] width 77 height 31
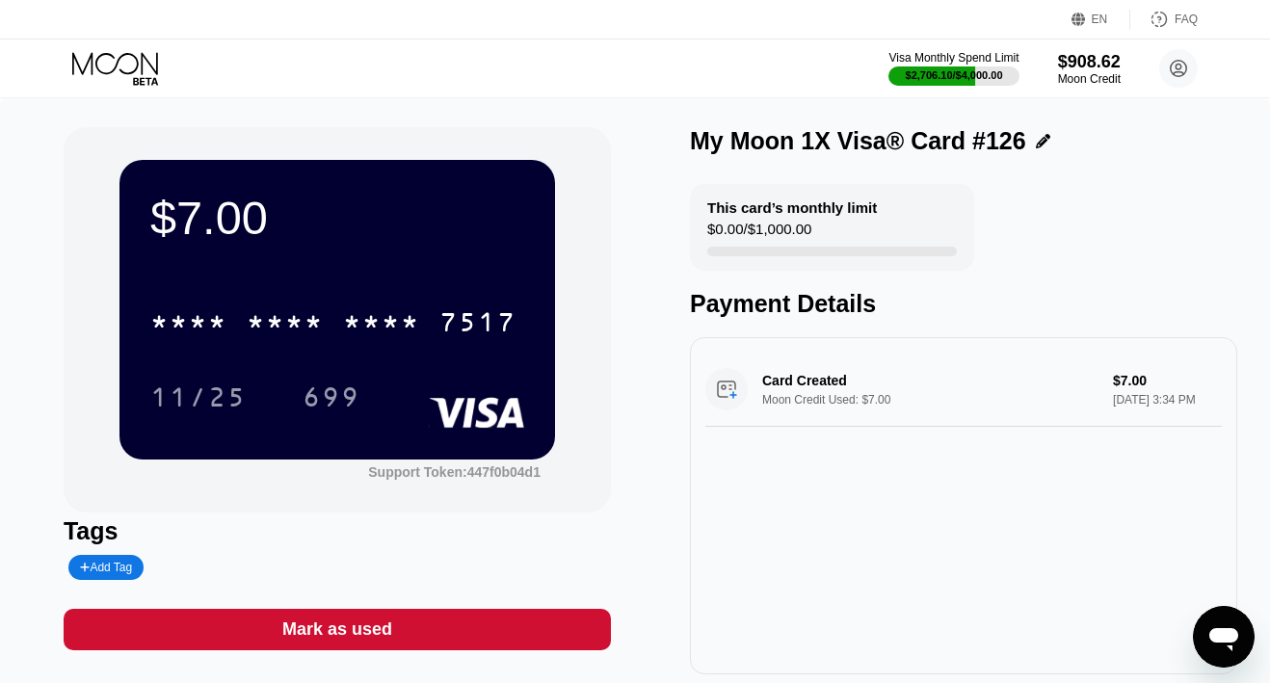
click at [133, 76] on icon at bounding box center [117, 69] width 90 height 34
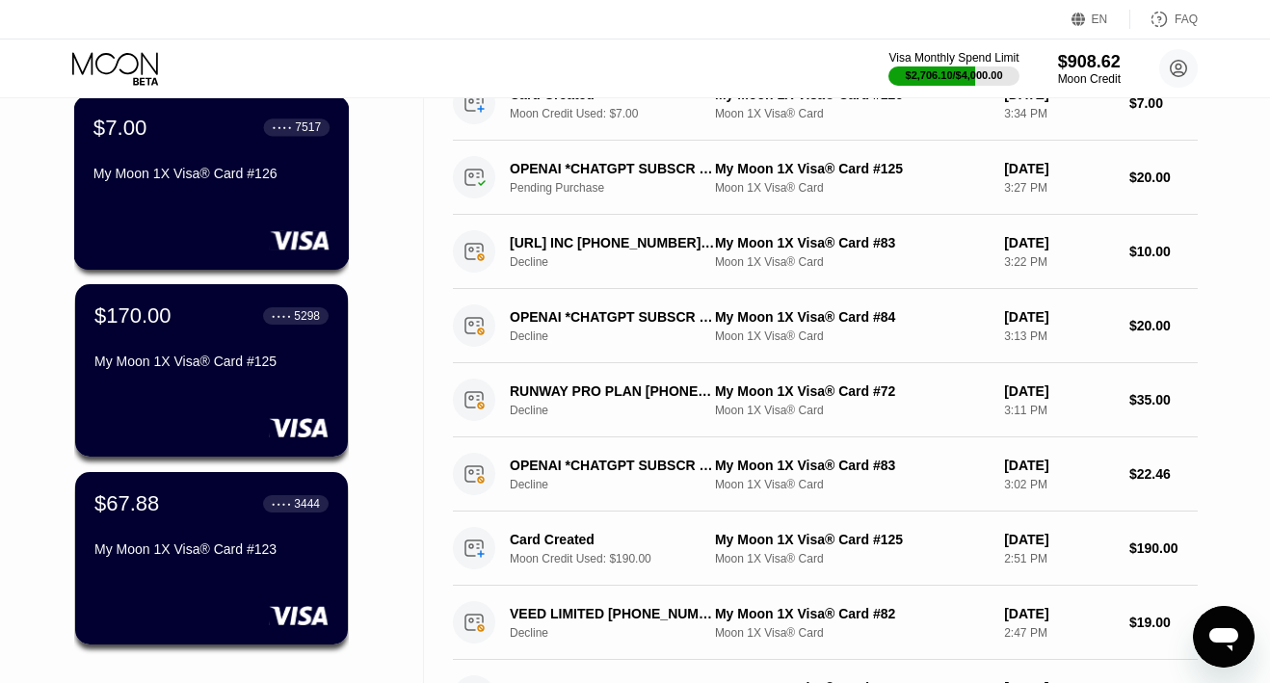
scroll to position [148, 0]
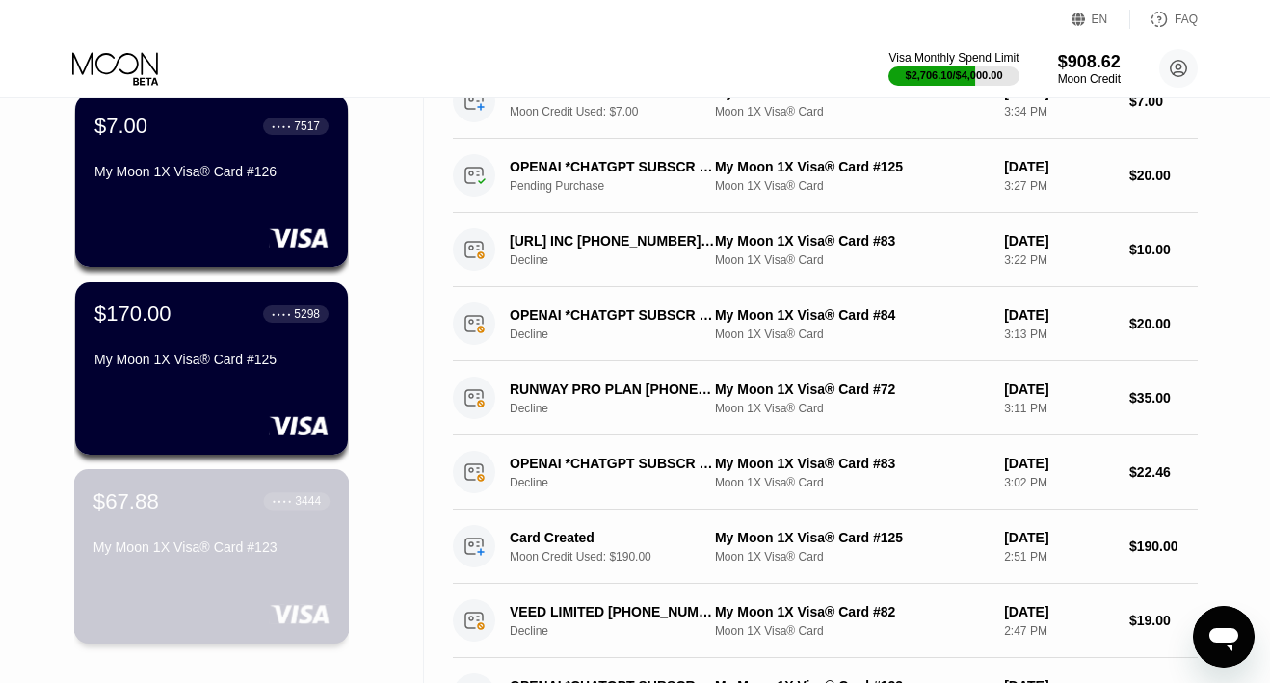
click at [223, 566] on div "$67.88 ● ● ● ● 3444 My Moon 1X Visa® Card #123" at bounding box center [212, 556] width 276 height 174
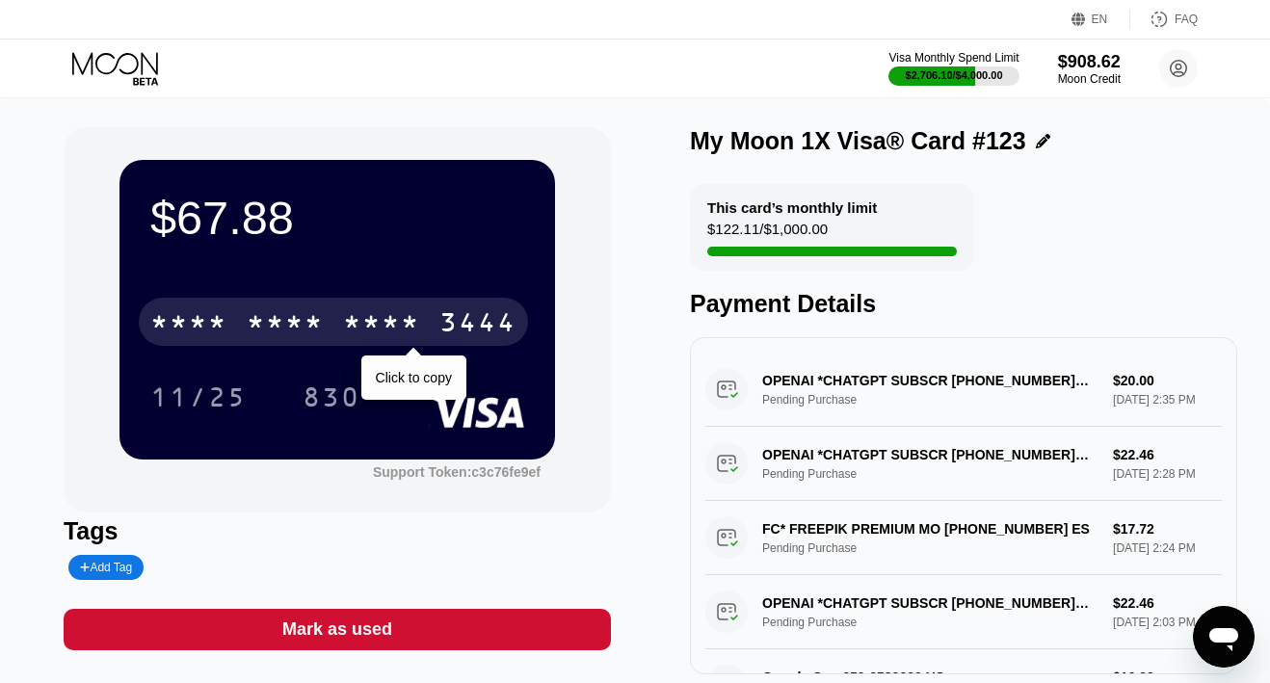
click at [326, 303] on div "* * * * * * * * * * * * 3444" at bounding box center [333, 322] width 389 height 48
click at [326, 303] on div "4513 6500 2933 3444" at bounding box center [333, 322] width 389 height 48
click at [326, 303] on div "* * * * * * * * * * * * 3444" at bounding box center [333, 322] width 389 height 48
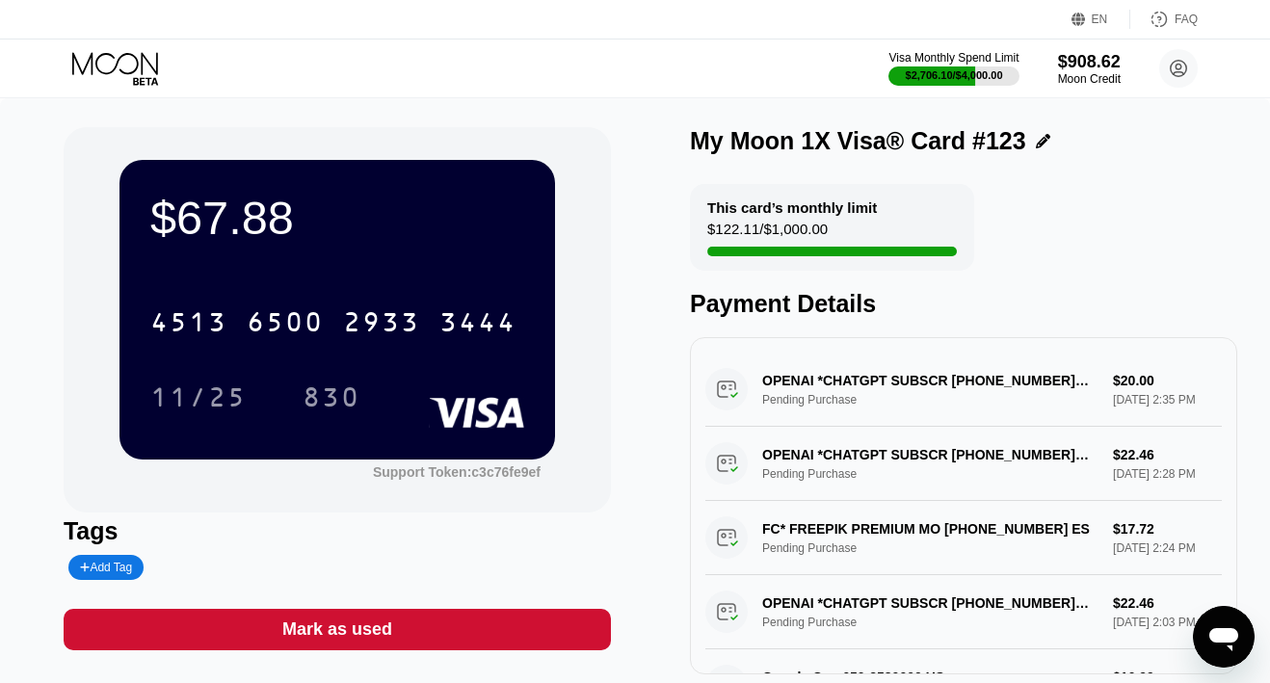
click at [85, 82] on icon at bounding box center [117, 69] width 90 height 34
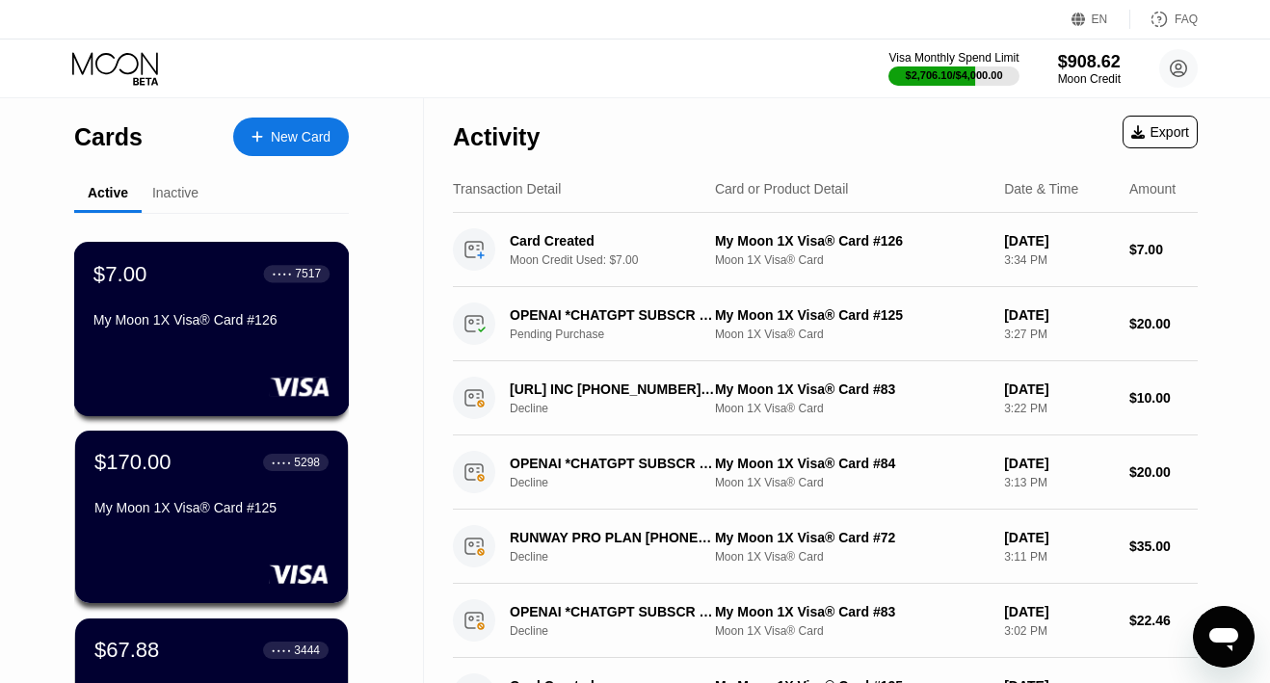
click at [144, 254] on div "$7.00 ● ● ● ● 7517 My Moon 1X Visa® Card #126" at bounding box center [212, 329] width 276 height 174
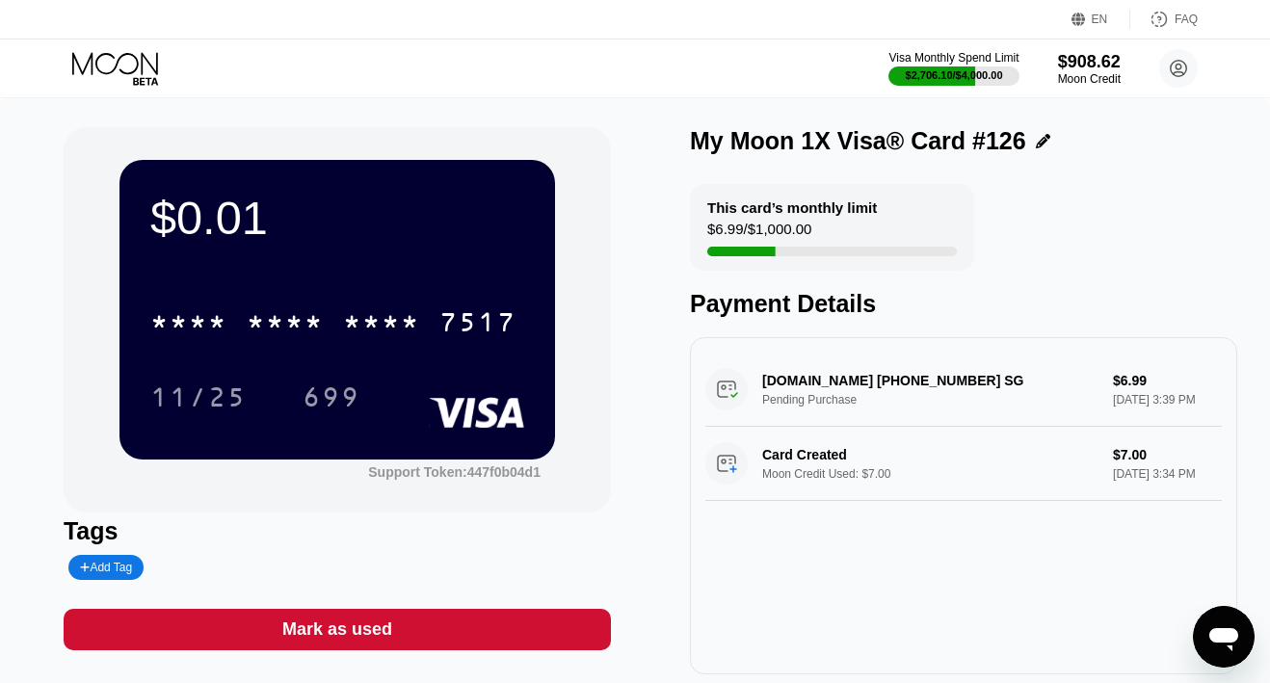
click at [353, 630] on div "Mark as used" at bounding box center [337, 629] width 110 height 22
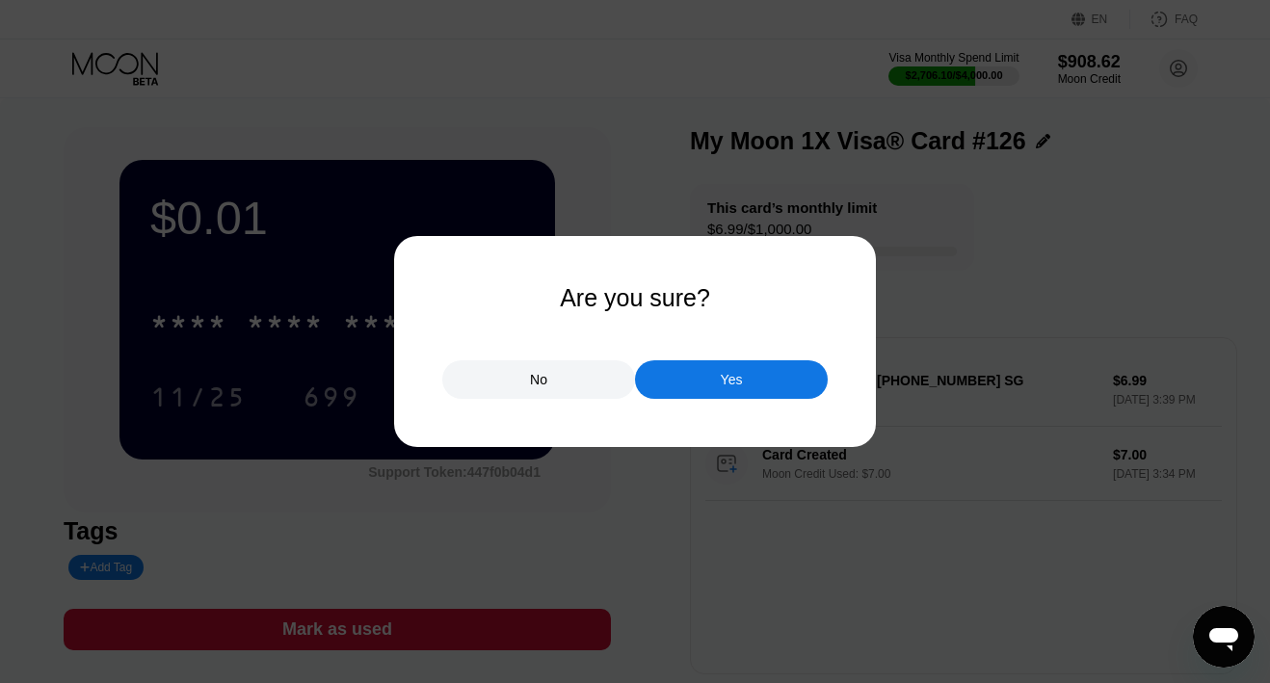
click at [744, 377] on div "Yes" at bounding box center [731, 379] width 193 height 39
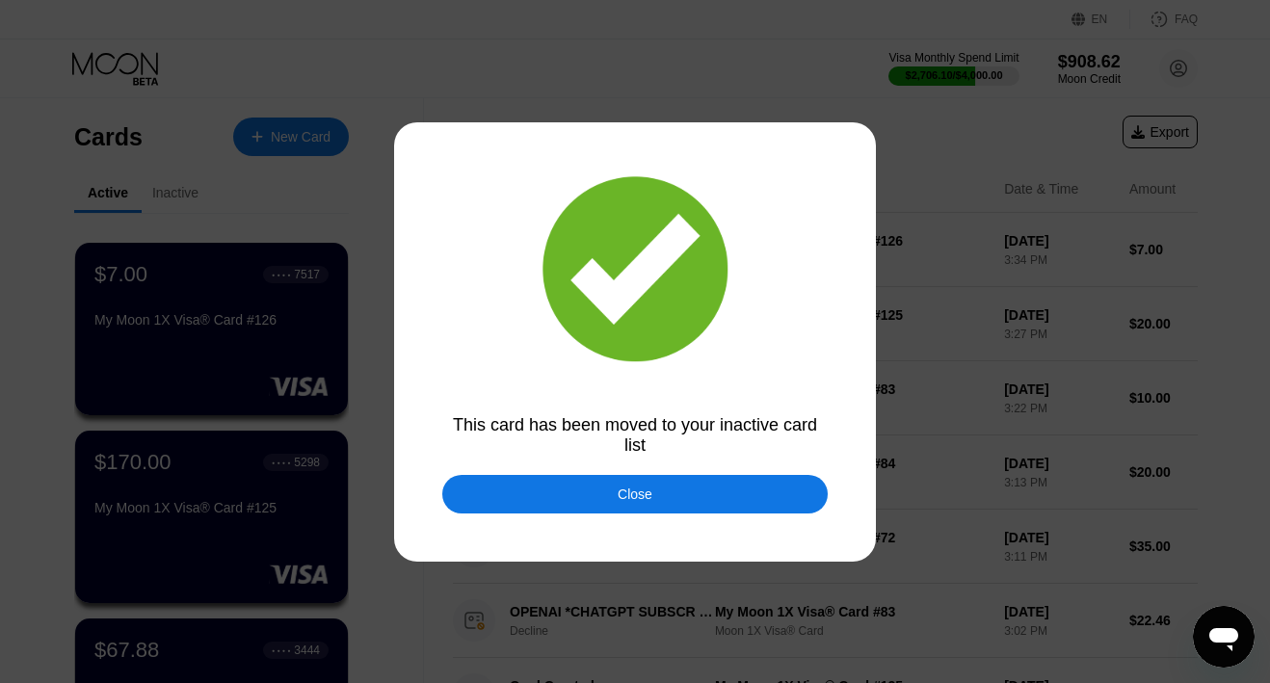
click at [608, 501] on div "Close" at bounding box center [634, 494] width 385 height 39
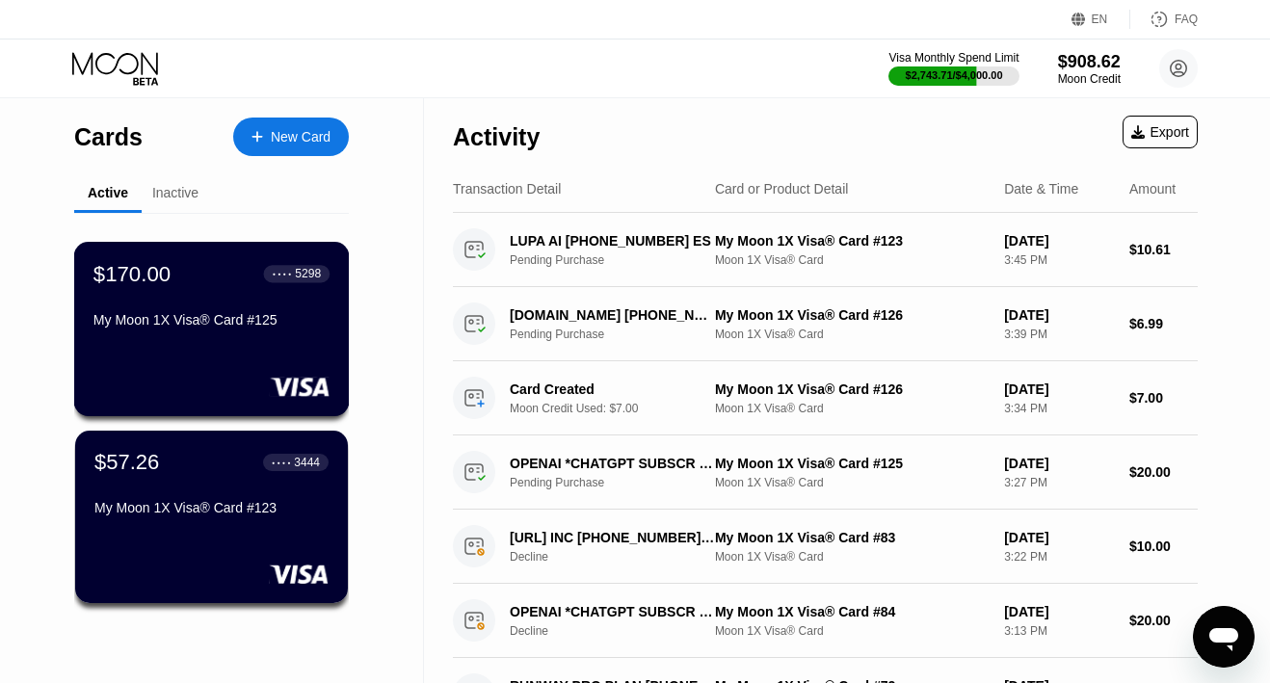
click at [175, 315] on div "My Moon 1X Visa® Card #125" at bounding box center [211, 319] width 236 height 15
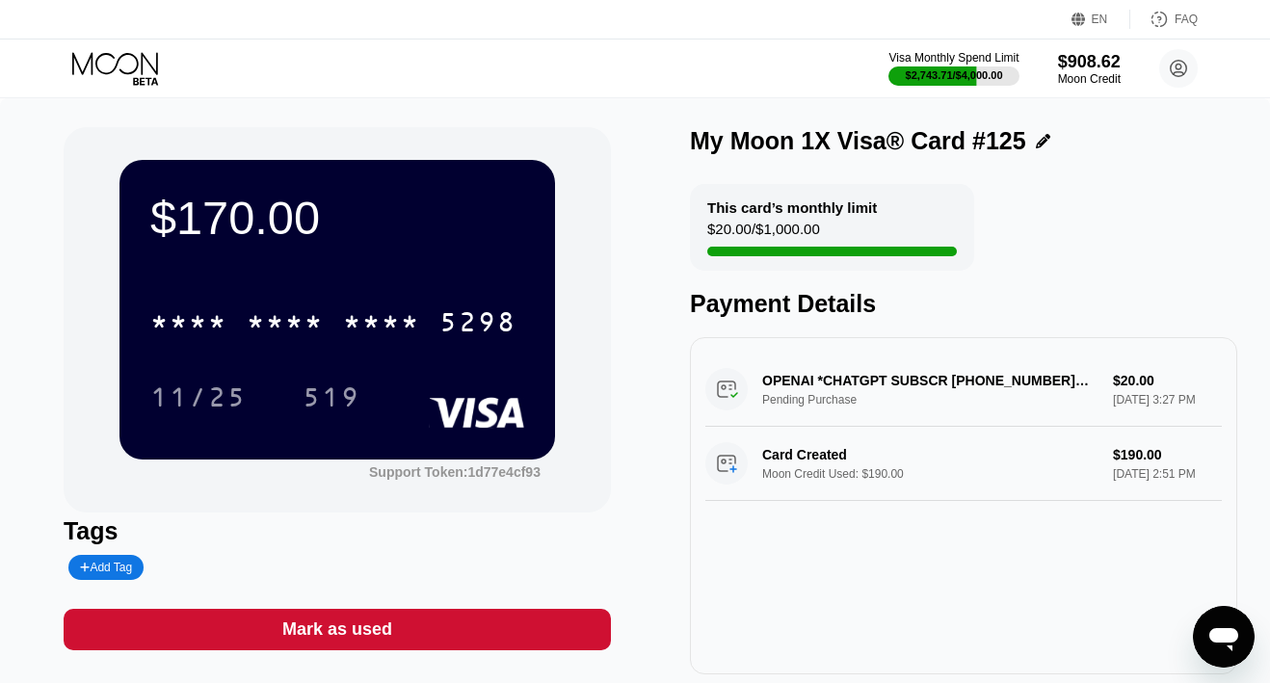
click at [108, 56] on icon at bounding box center [117, 69] width 90 height 34
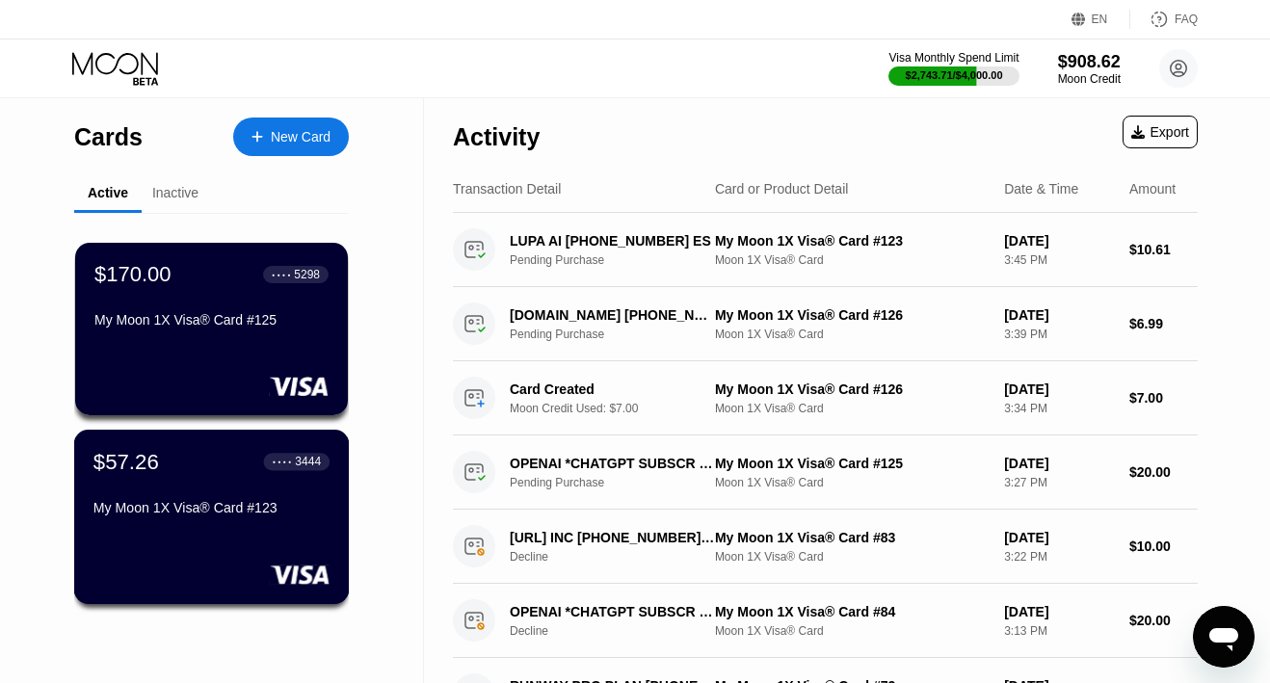
click at [190, 511] on div "My Moon 1X Visa® Card #123" at bounding box center [211, 507] width 236 height 15
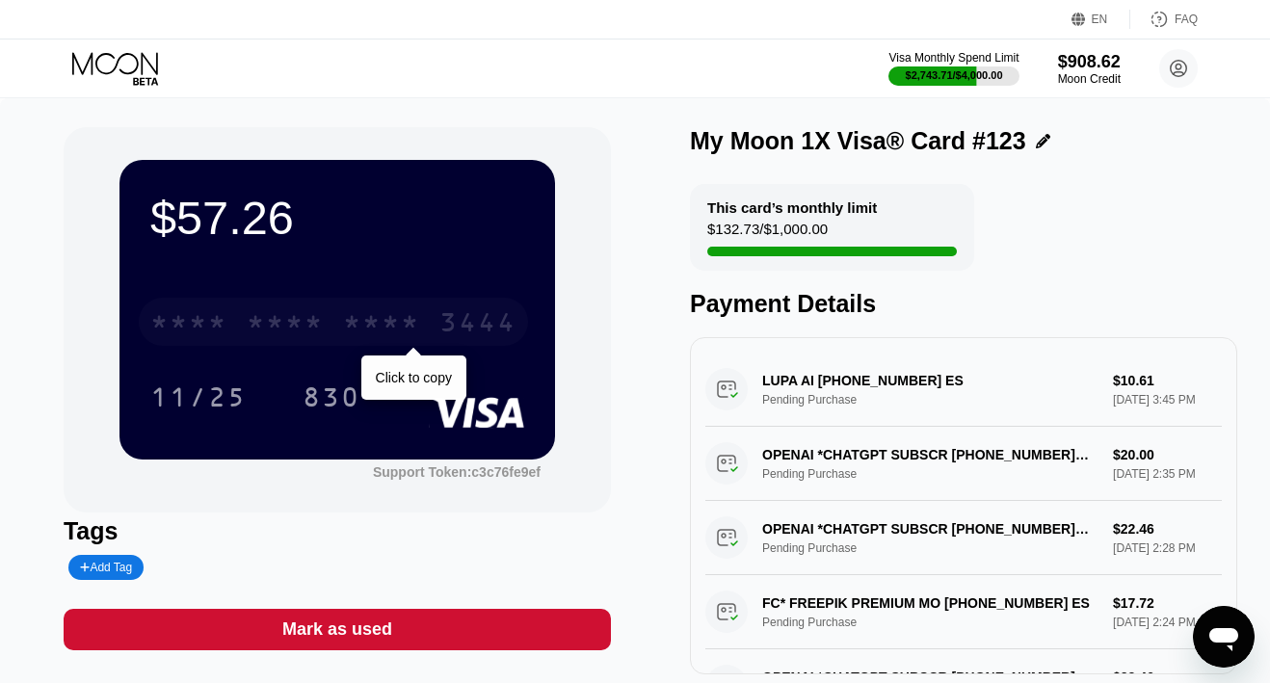
click at [308, 299] on div "* * * * * * * * * * * * 3444" at bounding box center [333, 322] width 389 height 48
click at [306, 324] on div "6500" at bounding box center [285, 324] width 77 height 31
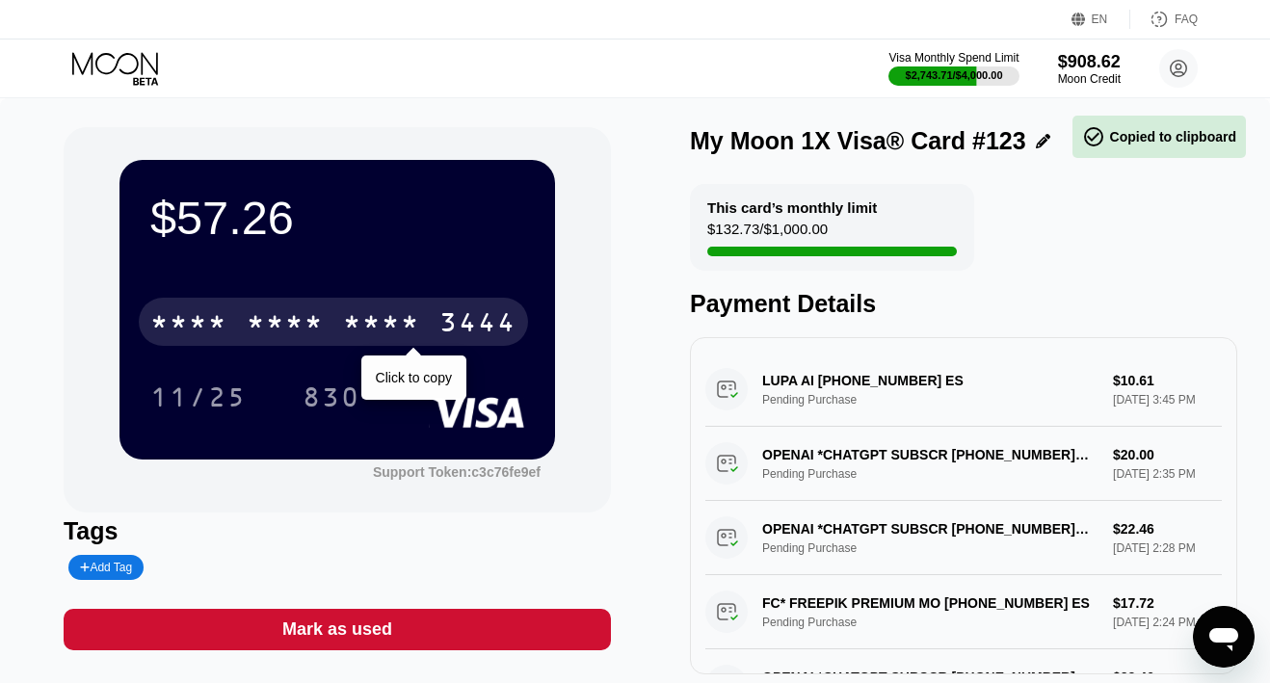
click at [306, 324] on div "* * * *" at bounding box center [285, 324] width 77 height 31
